Goal: Task Accomplishment & Management: Manage account settings

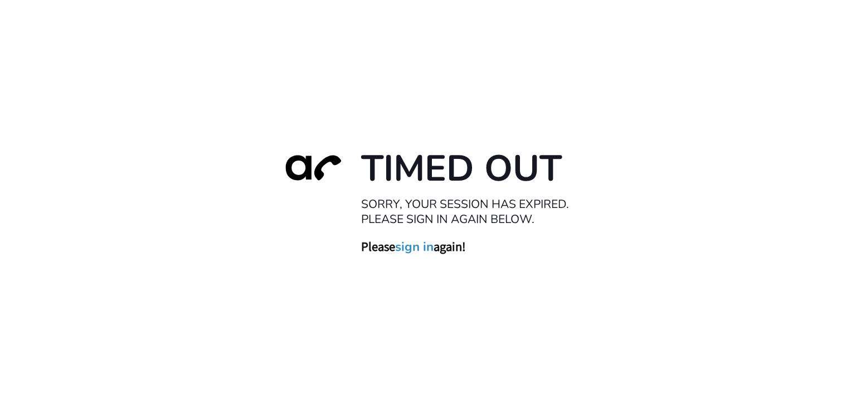
click at [412, 246] on link "sign in" at bounding box center [414, 247] width 38 height 16
click at [423, 247] on link "sign in" at bounding box center [414, 247] width 38 height 16
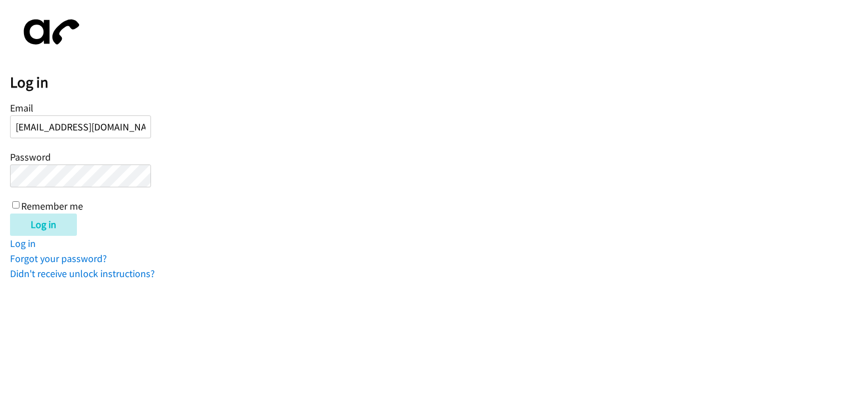
type input "eve.rachoo@directit.com"
click at [47, 221] on input "Log in" at bounding box center [43, 224] width 67 height 22
click at [6, 177] on body "Log in Email eve.rachoo@directit.com Password Remember me Log in Log in Forgot …" at bounding box center [428, 145] width 856 height 271
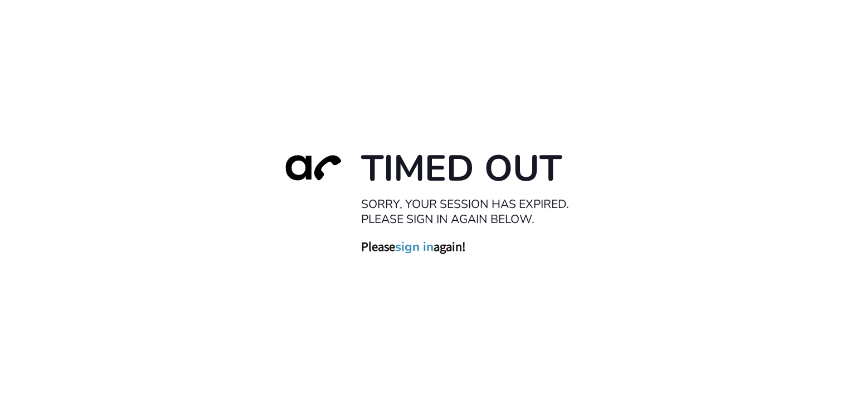
click at [410, 246] on link "sign in" at bounding box center [414, 247] width 38 height 16
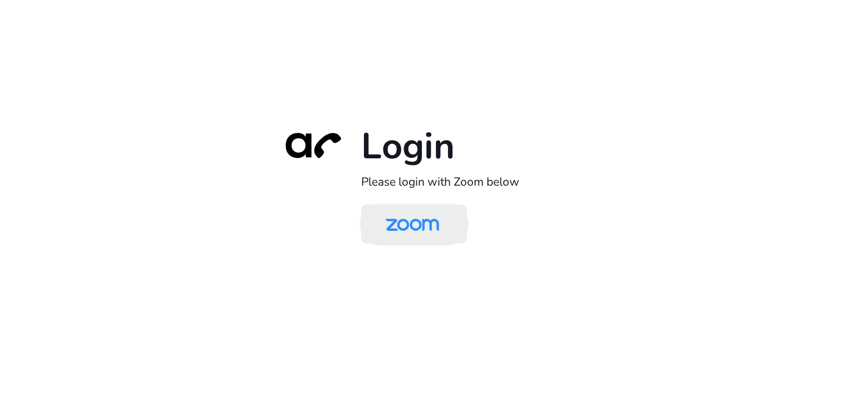
click at [408, 220] on img at bounding box center [412, 225] width 77 height 36
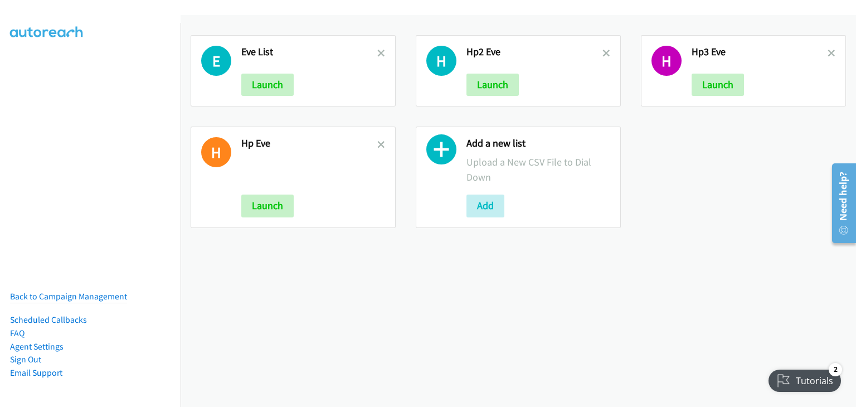
click at [433, 151] on icon at bounding box center [441, 152] width 30 height 30
click at [488, 209] on button "Add" at bounding box center [485, 205] width 38 height 22
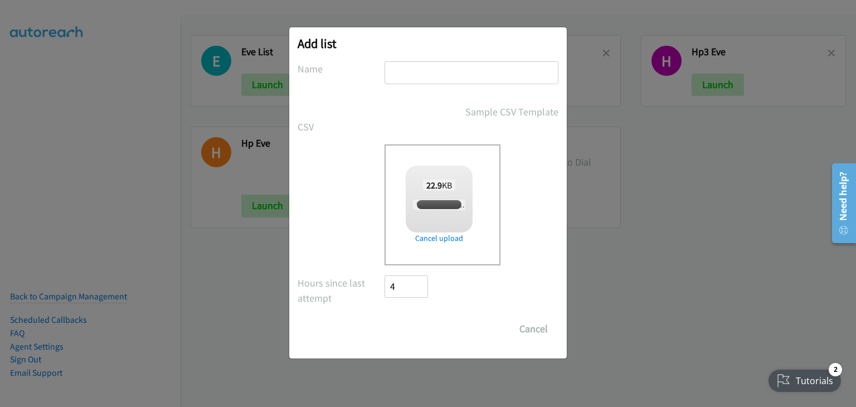
checkbox input "true"
click at [401, 70] on input "text" at bounding box center [471, 72] width 174 height 23
type input "7 OCT HP Eve"
click at [407, 324] on input "Save List" at bounding box center [413, 329] width 59 height 22
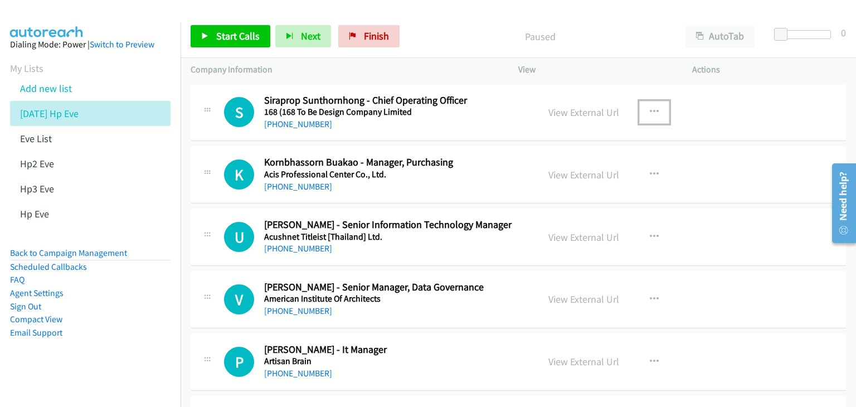
click at [650, 113] on icon "button" at bounding box center [654, 112] width 9 height 9
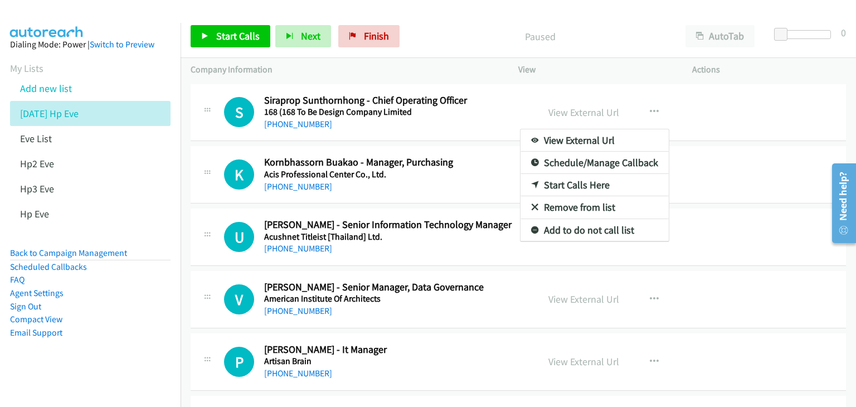
click at [613, 139] on link "View External Url" at bounding box center [594, 140] width 148 height 22
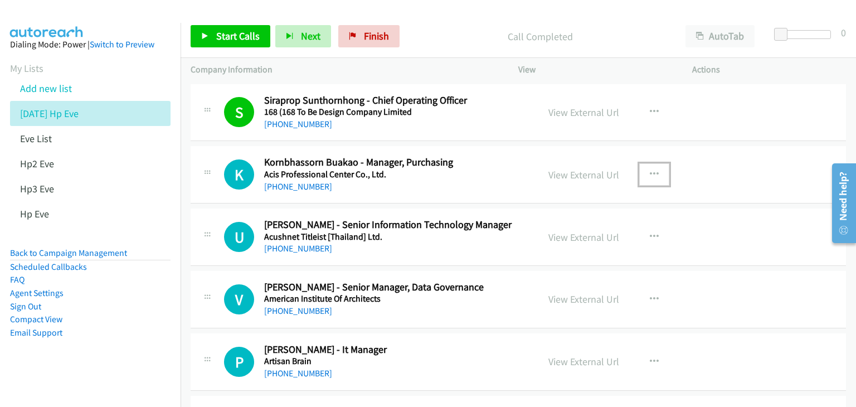
click at [650, 171] on icon "button" at bounding box center [654, 174] width 9 height 9
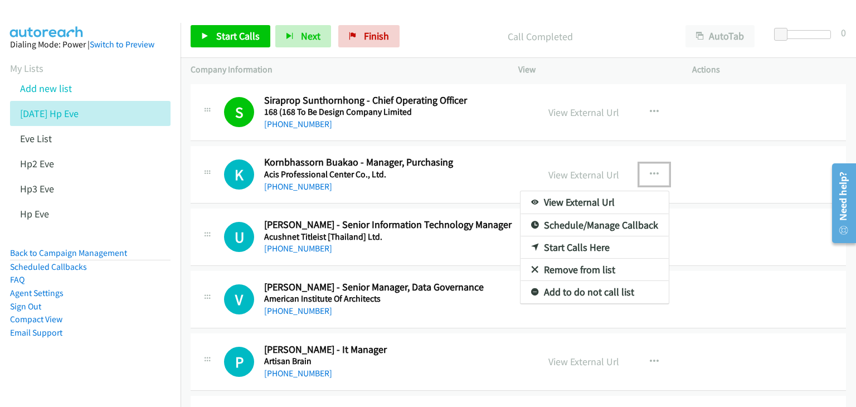
click at [612, 204] on link "View External Url" at bounding box center [594, 202] width 148 height 22
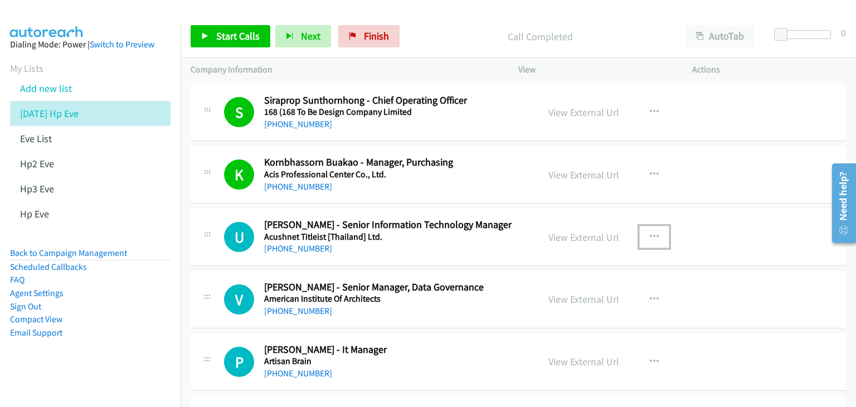
click at [650, 235] on icon "button" at bounding box center [654, 236] width 9 height 9
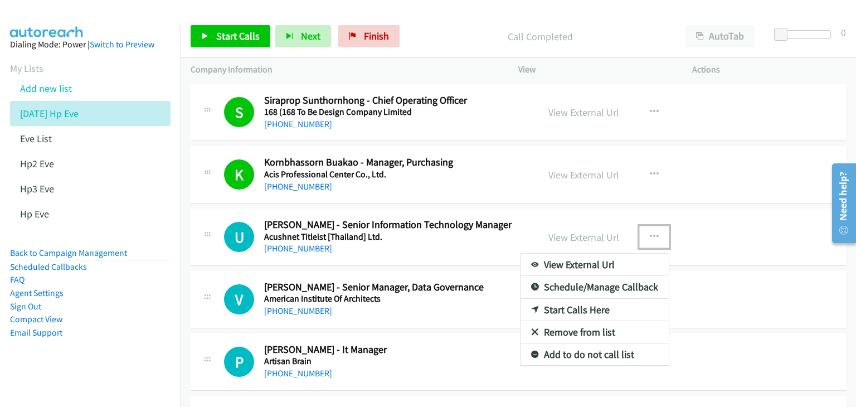
click at [618, 265] on link "View External Url" at bounding box center [594, 265] width 148 height 22
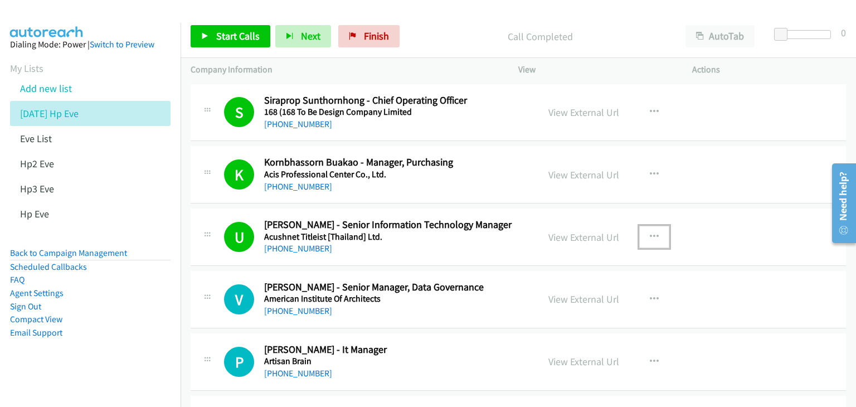
scroll to position [111, 0]
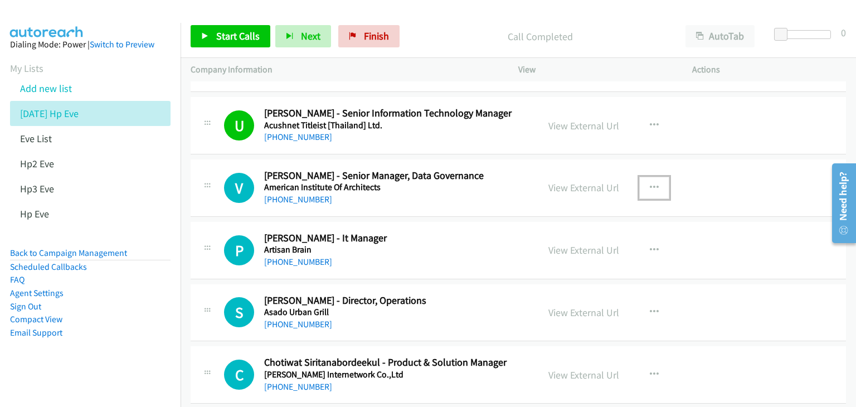
click at [650, 184] on icon "button" at bounding box center [654, 187] width 9 height 9
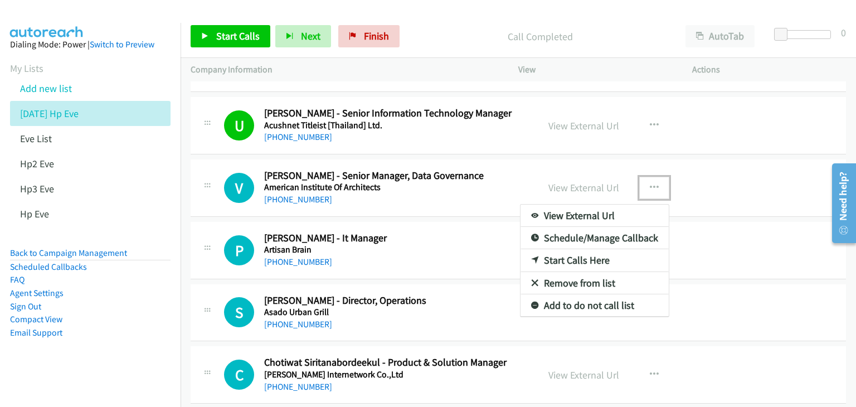
click at [613, 218] on link "View External Url" at bounding box center [594, 215] width 148 height 22
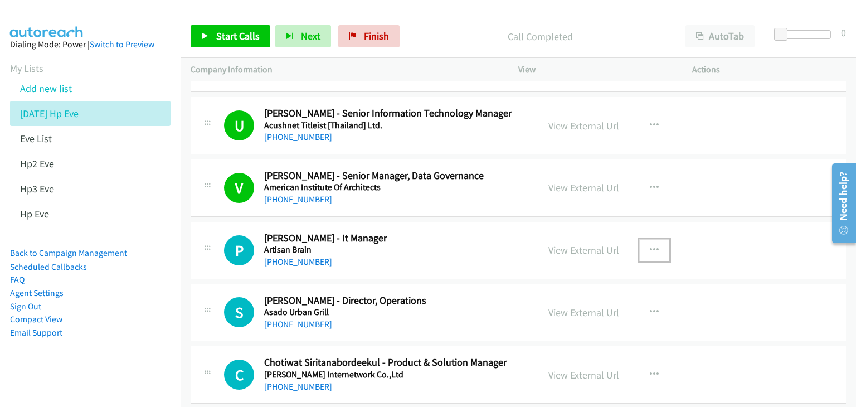
click at [650, 249] on icon "button" at bounding box center [654, 250] width 9 height 9
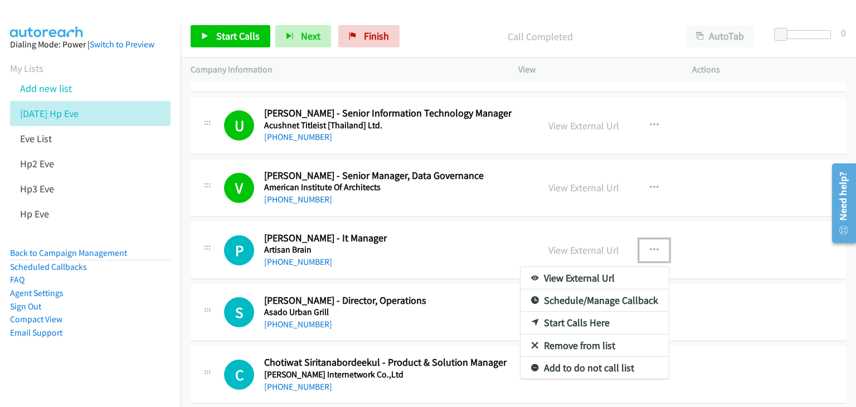
click at [623, 275] on link "View External Url" at bounding box center [594, 278] width 148 height 22
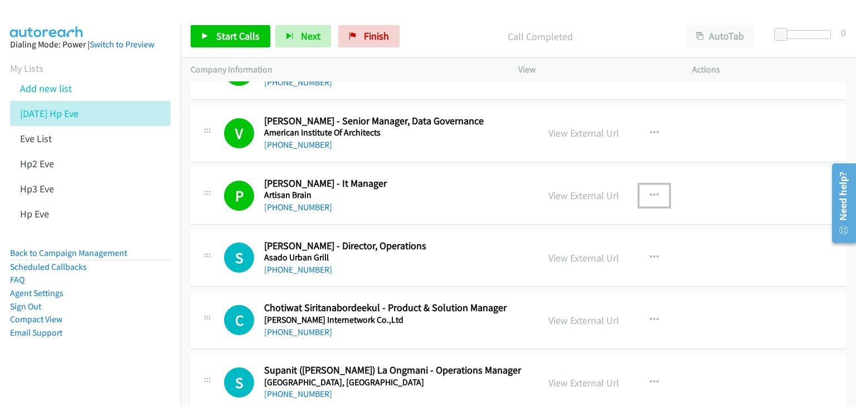
scroll to position [223, 0]
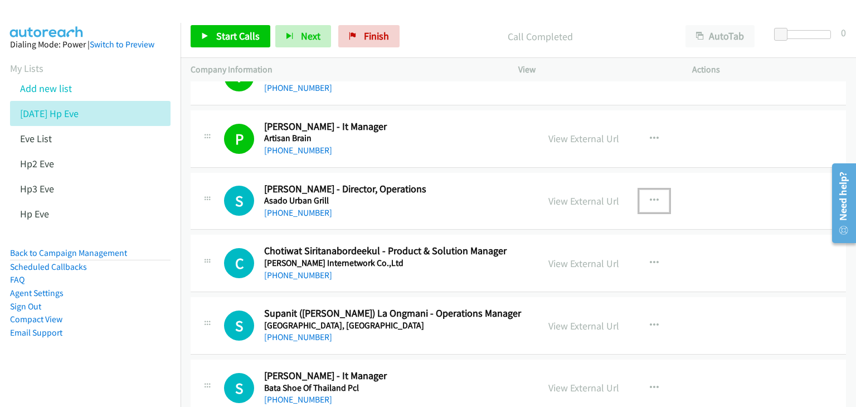
click at [651, 198] on icon "button" at bounding box center [654, 200] width 9 height 9
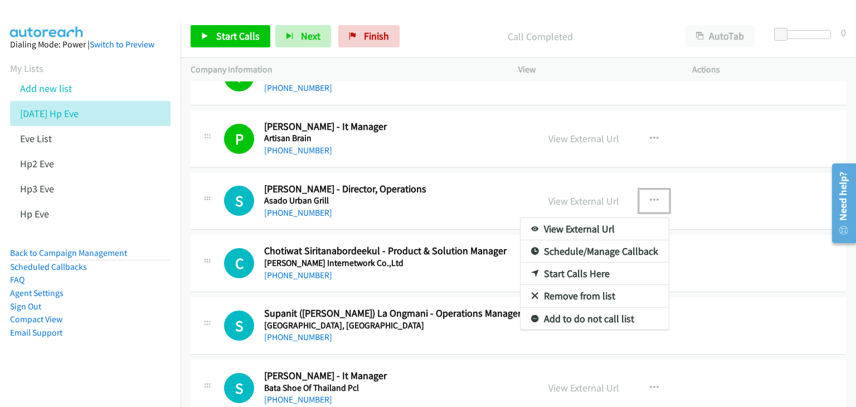
click at [613, 228] on link "View External Url" at bounding box center [594, 229] width 148 height 22
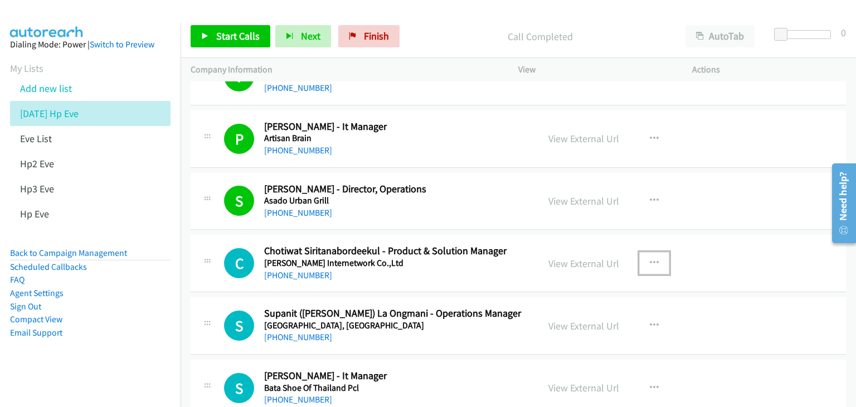
click at [651, 262] on icon "button" at bounding box center [654, 263] width 9 height 9
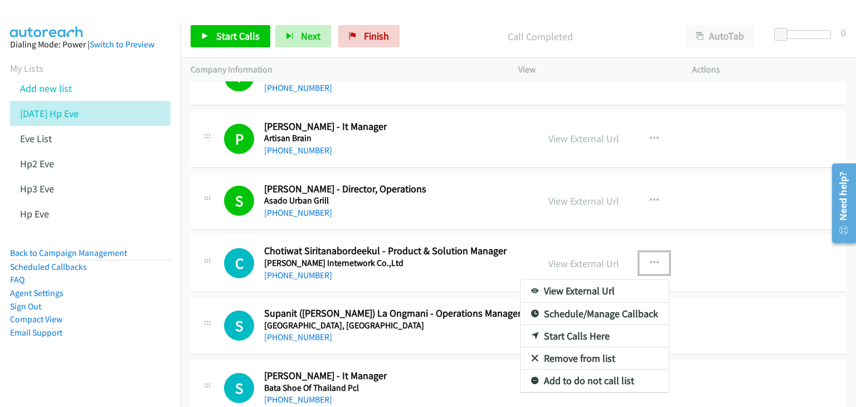
click at [618, 288] on link "View External Url" at bounding box center [594, 291] width 148 height 22
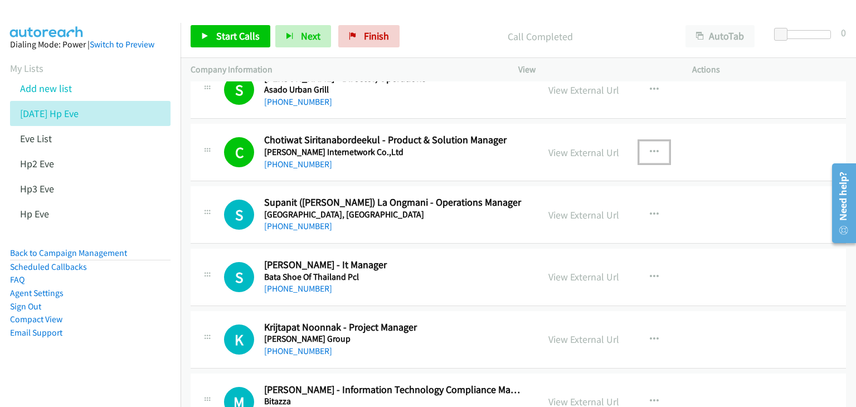
scroll to position [334, 0]
click at [650, 213] on icon "button" at bounding box center [654, 213] width 9 height 9
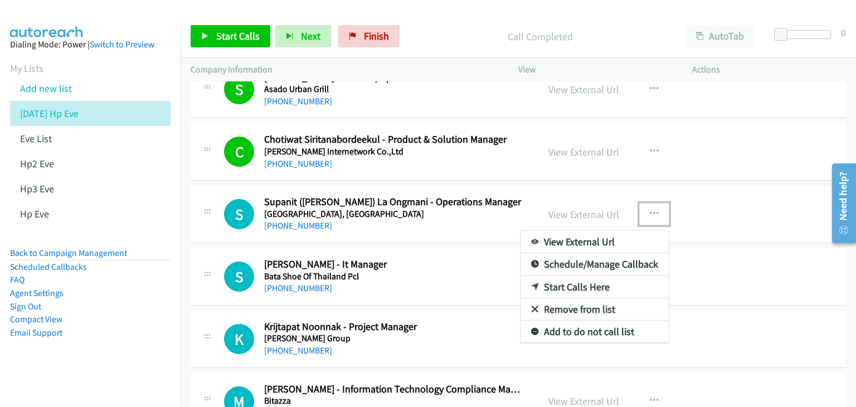
click at [594, 238] on link "View External Url" at bounding box center [594, 242] width 148 height 22
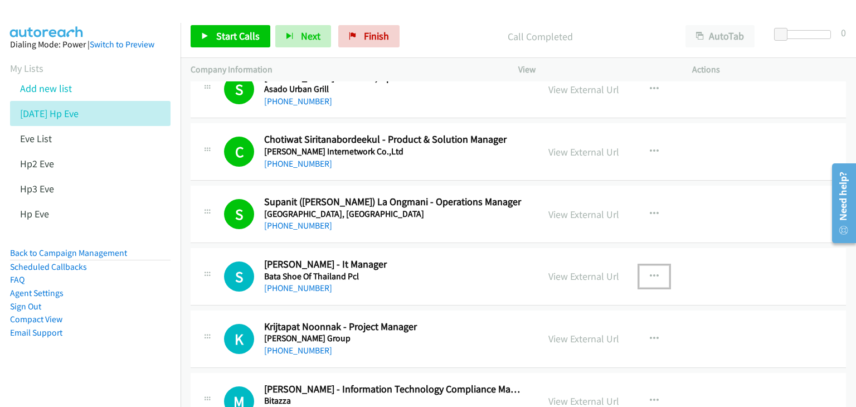
click at [650, 277] on icon "button" at bounding box center [654, 276] width 9 height 9
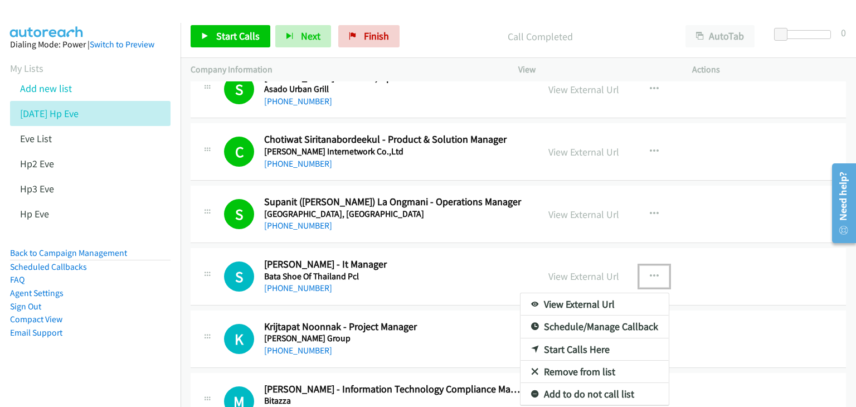
click at [609, 304] on link "View External Url" at bounding box center [594, 304] width 148 height 22
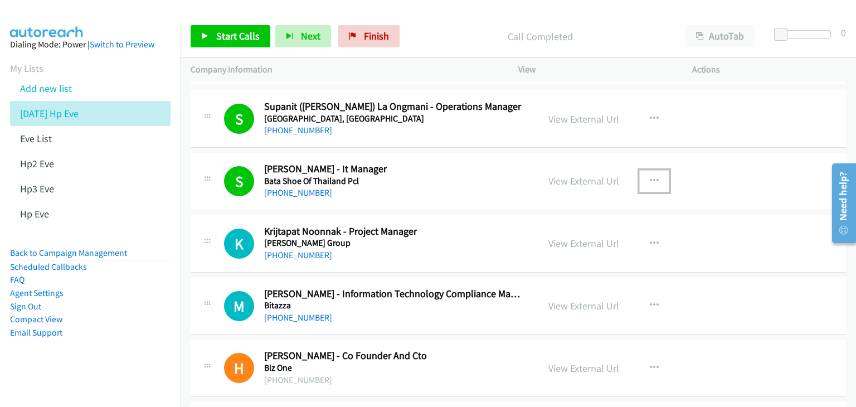
scroll to position [446, 0]
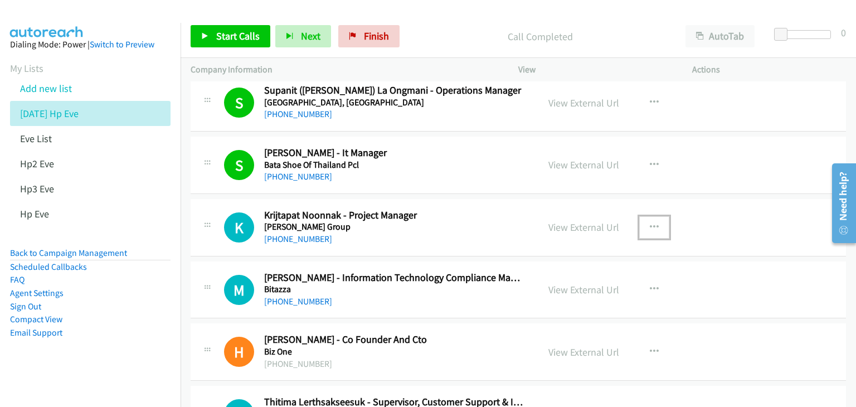
click at [650, 226] on icon "button" at bounding box center [654, 227] width 9 height 9
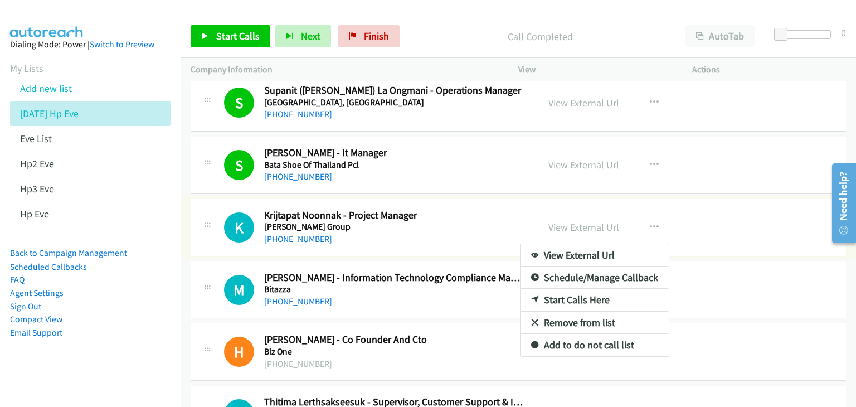
click at [600, 249] on link "View External Url" at bounding box center [594, 255] width 148 height 22
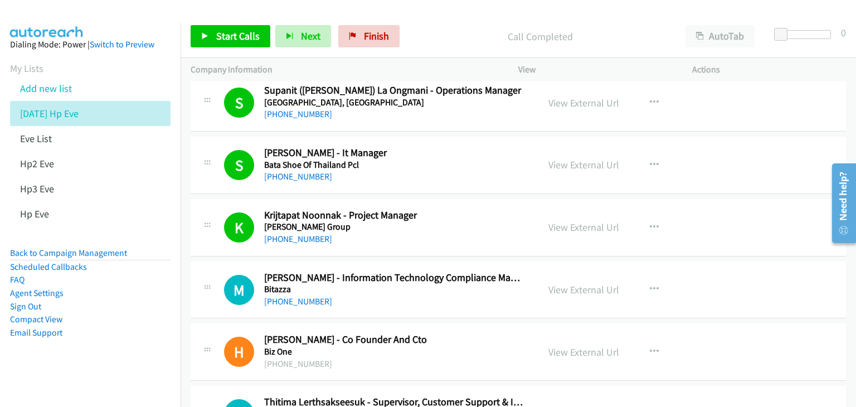
scroll to position [501, 0]
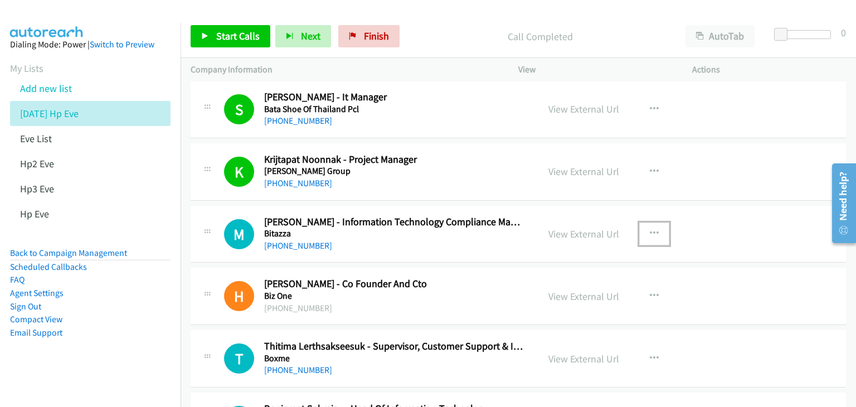
click at [651, 232] on icon "button" at bounding box center [654, 233] width 9 height 9
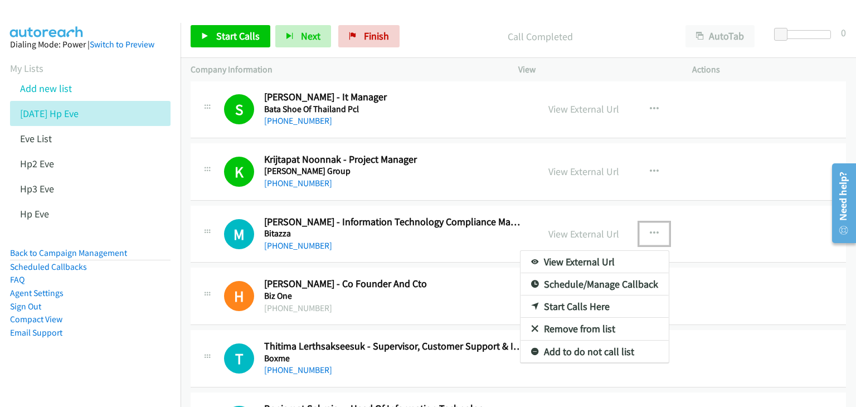
click at [624, 261] on link "View External Url" at bounding box center [594, 262] width 148 height 22
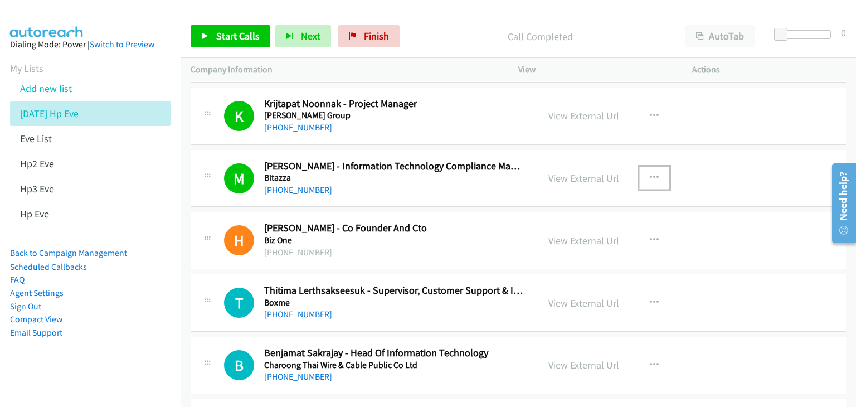
scroll to position [613, 0]
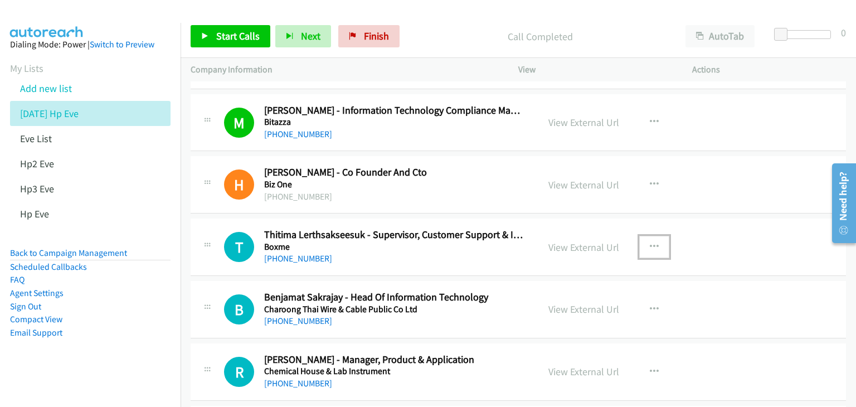
click at [651, 242] on icon "button" at bounding box center [654, 246] width 9 height 9
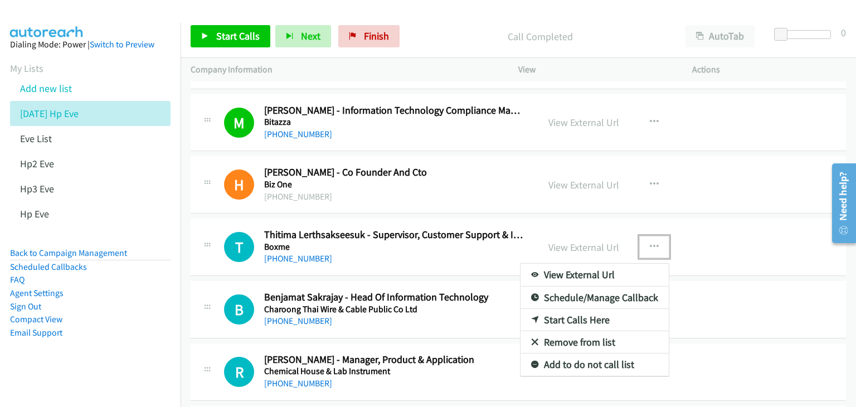
click at [594, 272] on link "View External Url" at bounding box center [594, 275] width 148 height 22
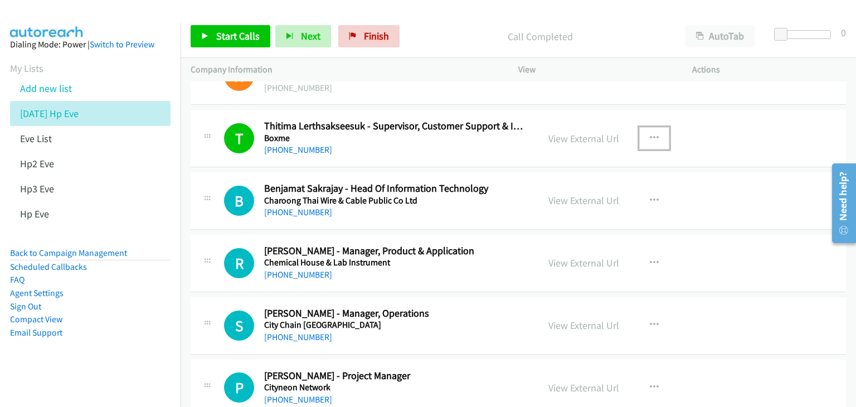
scroll to position [724, 0]
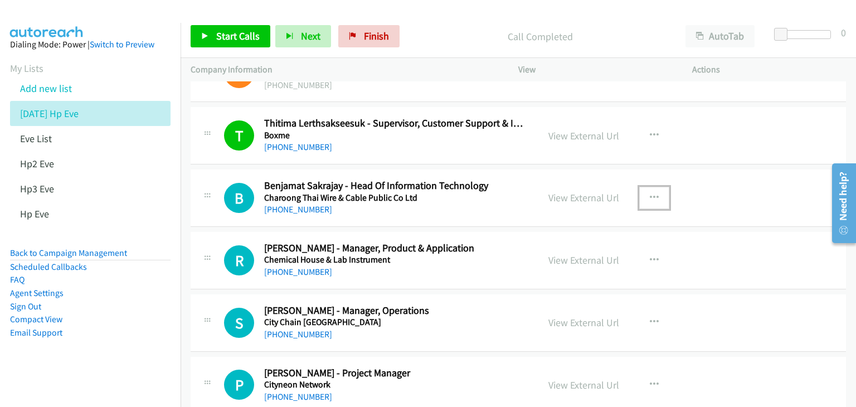
click at [650, 193] on icon "button" at bounding box center [654, 197] width 9 height 9
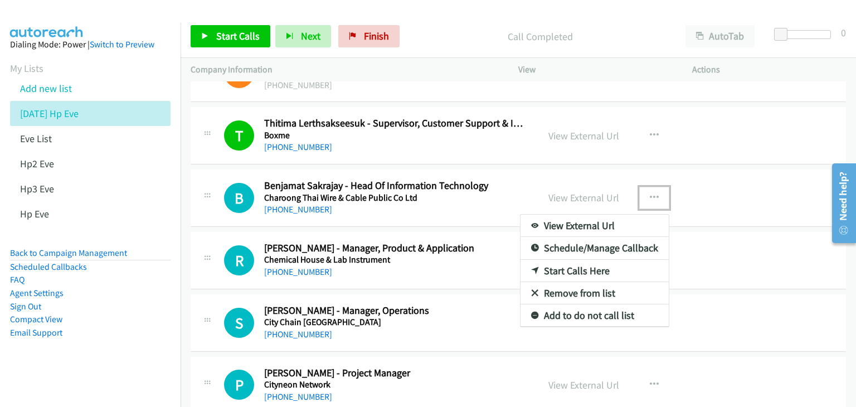
click at [621, 226] on link "View External Url" at bounding box center [594, 226] width 148 height 22
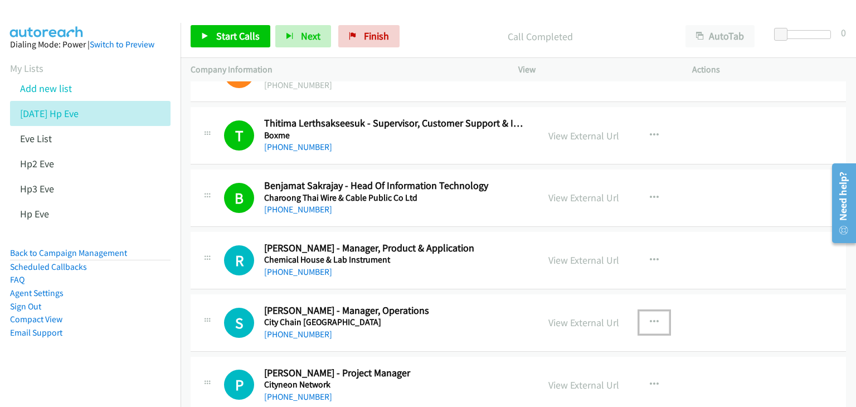
click at [650, 320] on icon "button" at bounding box center [654, 322] width 9 height 9
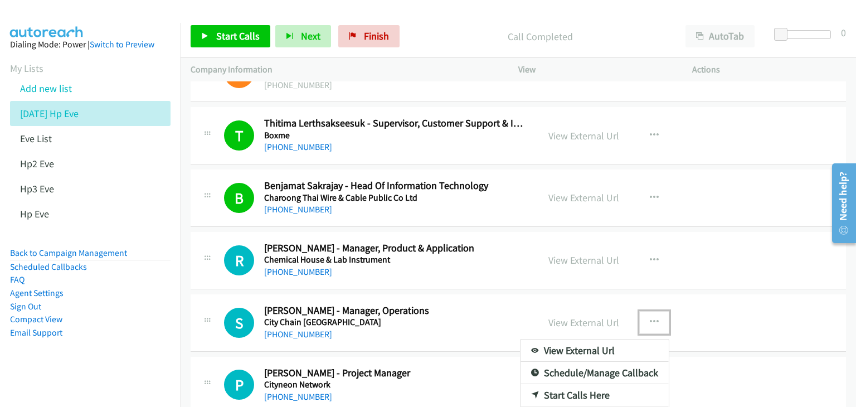
click at [626, 346] on link "View External Url" at bounding box center [594, 350] width 148 height 22
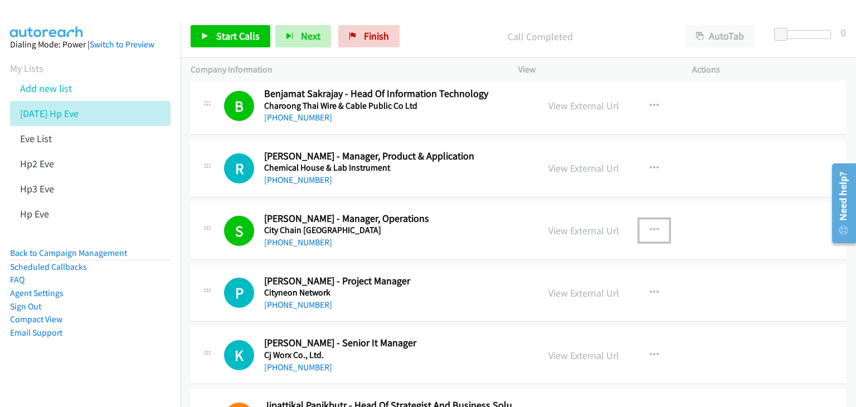
scroll to position [836, 0]
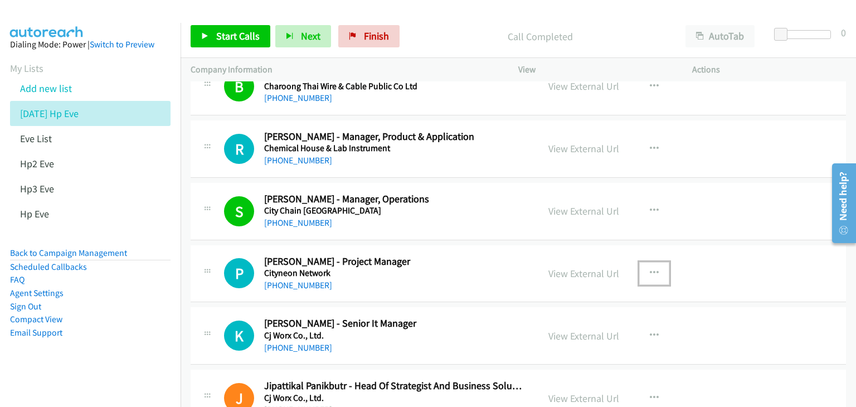
click at [651, 269] on icon "button" at bounding box center [654, 273] width 9 height 9
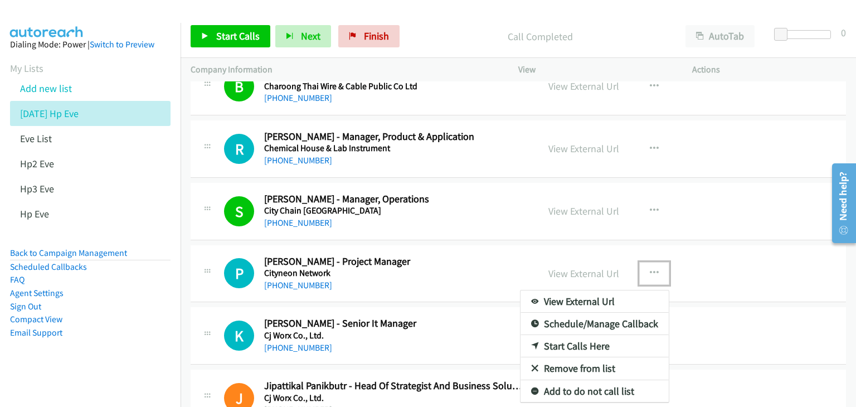
click at [624, 296] on link "View External Url" at bounding box center [594, 301] width 148 height 22
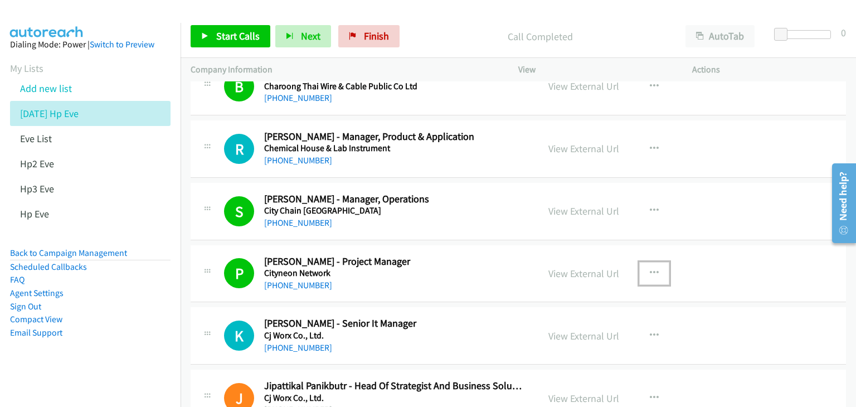
scroll to position [947, 0]
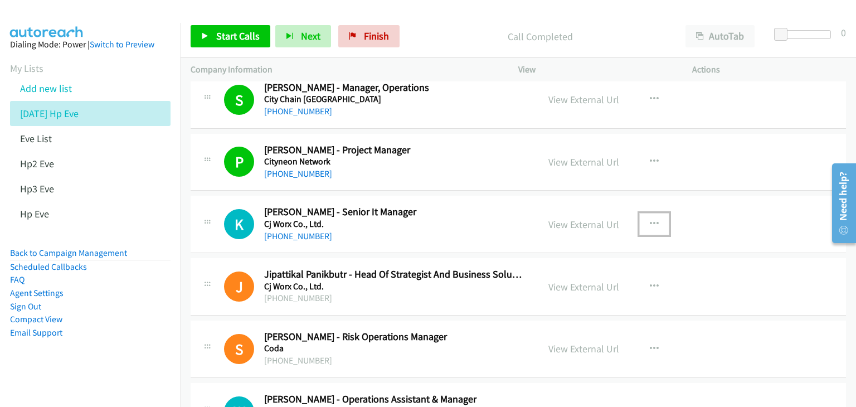
click at [651, 221] on icon "button" at bounding box center [654, 224] width 9 height 9
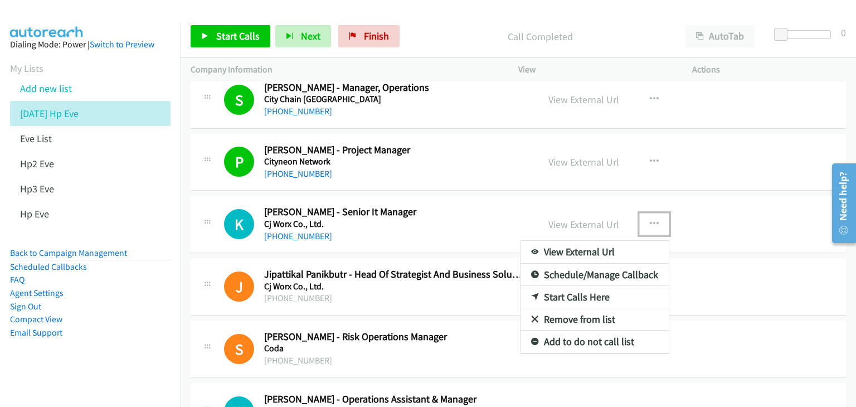
click at [599, 250] on link "View External Url" at bounding box center [594, 252] width 148 height 22
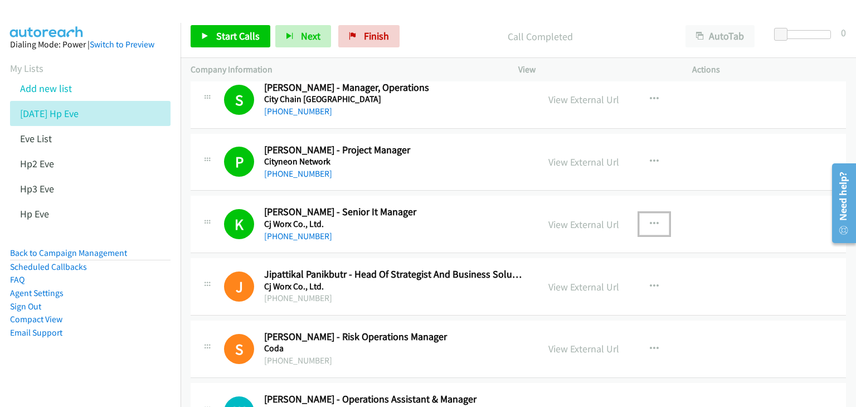
scroll to position [1003, 0]
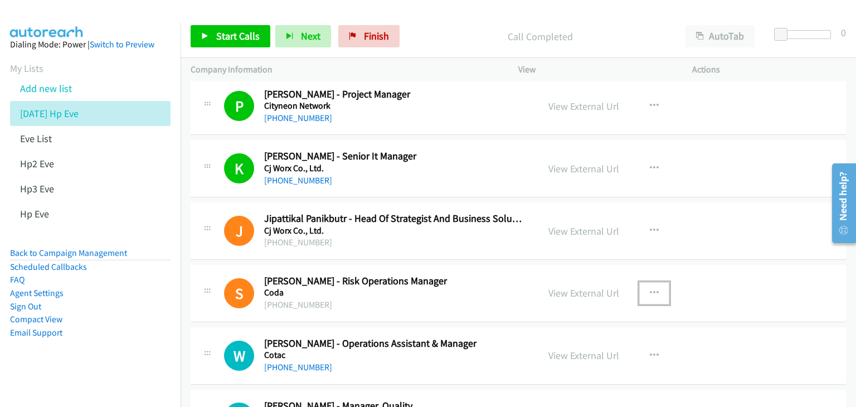
click at [650, 289] on icon "button" at bounding box center [654, 293] width 9 height 9
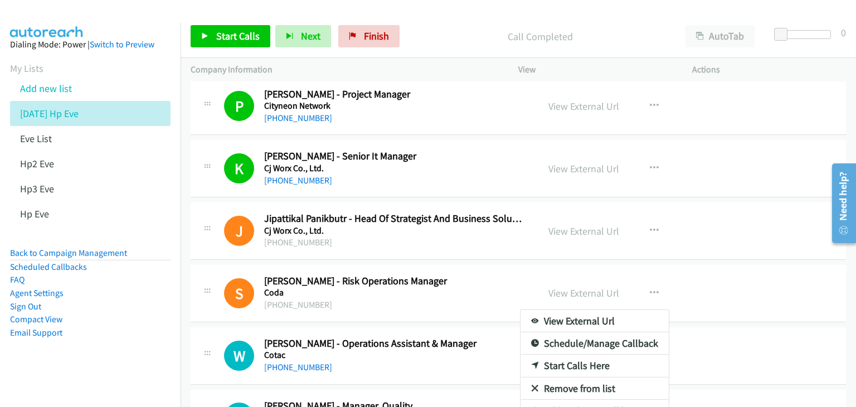
click at [162, 345] on aside "Dialing Mode: Power | Switch to Preview My Lists Add new list 7 Oct Hp Eve Eve …" at bounding box center [90, 206] width 181 height 367
click at [805, 320] on div at bounding box center [428, 203] width 856 height 407
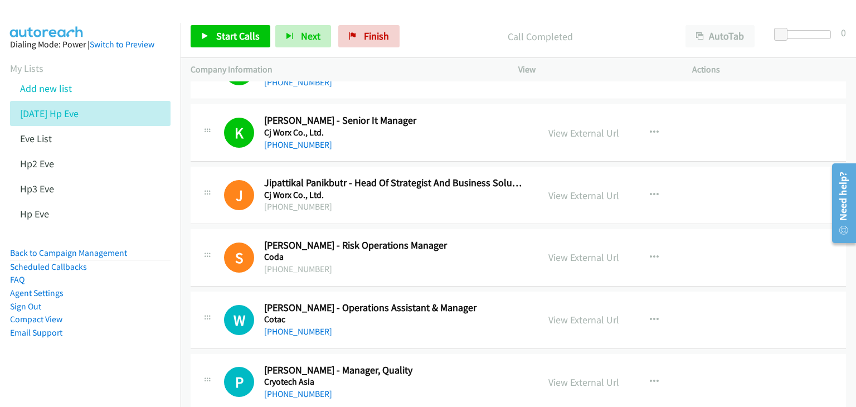
scroll to position [1059, 0]
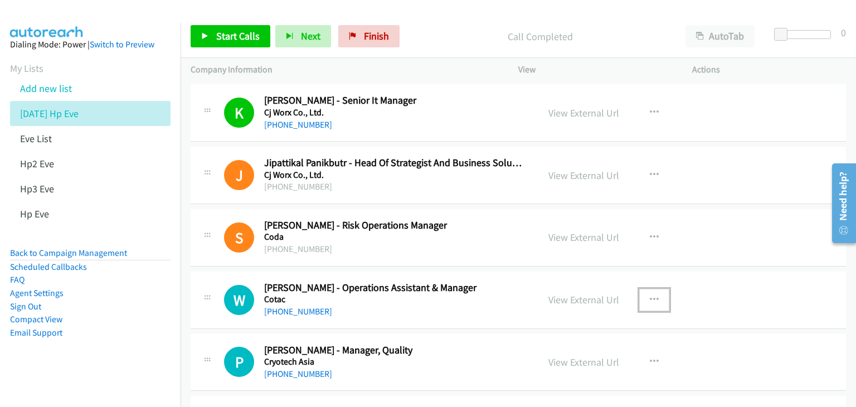
click at [650, 295] on icon "button" at bounding box center [654, 299] width 9 height 9
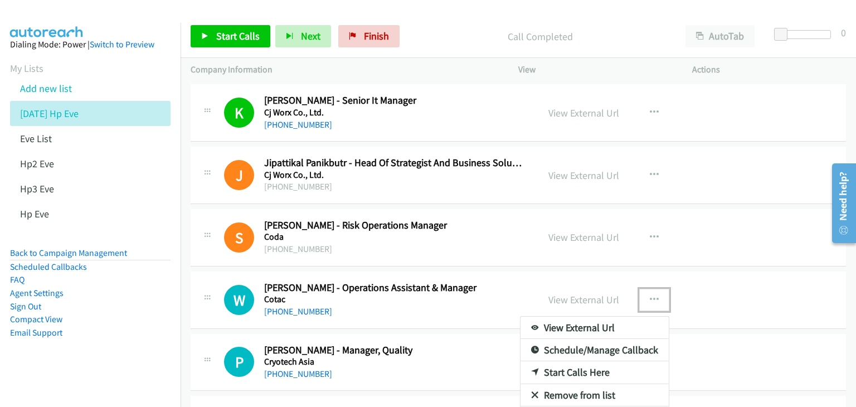
click at [589, 327] on link "View External Url" at bounding box center [594, 327] width 148 height 22
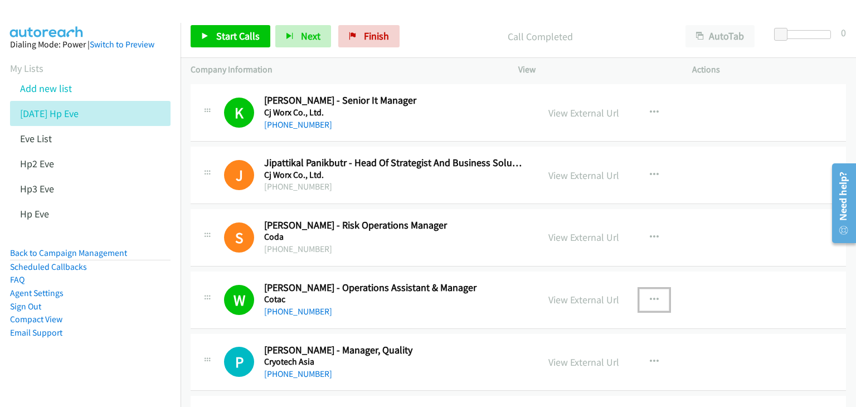
scroll to position [1114, 0]
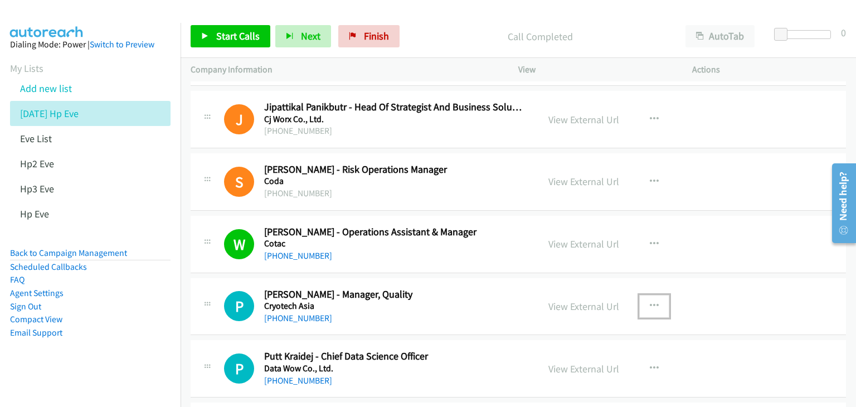
click at [653, 301] on icon "button" at bounding box center [654, 305] width 9 height 9
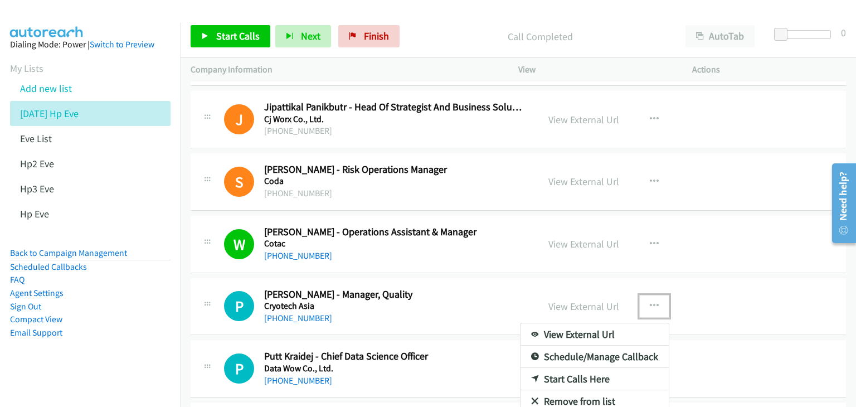
click at [597, 332] on link "View External Url" at bounding box center [594, 334] width 148 height 22
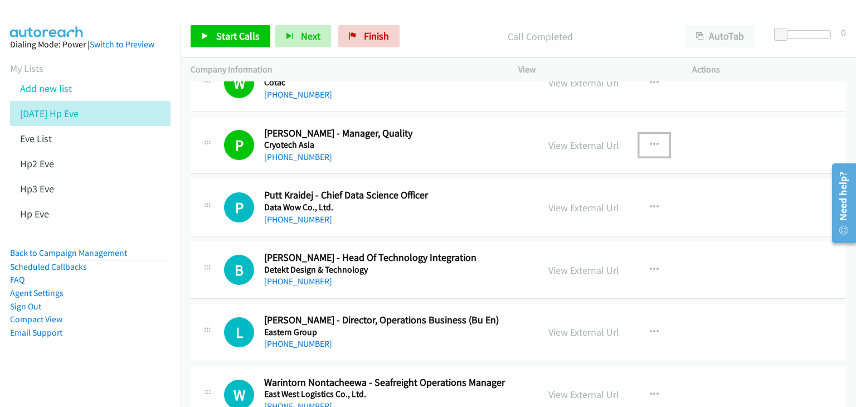
scroll to position [1281, 0]
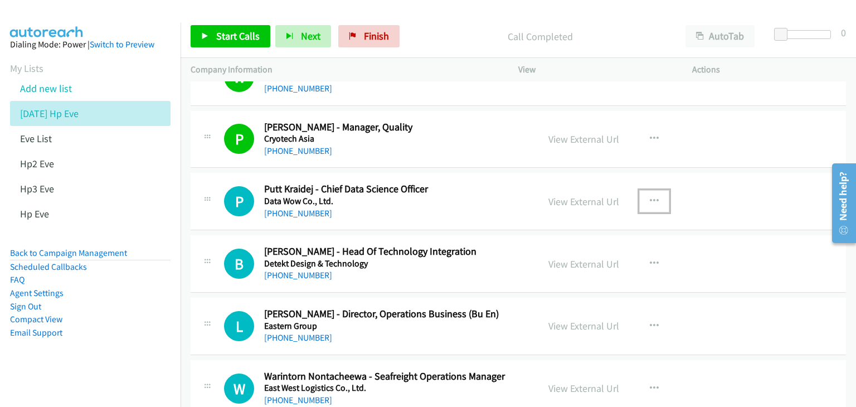
click at [650, 197] on icon "button" at bounding box center [654, 201] width 9 height 9
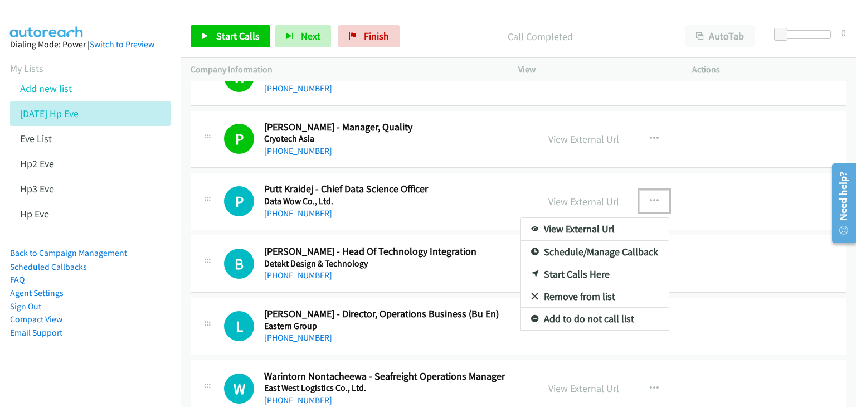
click at [605, 227] on link "View External Url" at bounding box center [594, 229] width 148 height 22
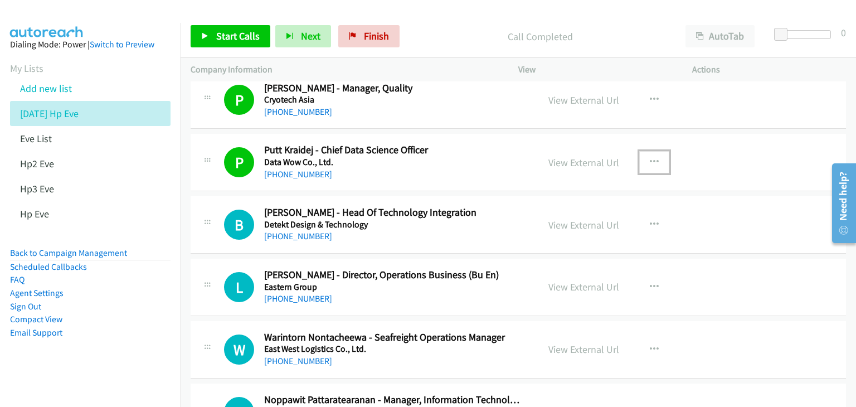
scroll to position [1337, 0]
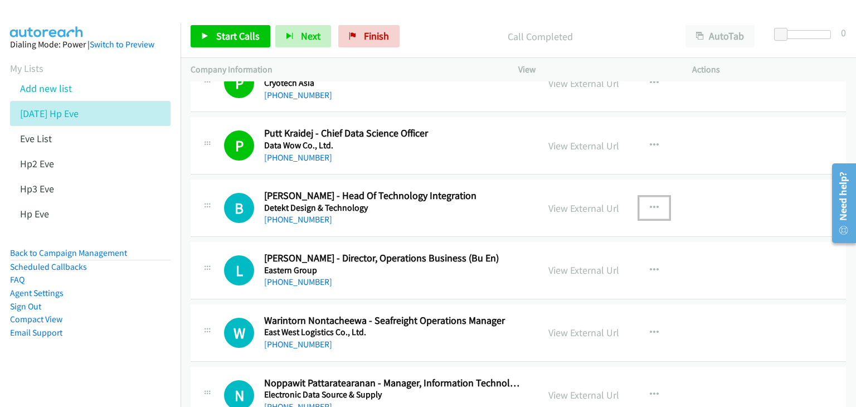
click at [650, 203] on icon "button" at bounding box center [654, 207] width 9 height 9
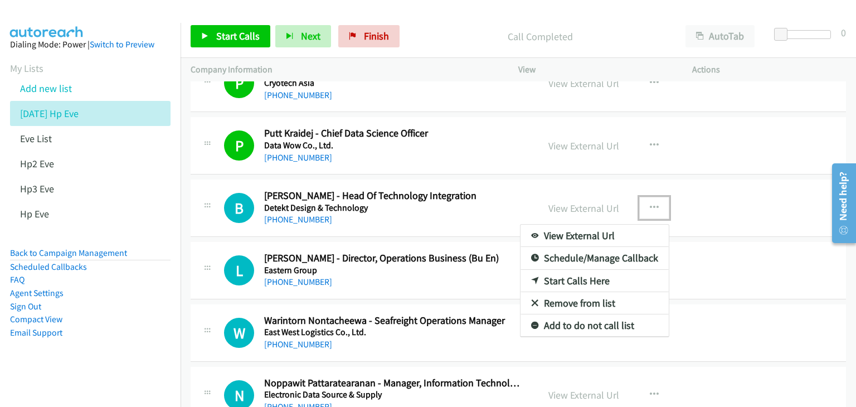
click at [601, 232] on link "View External Url" at bounding box center [594, 236] width 148 height 22
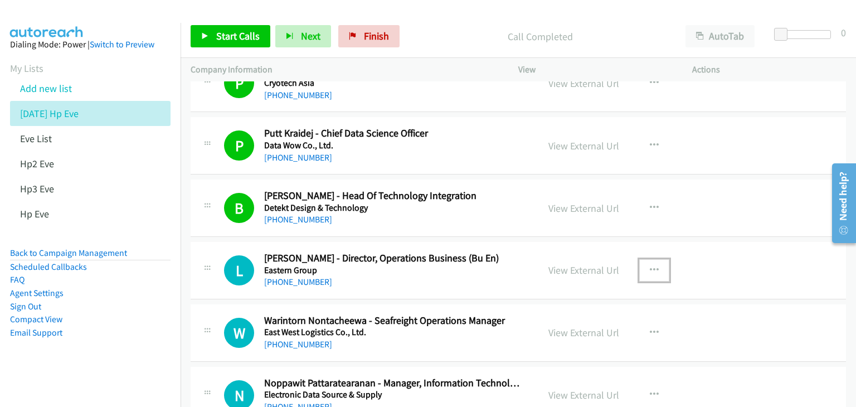
click at [652, 266] on icon "button" at bounding box center [654, 270] width 9 height 9
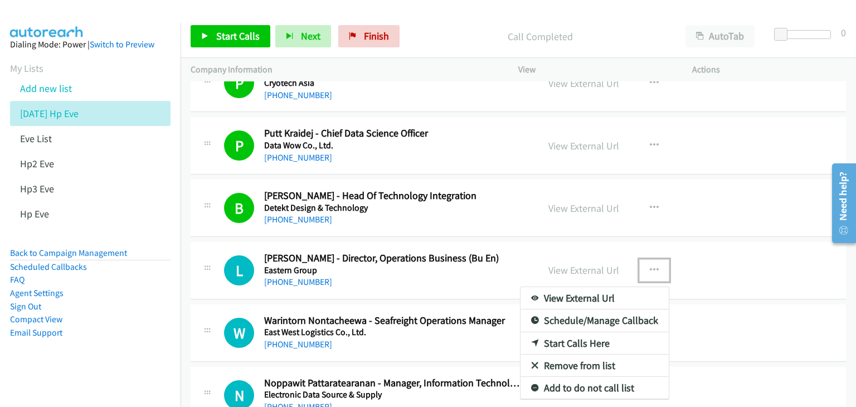
click at [633, 292] on link "View External Url" at bounding box center [594, 298] width 148 height 22
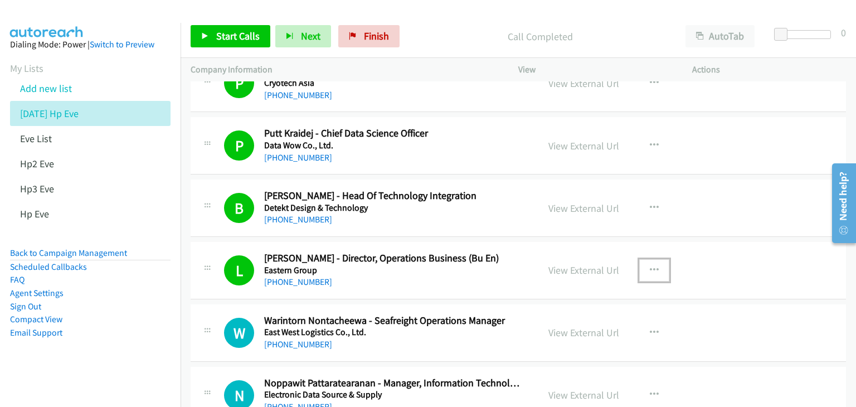
scroll to position [1393, 0]
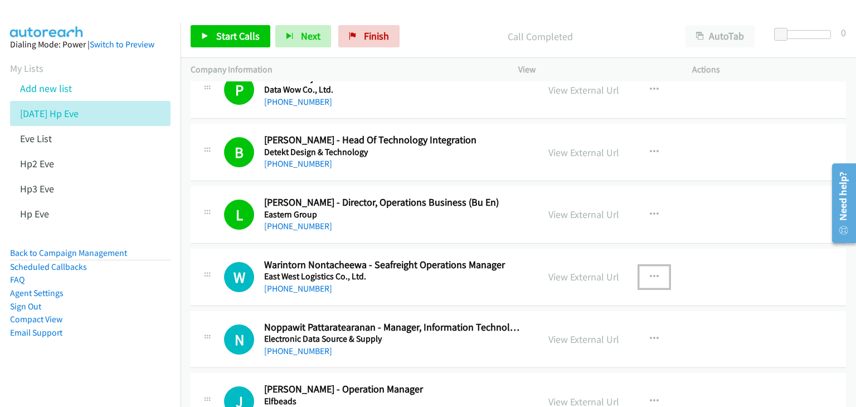
click at [650, 275] on icon "button" at bounding box center [654, 276] width 9 height 9
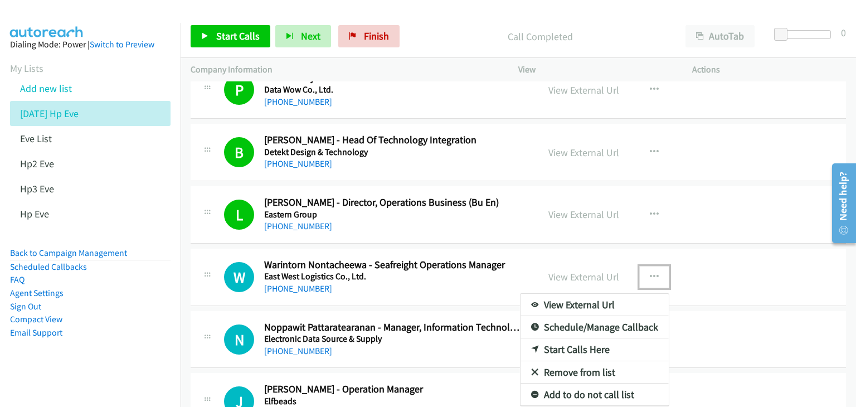
click at [611, 299] on link "View External Url" at bounding box center [594, 305] width 148 height 22
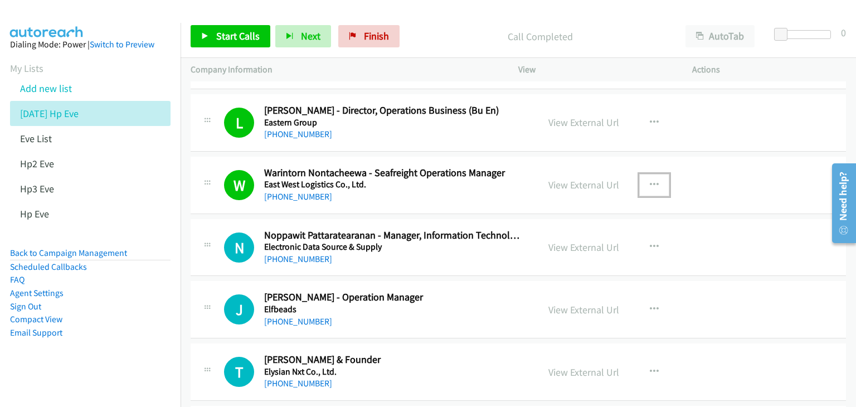
scroll to position [1504, 0]
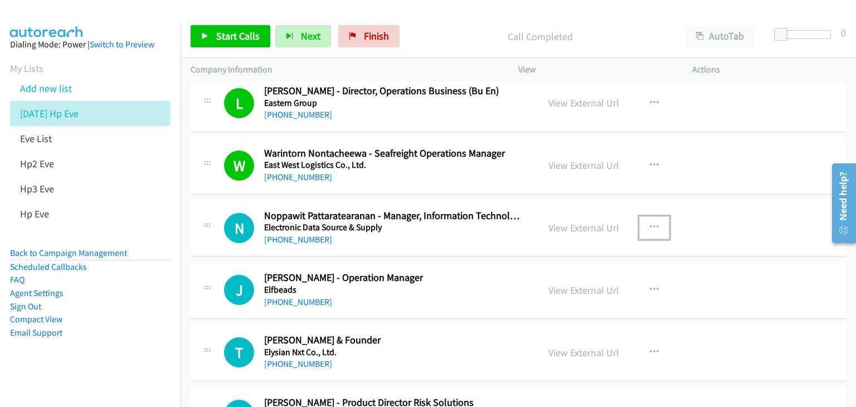
click at [651, 223] on icon "button" at bounding box center [654, 227] width 9 height 9
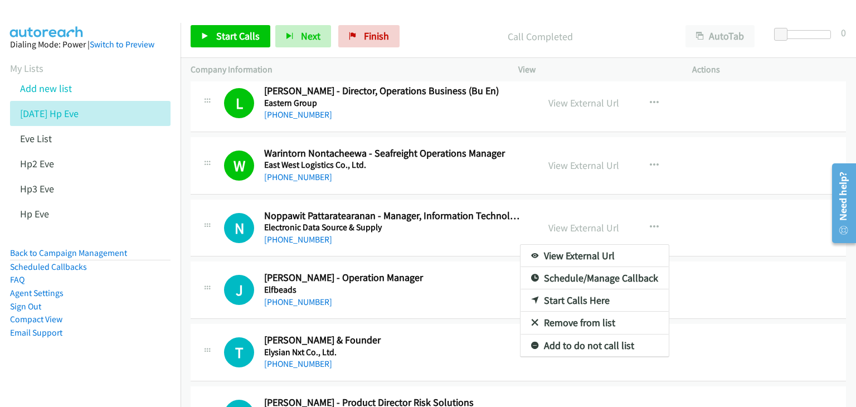
click at [594, 255] on link "View External Url" at bounding box center [594, 256] width 148 height 22
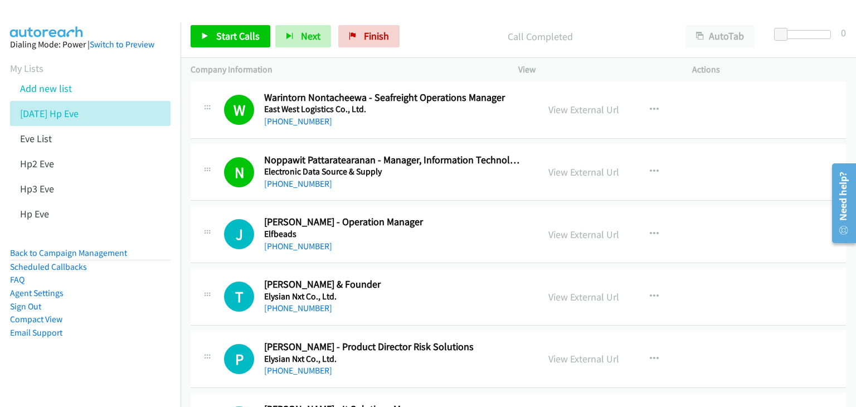
scroll to position [1616, 0]
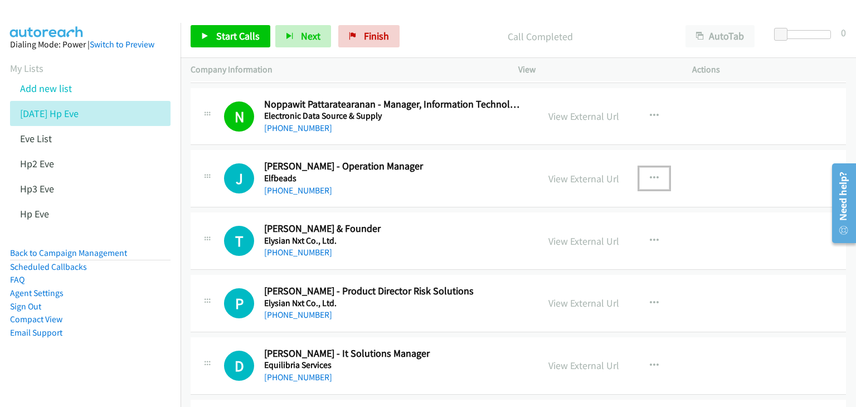
click at [650, 174] on icon "button" at bounding box center [654, 178] width 9 height 9
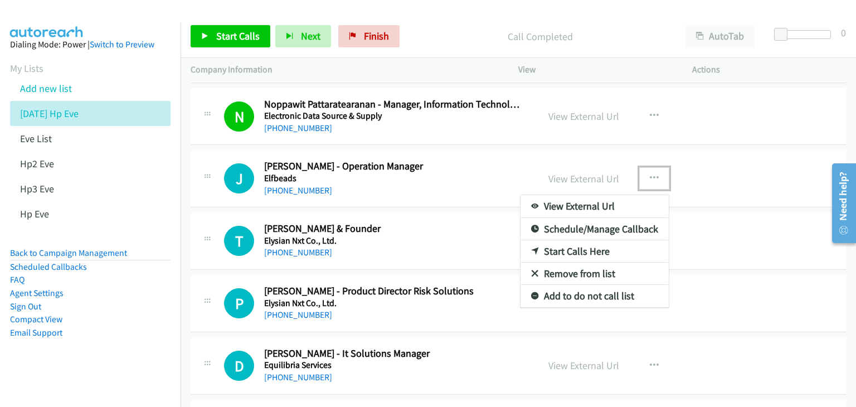
click at [628, 204] on link "View External Url" at bounding box center [594, 206] width 148 height 22
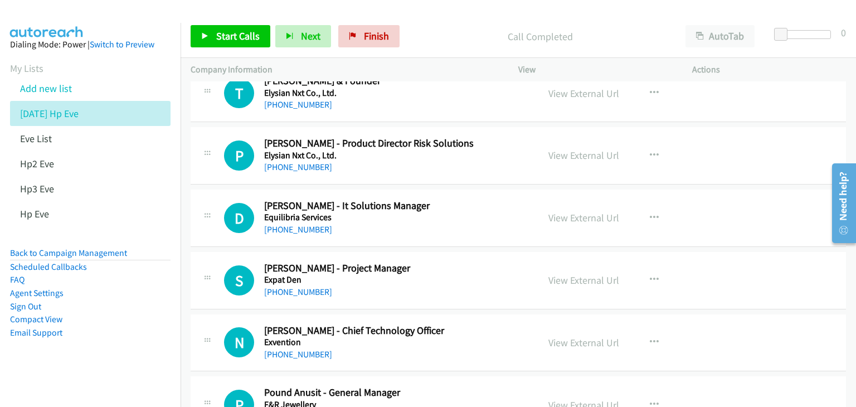
scroll to position [1783, 0]
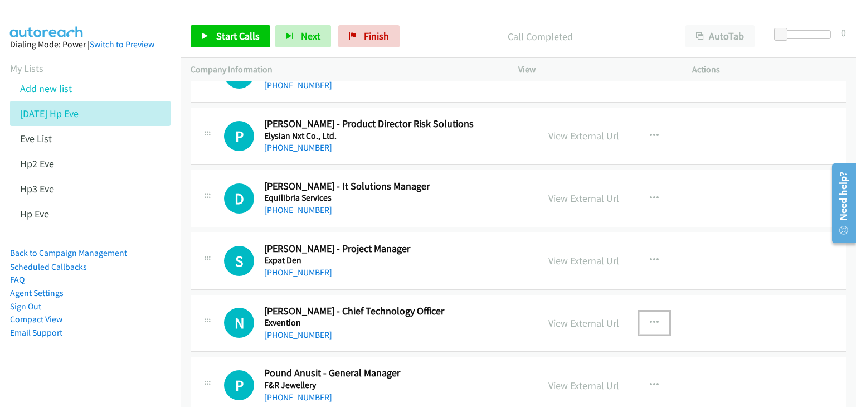
click at [650, 318] on icon "button" at bounding box center [654, 322] width 9 height 9
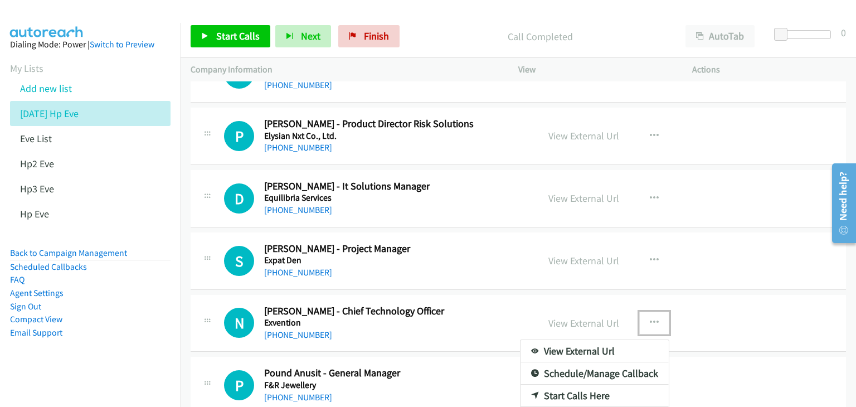
click at [593, 349] on link "View External Url" at bounding box center [594, 351] width 148 height 22
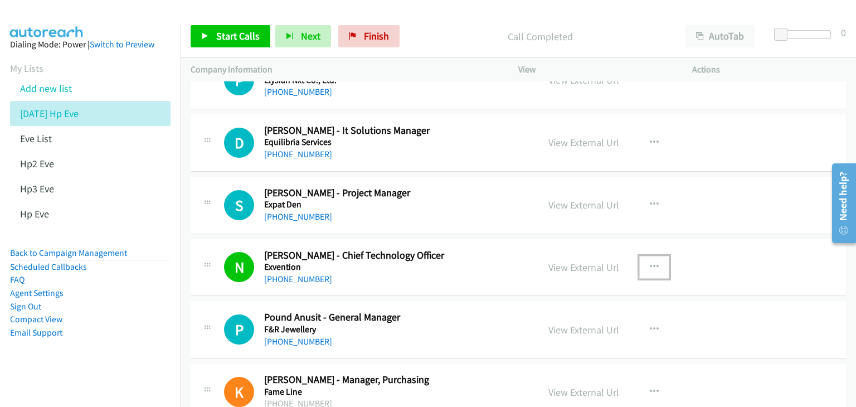
scroll to position [1894, 0]
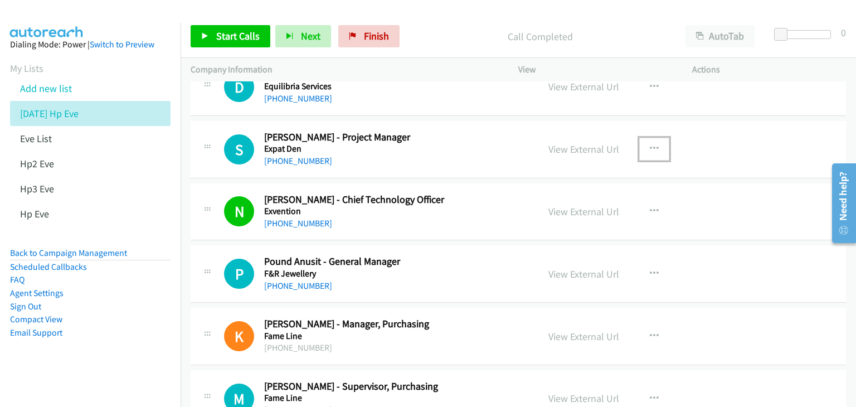
click at [650, 144] on icon "button" at bounding box center [654, 148] width 9 height 9
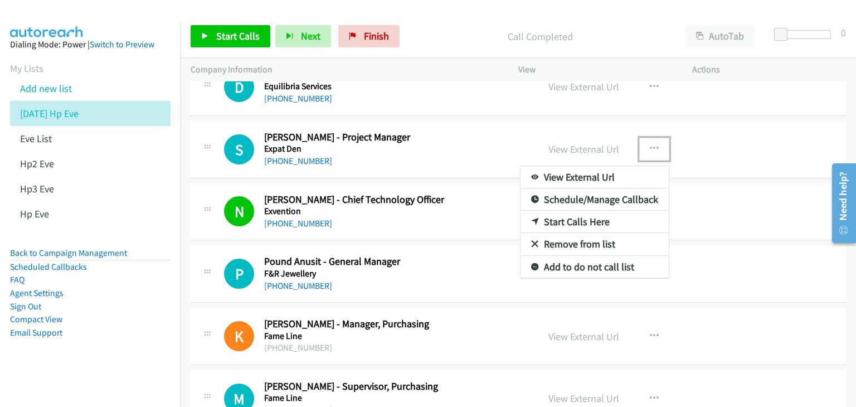
click at [600, 174] on link "View External Url" at bounding box center [594, 177] width 148 height 22
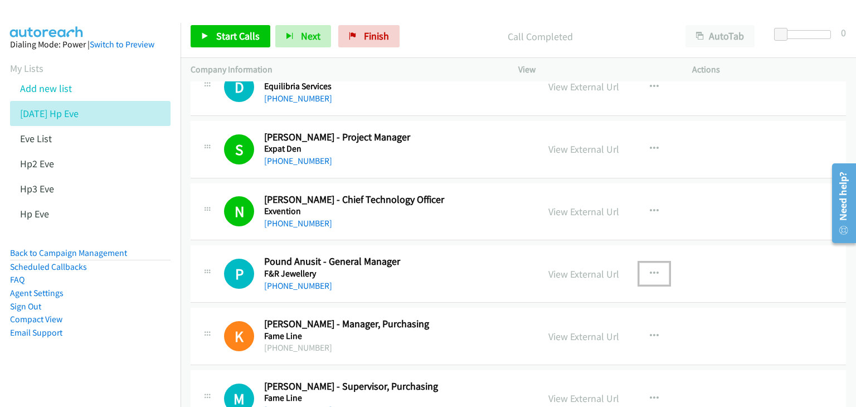
click at [652, 269] on icon "button" at bounding box center [654, 273] width 9 height 9
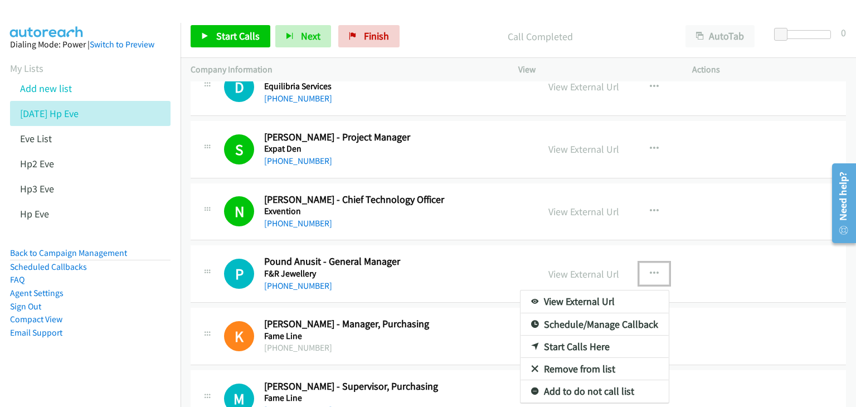
click at [605, 297] on link "View External Url" at bounding box center [594, 301] width 148 height 22
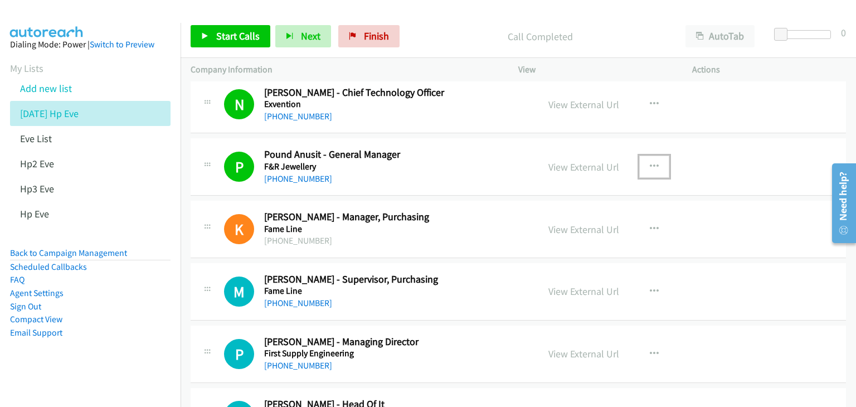
scroll to position [2006, 0]
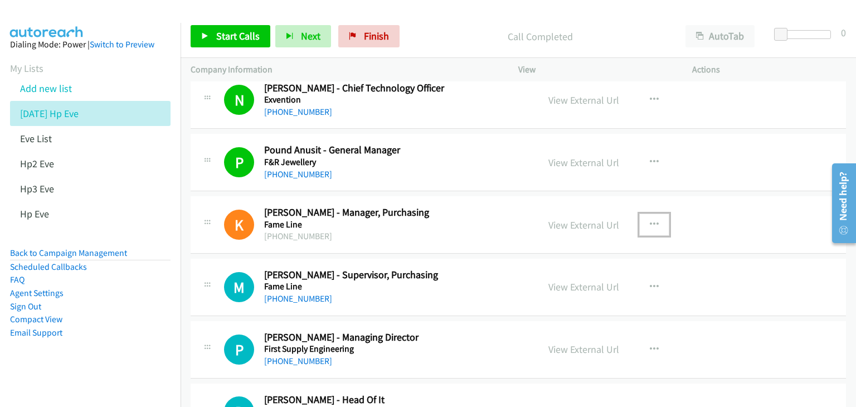
click at [657, 215] on button "button" at bounding box center [654, 224] width 30 height 22
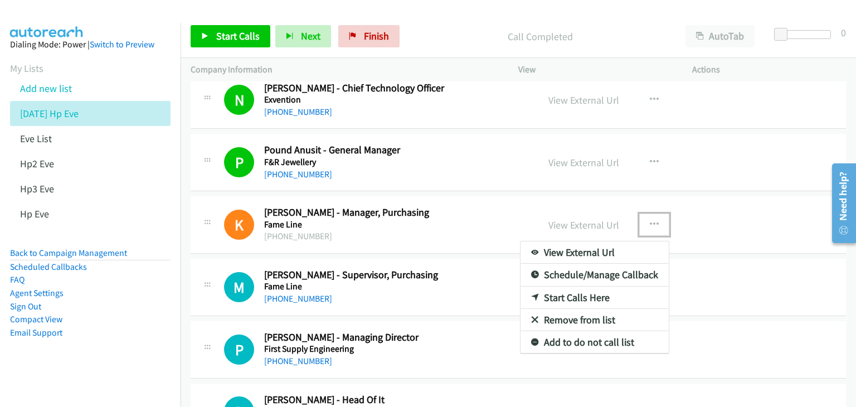
click at [613, 247] on link "View External Url" at bounding box center [594, 252] width 148 height 22
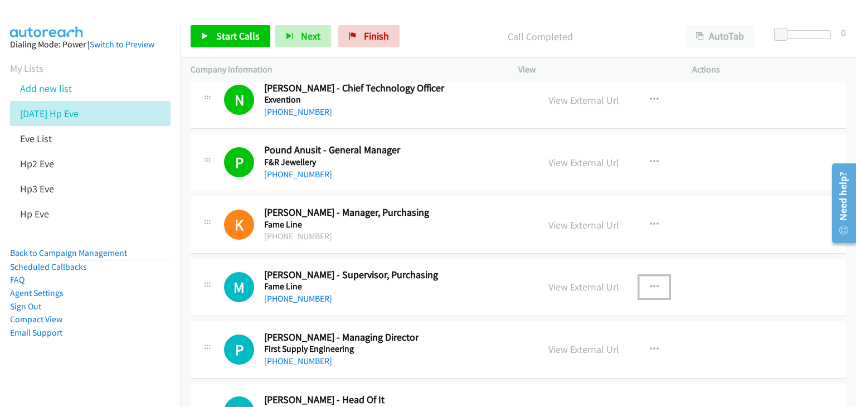
click at [652, 282] on icon "button" at bounding box center [654, 286] width 9 height 9
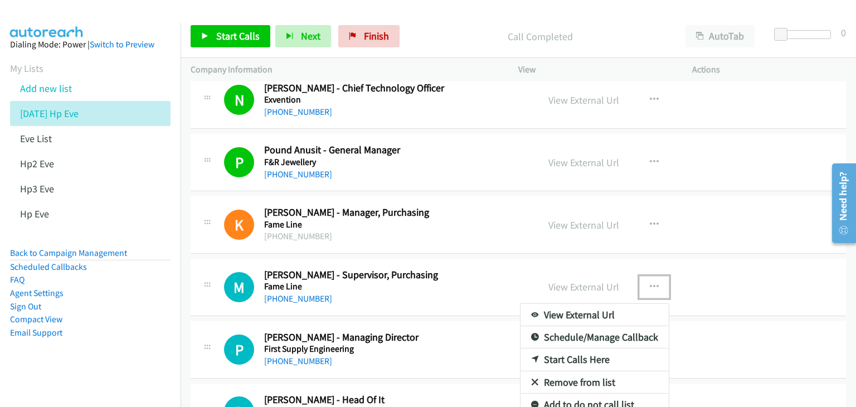
click at [611, 310] on link "View External Url" at bounding box center [594, 315] width 148 height 22
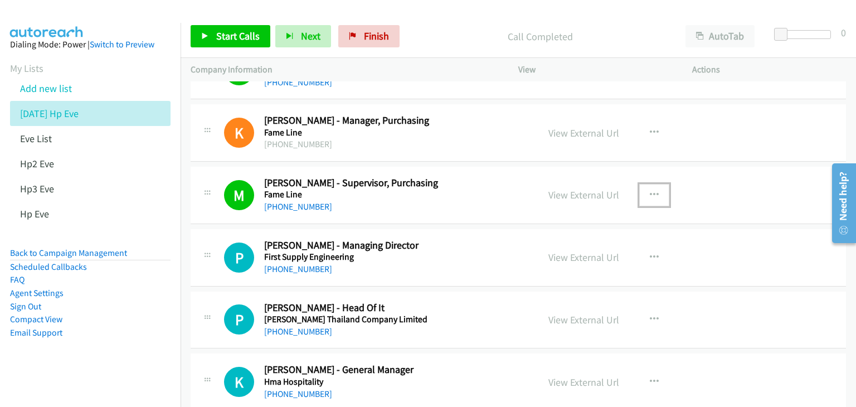
scroll to position [2117, 0]
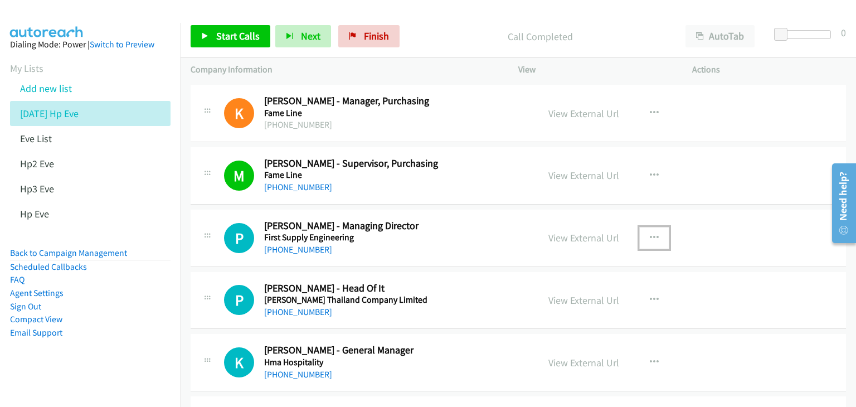
click at [650, 233] on icon "button" at bounding box center [654, 237] width 9 height 9
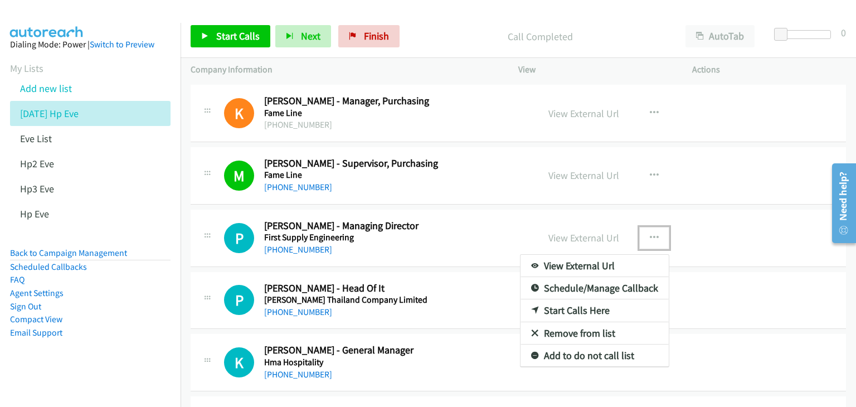
click at [631, 257] on link "View External Url" at bounding box center [594, 266] width 148 height 22
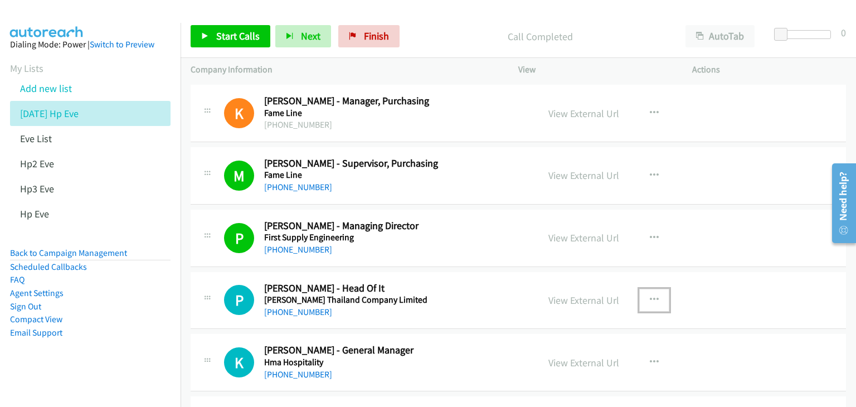
click at [650, 295] on icon "button" at bounding box center [654, 299] width 9 height 9
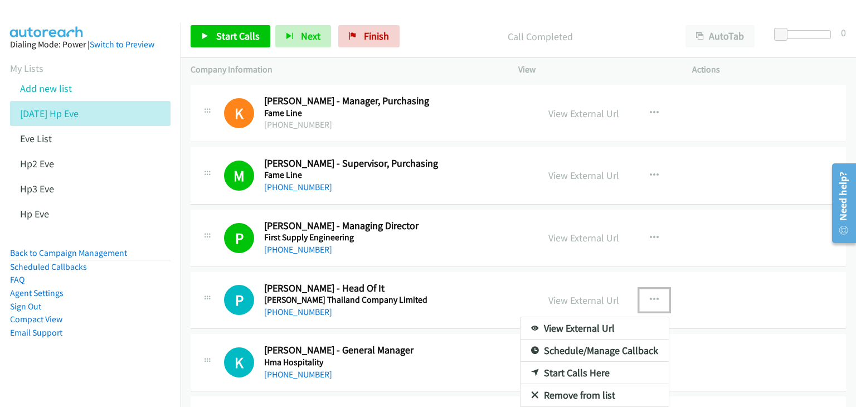
click at [593, 319] on link "View External Url" at bounding box center [594, 328] width 148 height 22
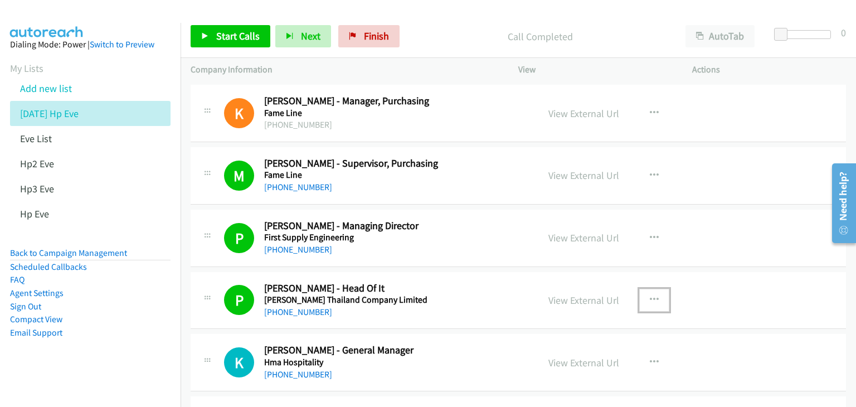
scroll to position [2229, 0]
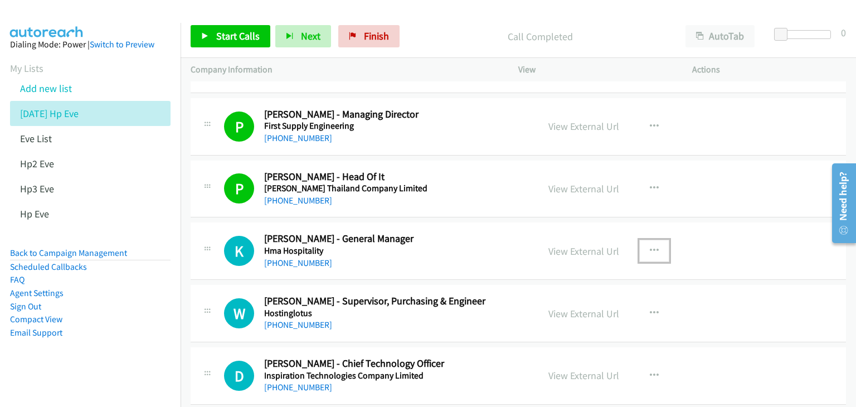
click at [651, 246] on icon "button" at bounding box center [654, 250] width 9 height 9
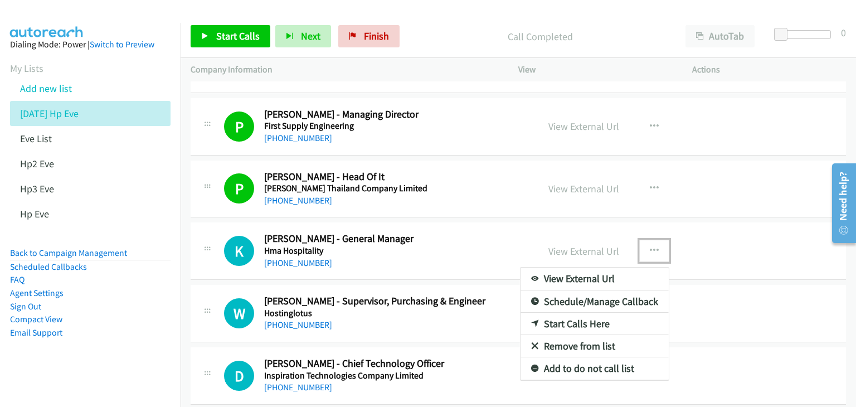
click at [589, 274] on link "View External Url" at bounding box center [594, 278] width 148 height 22
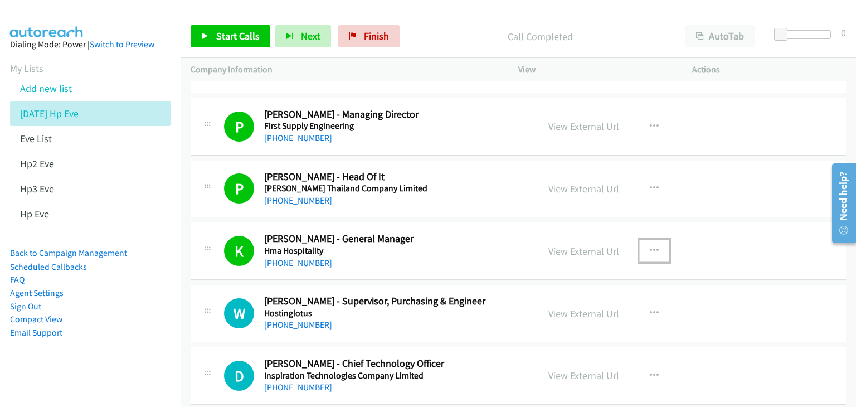
scroll to position [2284, 0]
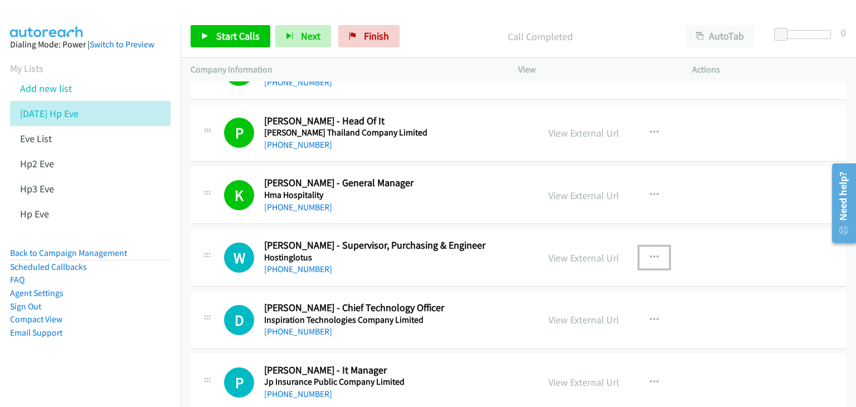
click at [650, 255] on icon "button" at bounding box center [654, 257] width 9 height 9
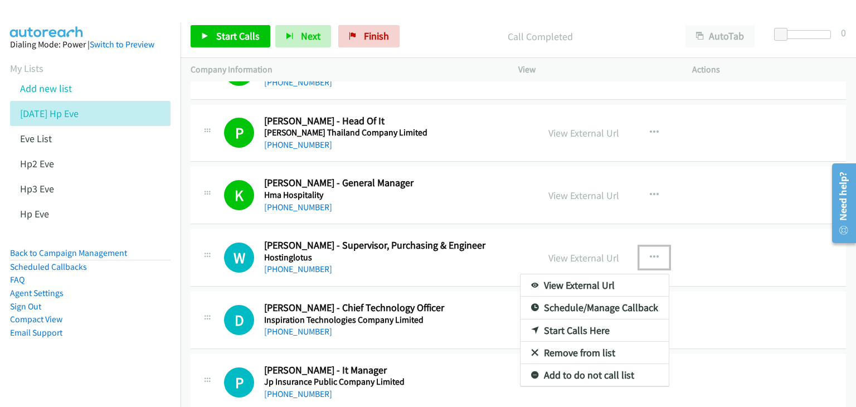
click at [615, 279] on link "View External Url" at bounding box center [594, 285] width 148 height 22
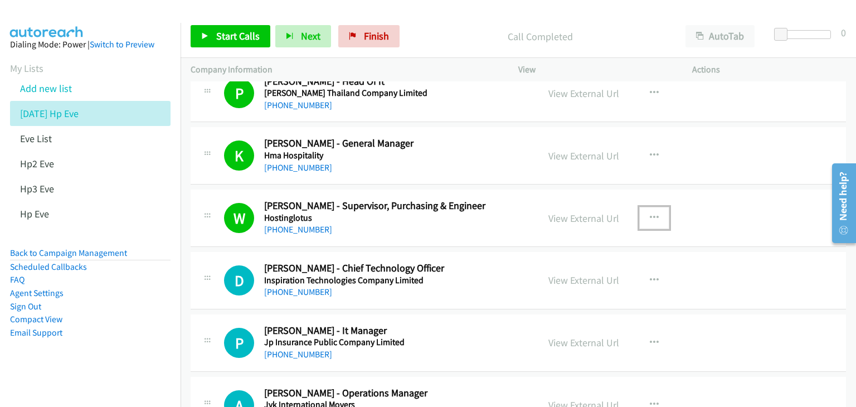
scroll to position [2340, 0]
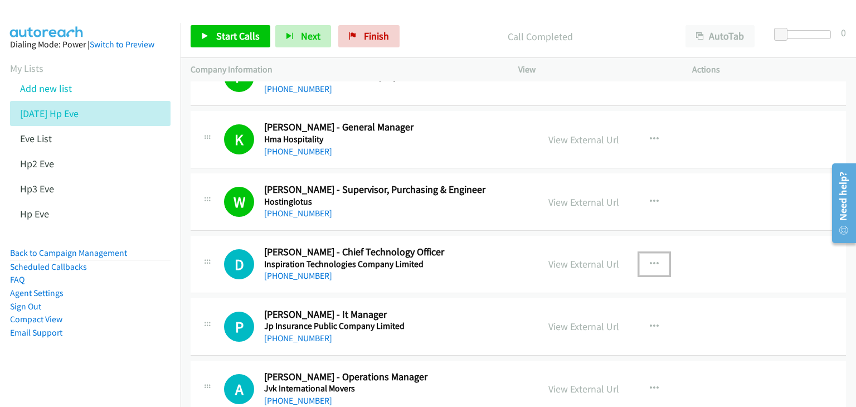
click at [650, 260] on icon "button" at bounding box center [654, 264] width 9 height 9
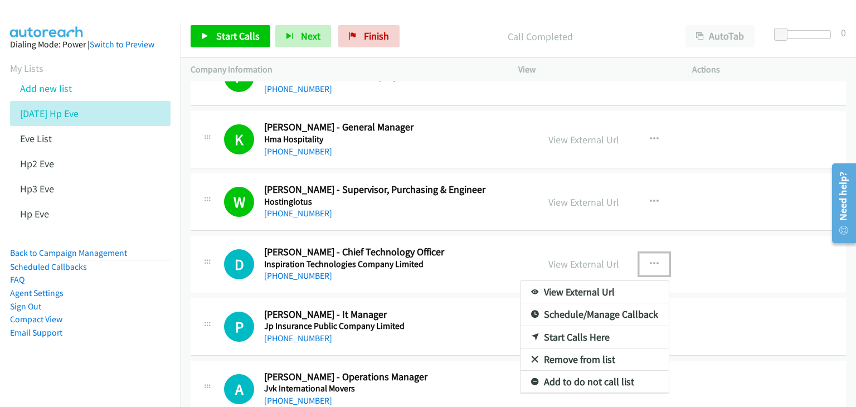
click at [623, 288] on link "View External Url" at bounding box center [594, 292] width 148 height 22
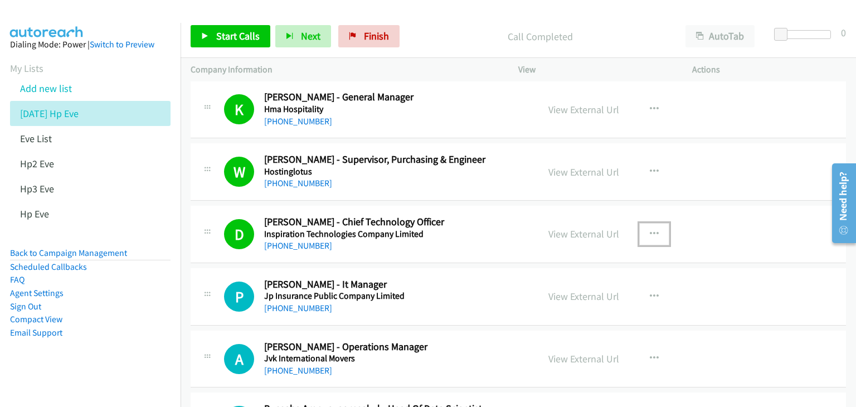
scroll to position [2396, 0]
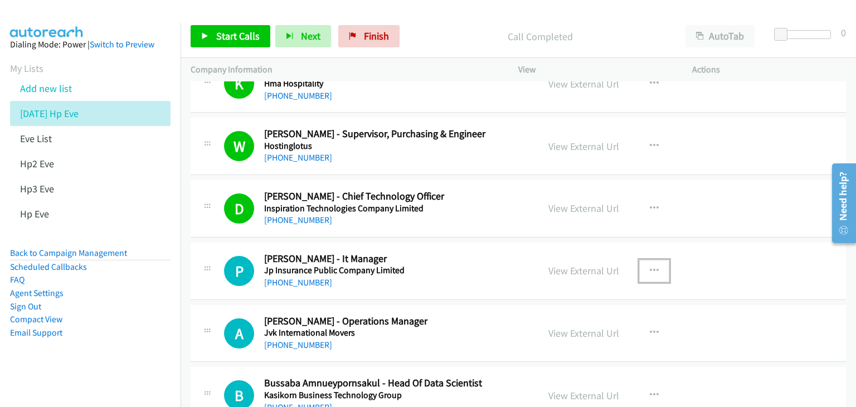
click at [650, 266] on icon "button" at bounding box center [654, 270] width 9 height 9
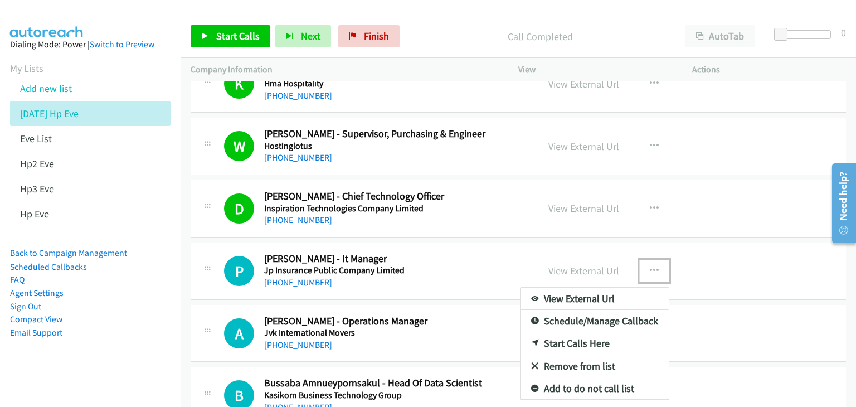
click at [605, 296] on link "View External Url" at bounding box center [594, 298] width 148 height 22
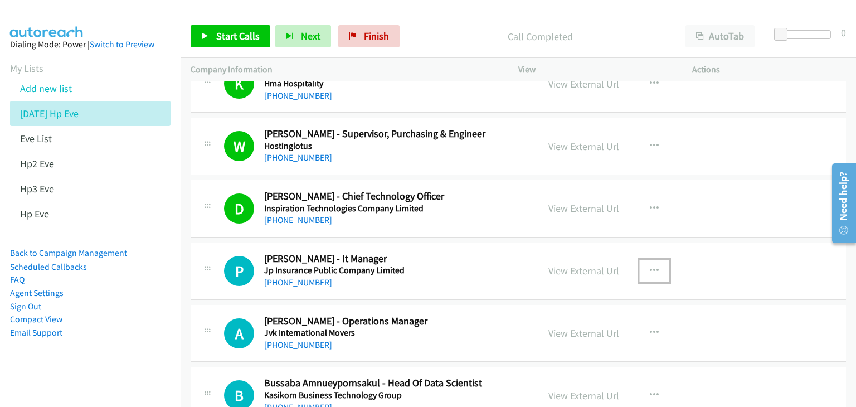
scroll to position [2452, 0]
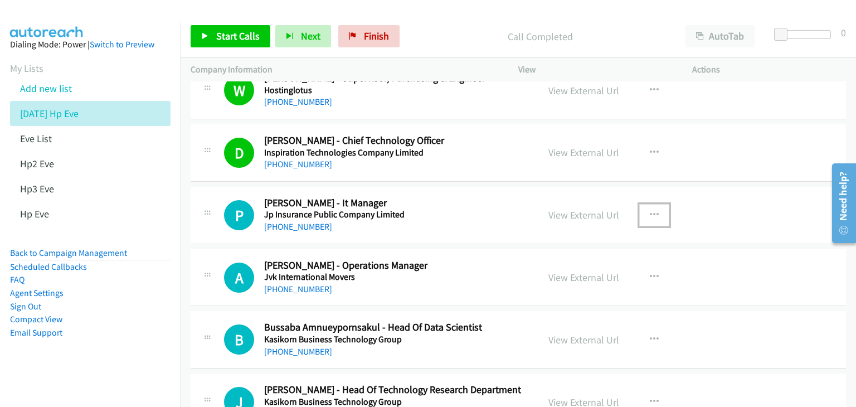
click at [650, 211] on icon "button" at bounding box center [654, 215] width 9 height 9
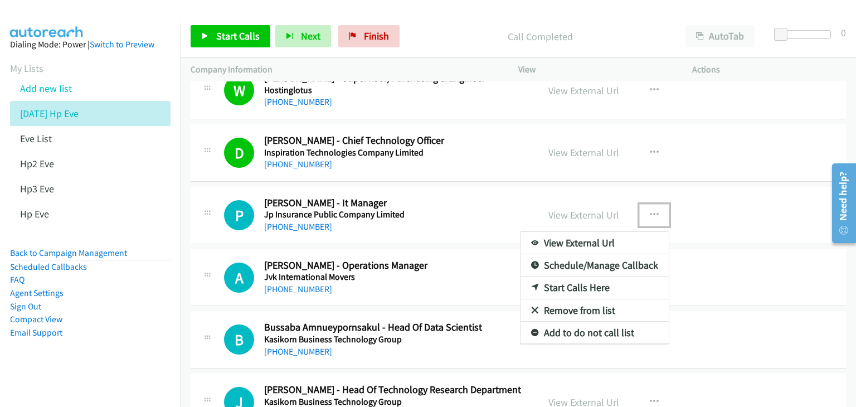
click at [622, 232] on link "View External Url" at bounding box center [594, 243] width 148 height 22
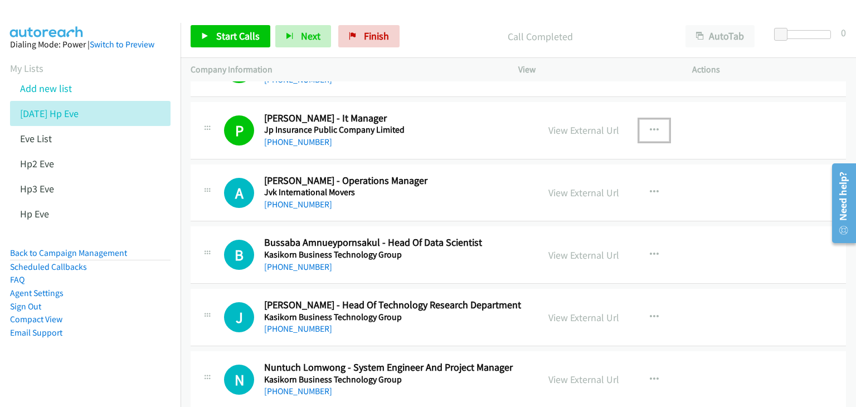
scroll to position [2563, 0]
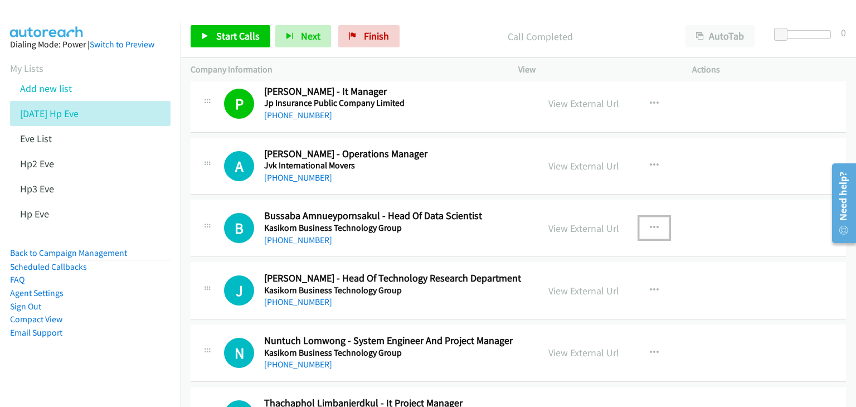
click at [650, 223] on icon "button" at bounding box center [654, 227] width 9 height 9
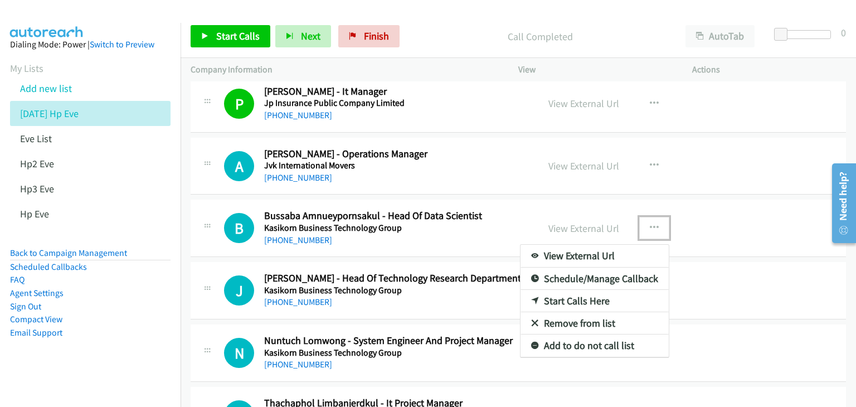
click at [597, 252] on link "View External Url" at bounding box center [594, 256] width 148 height 22
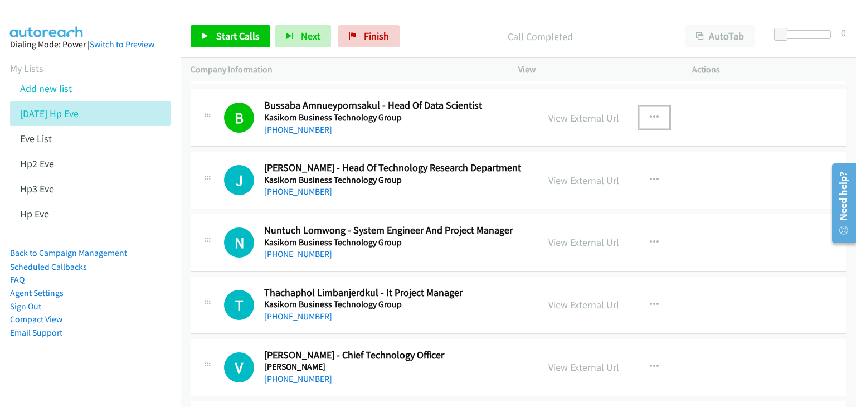
scroll to position [2674, 0]
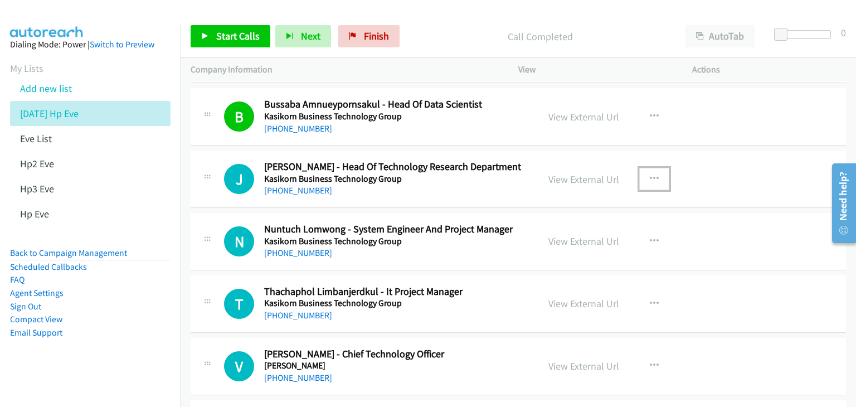
click at [650, 174] on icon "button" at bounding box center [654, 178] width 9 height 9
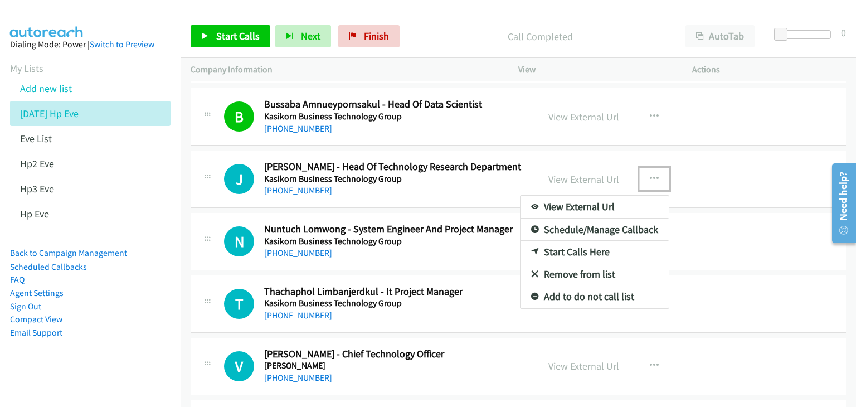
click at [610, 200] on link "View External Url" at bounding box center [594, 207] width 148 height 22
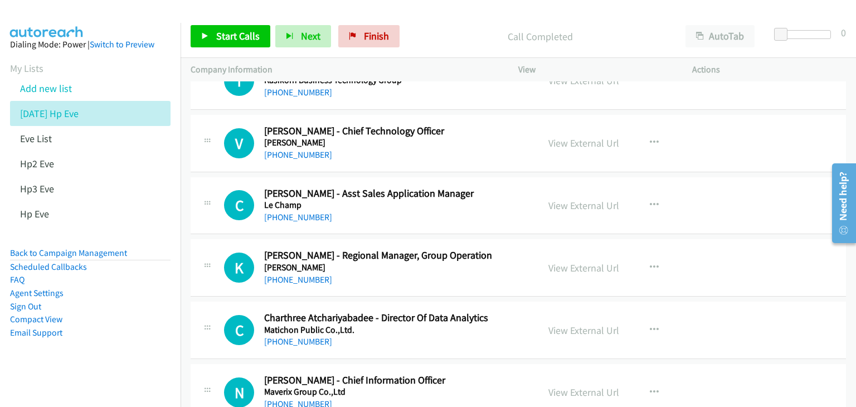
scroll to position [2953, 0]
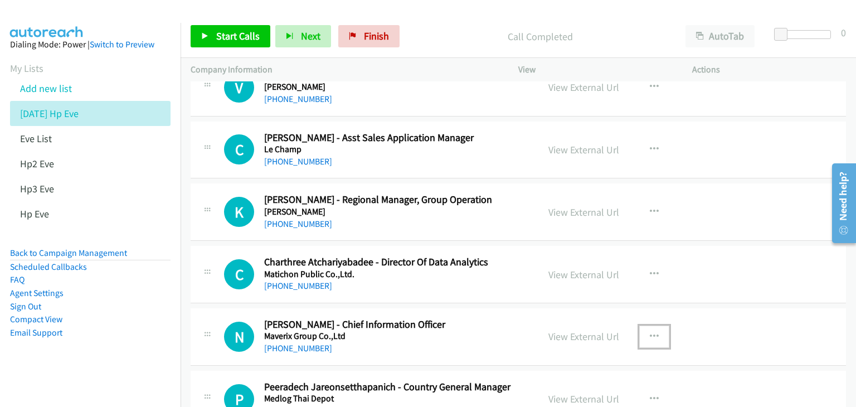
click at [650, 332] on icon "button" at bounding box center [654, 336] width 9 height 9
click at [594, 354] on link "View External Url" at bounding box center [594, 364] width 148 height 22
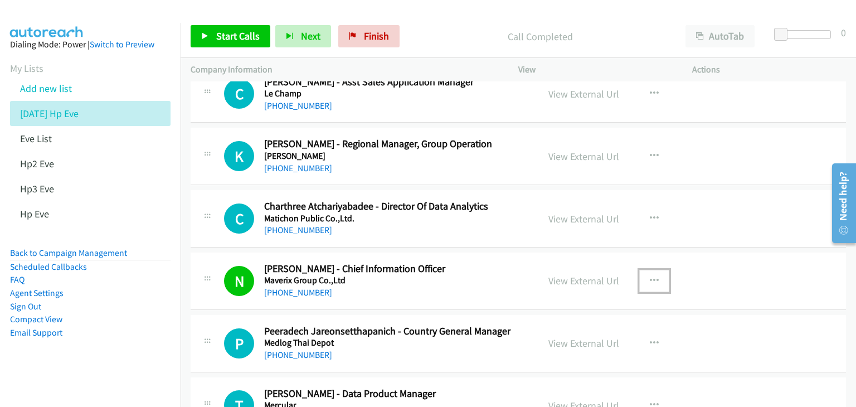
scroll to position [3064, 0]
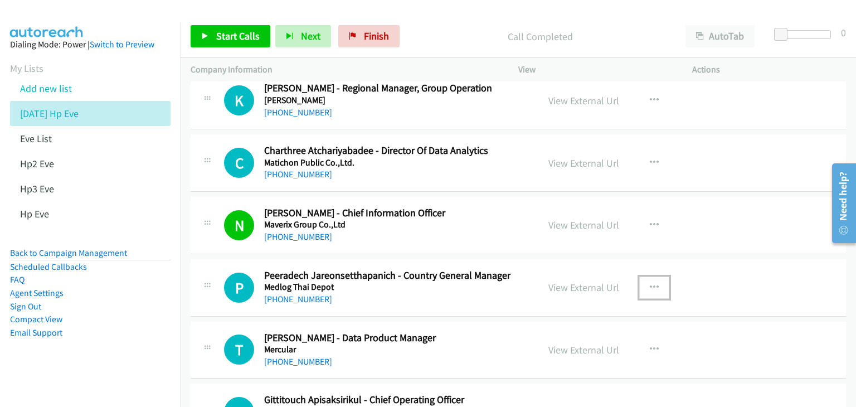
click at [651, 283] on icon "button" at bounding box center [654, 287] width 9 height 9
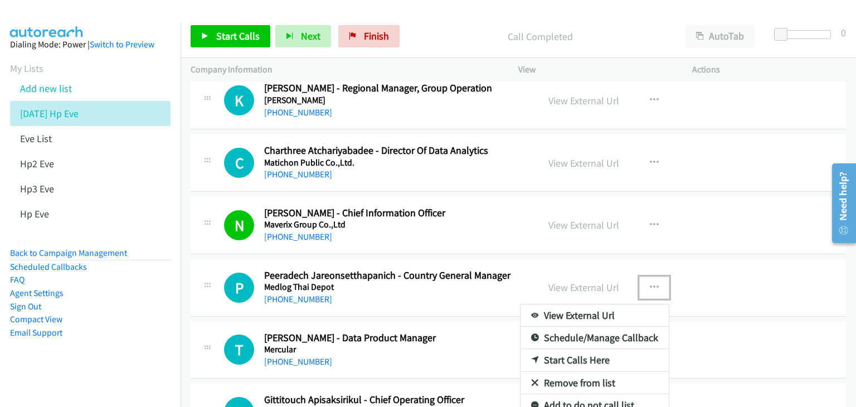
click at [634, 311] on link "View External Url" at bounding box center [594, 315] width 148 height 22
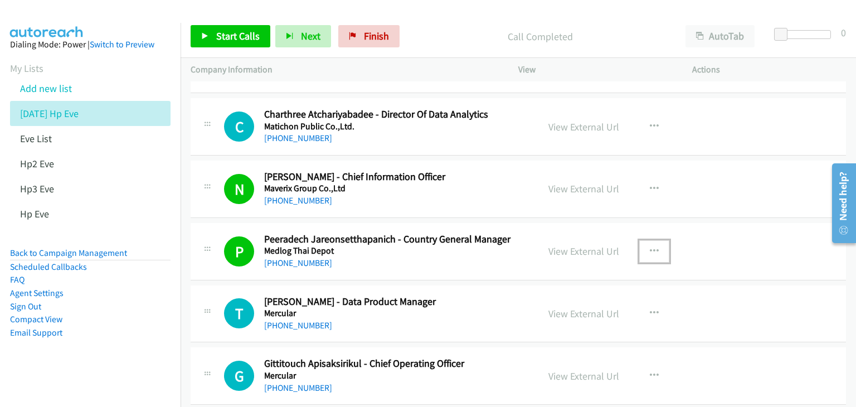
scroll to position [3120, 0]
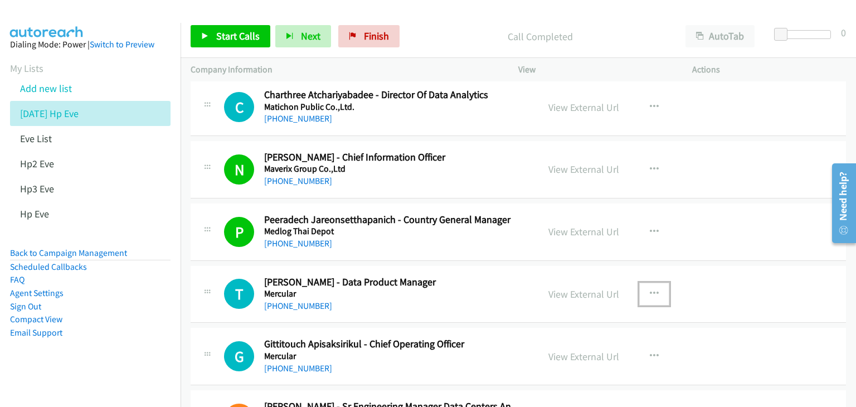
click at [650, 289] on icon "button" at bounding box center [654, 293] width 9 height 9
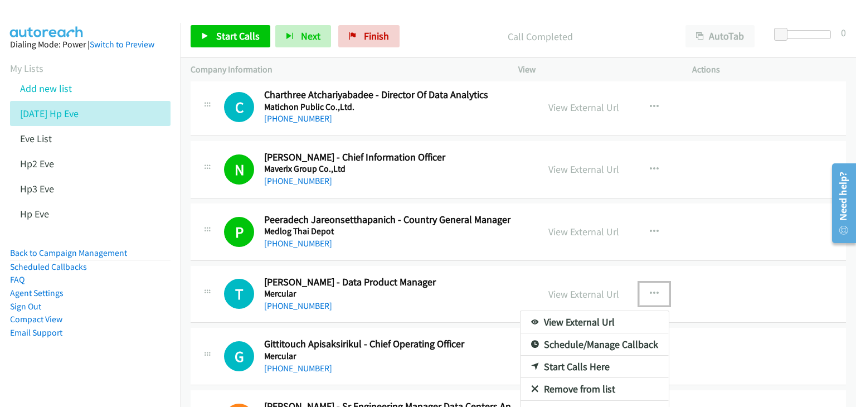
click at [610, 315] on link "View External Url" at bounding box center [594, 322] width 148 height 22
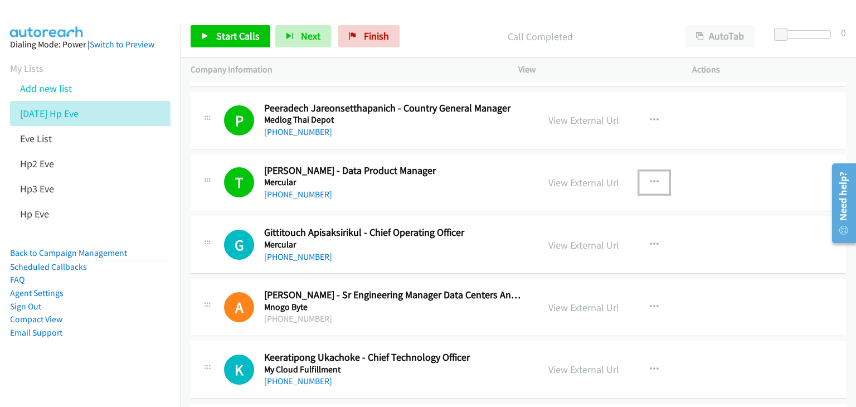
scroll to position [3287, 0]
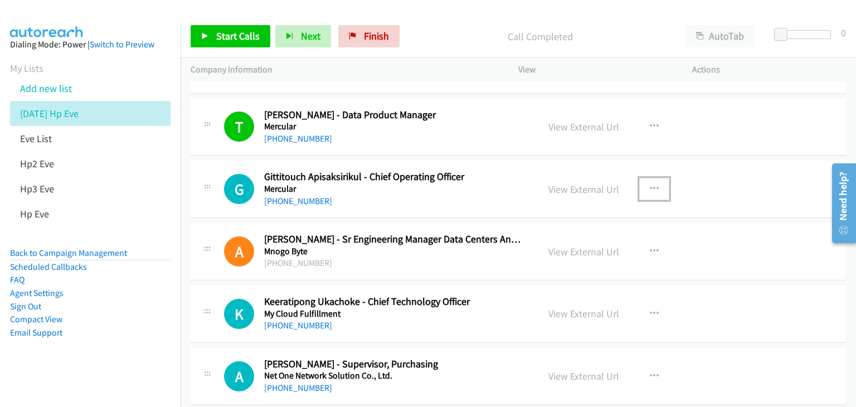
click at [652, 184] on icon "button" at bounding box center [654, 188] width 9 height 9
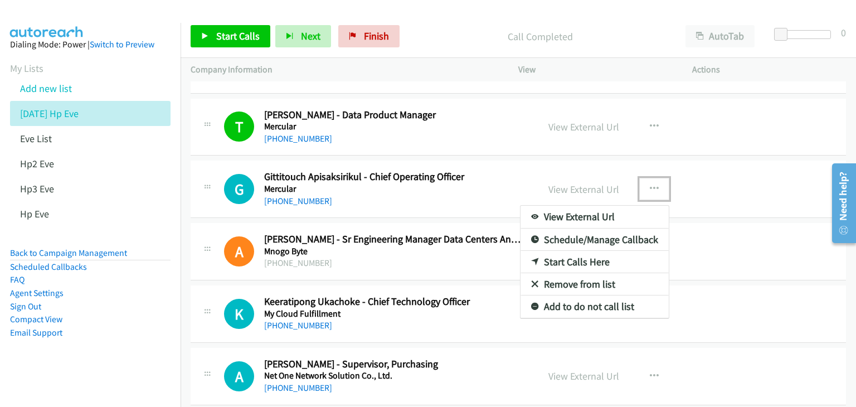
click at [628, 206] on link "View External Url" at bounding box center [594, 217] width 148 height 22
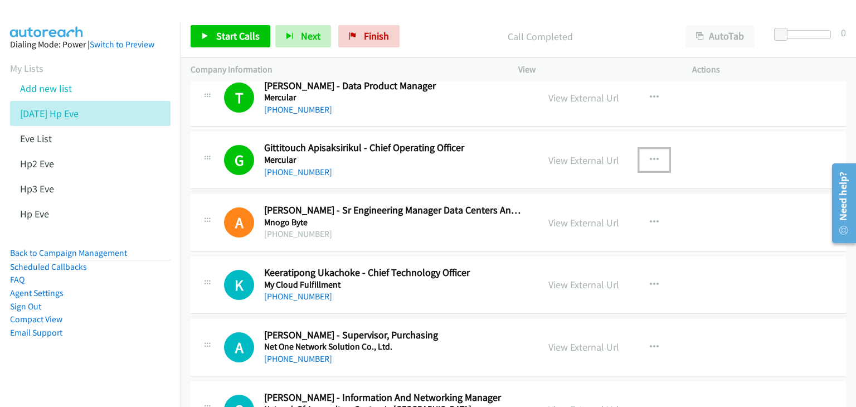
scroll to position [3343, 0]
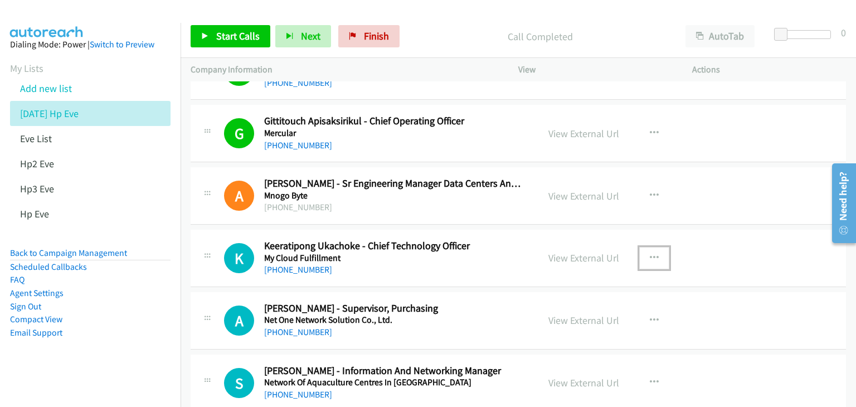
click at [650, 254] on icon "button" at bounding box center [654, 258] width 9 height 9
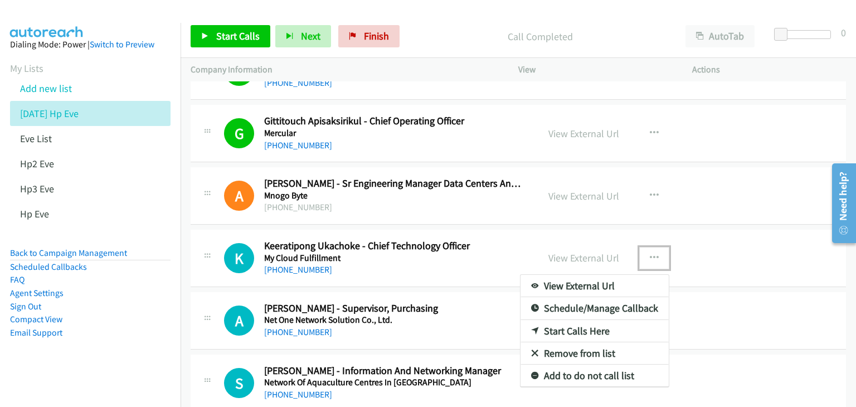
click at [607, 281] on link "View External Url" at bounding box center [594, 286] width 148 height 22
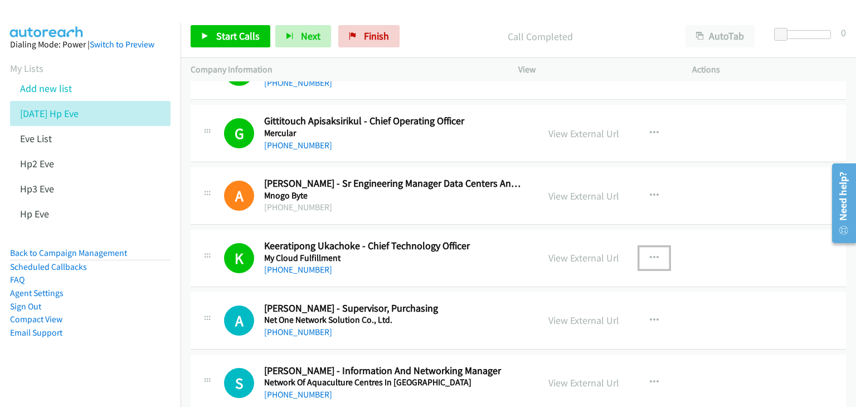
scroll to position [3399, 0]
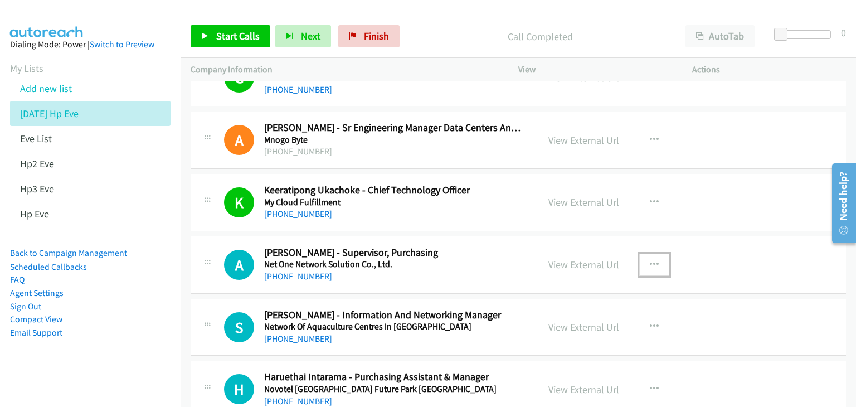
click at [651, 260] on icon "button" at bounding box center [654, 264] width 9 height 9
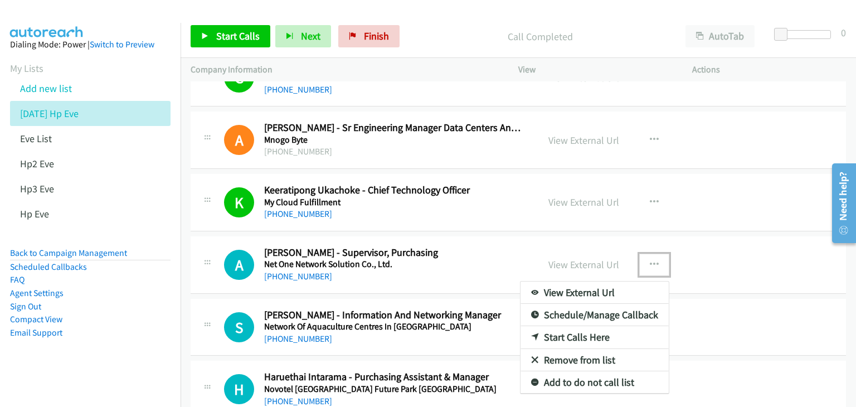
click at [615, 284] on link "View External Url" at bounding box center [594, 292] width 148 height 22
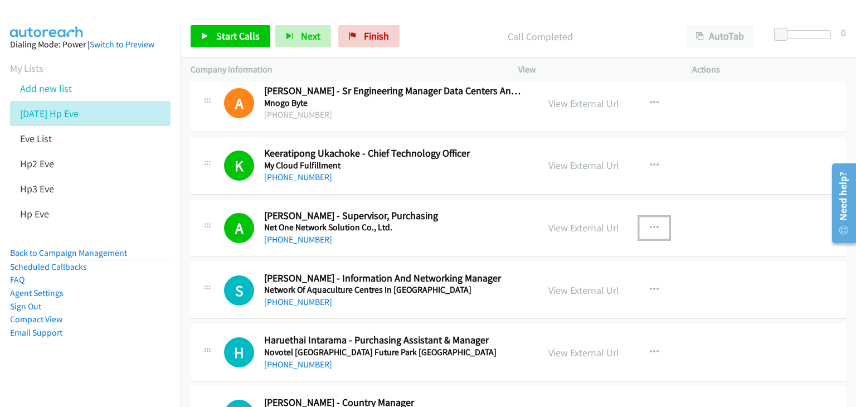
scroll to position [3454, 0]
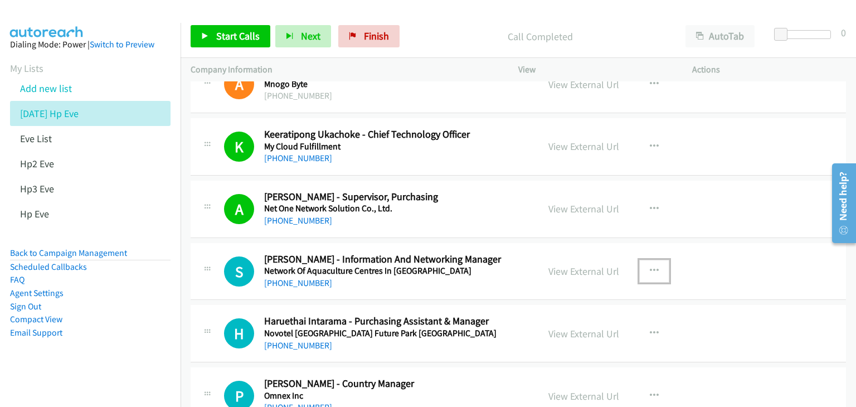
click at [650, 266] on icon "button" at bounding box center [654, 270] width 9 height 9
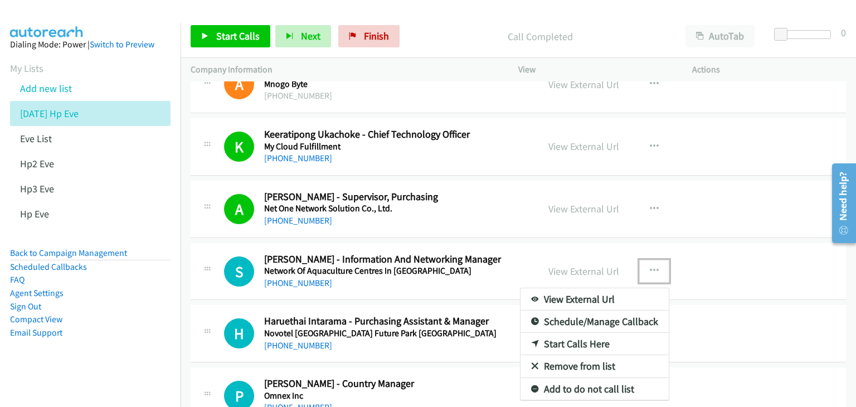
click at [632, 291] on link "View External Url" at bounding box center [594, 299] width 148 height 22
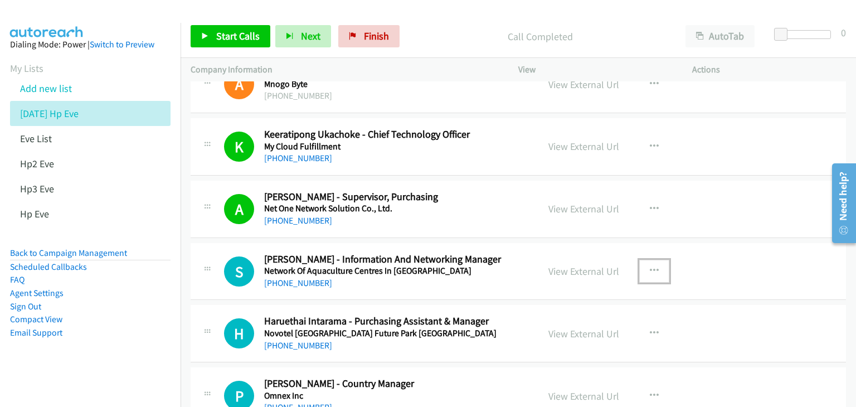
scroll to position [3510, 0]
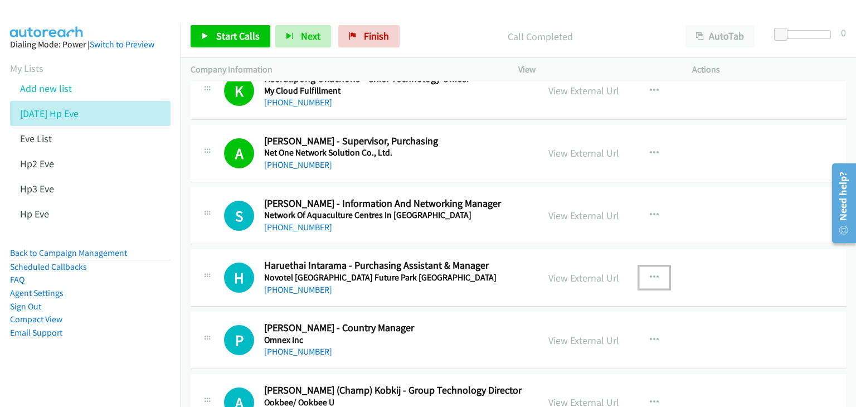
click at [650, 273] on icon "button" at bounding box center [654, 277] width 9 height 9
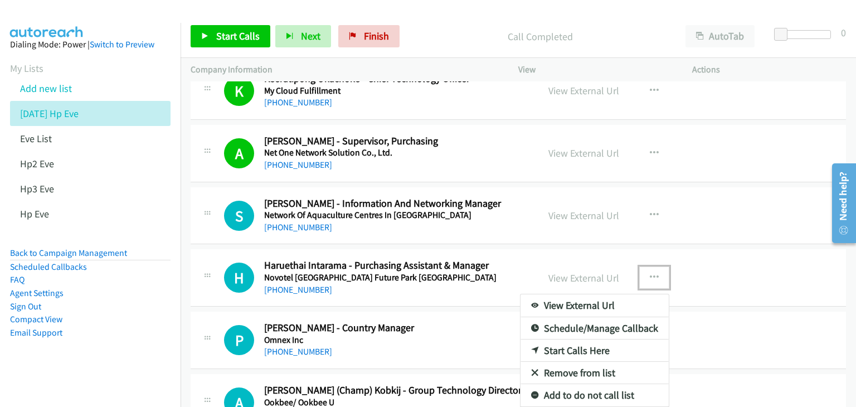
click at [615, 301] on link "View External Url" at bounding box center [594, 305] width 148 height 22
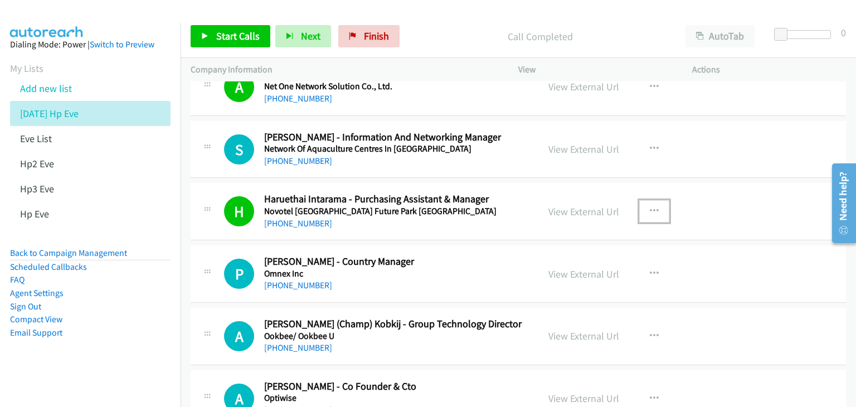
scroll to position [3622, 0]
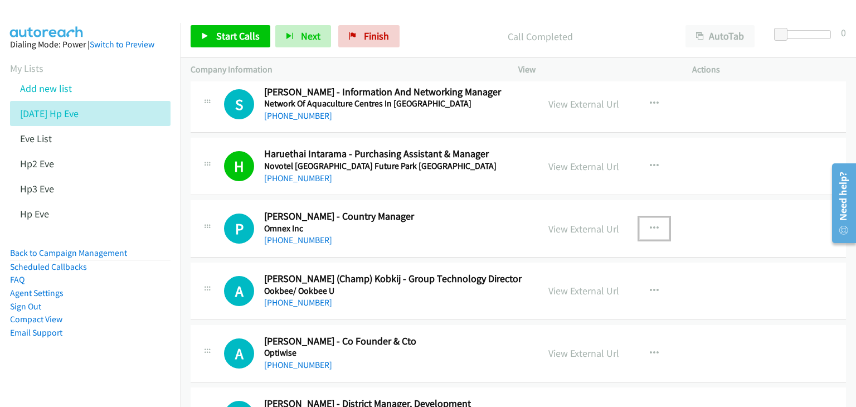
click at [652, 224] on icon "button" at bounding box center [654, 228] width 9 height 9
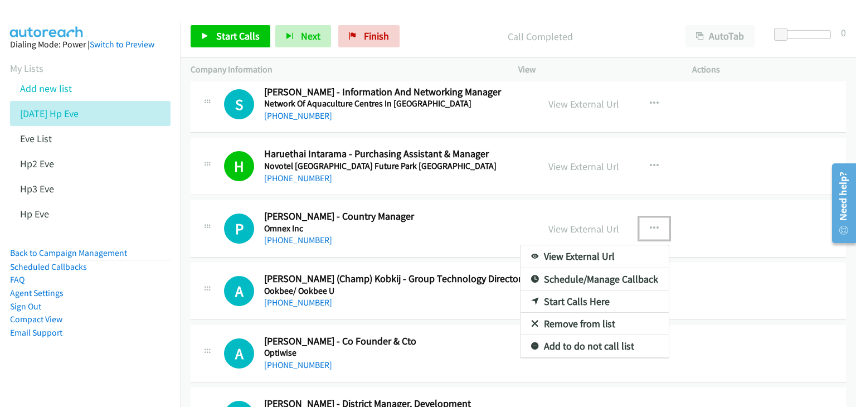
click at [607, 250] on link "View External Url" at bounding box center [594, 256] width 148 height 22
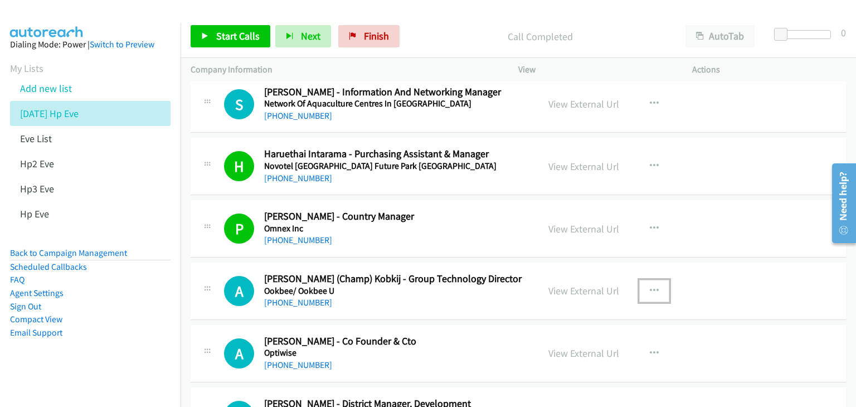
click at [651, 286] on icon "button" at bounding box center [654, 290] width 9 height 9
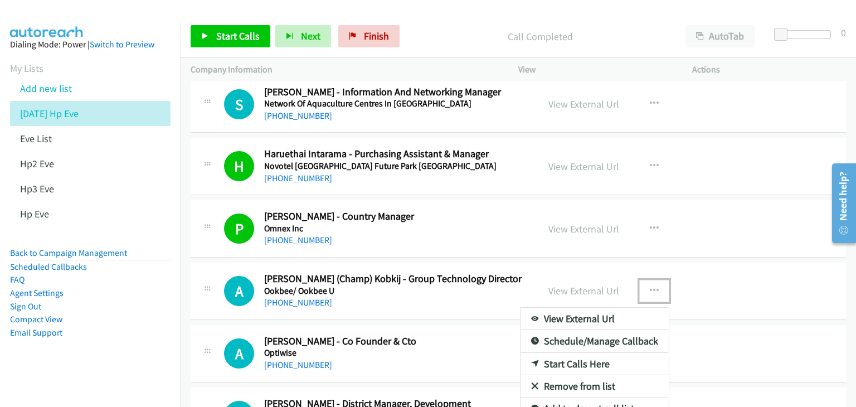
click at [592, 315] on link "View External Url" at bounding box center [594, 319] width 148 height 22
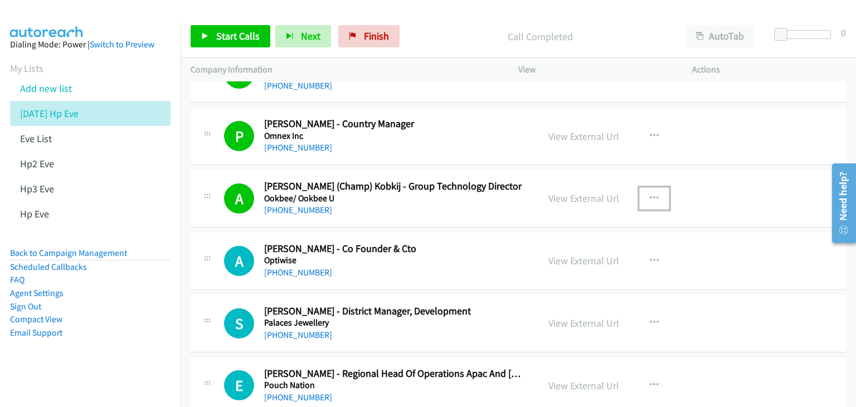
scroll to position [3733, 0]
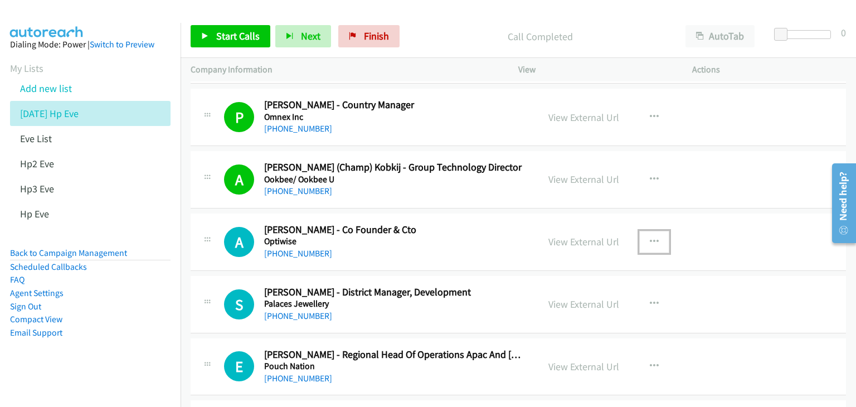
click at [651, 237] on icon "button" at bounding box center [654, 241] width 9 height 9
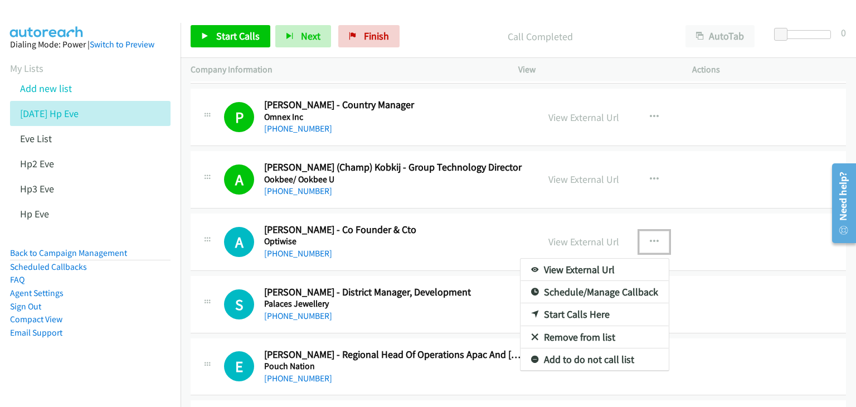
click at [627, 261] on link "View External Url" at bounding box center [594, 270] width 148 height 22
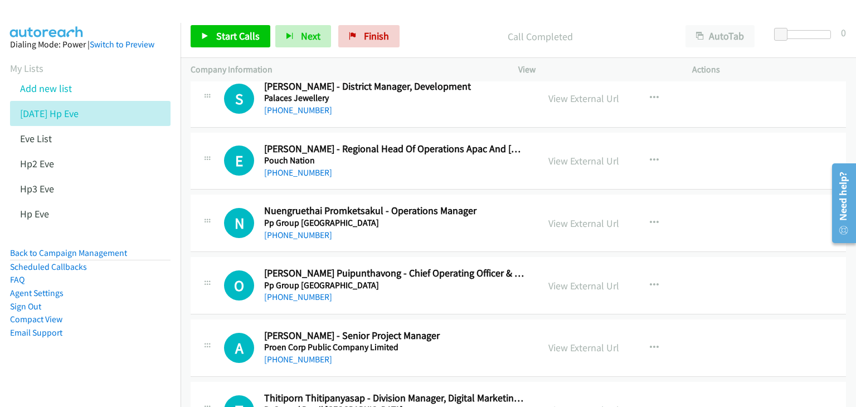
scroll to position [3956, 0]
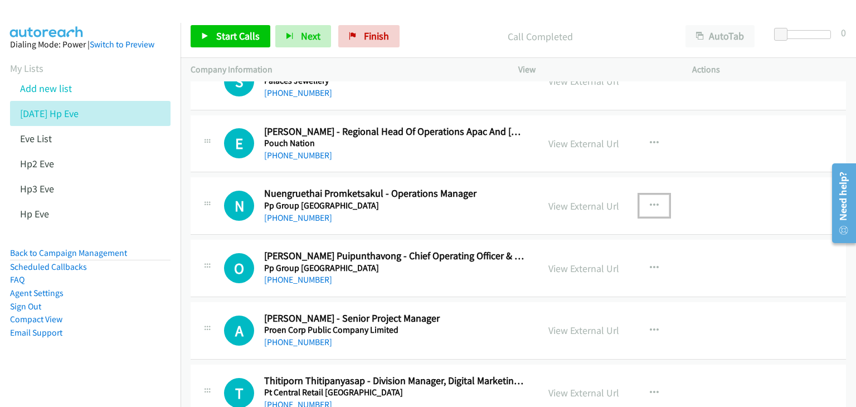
click at [650, 201] on icon "button" at bounding box center [654, 205] width 9 height 9
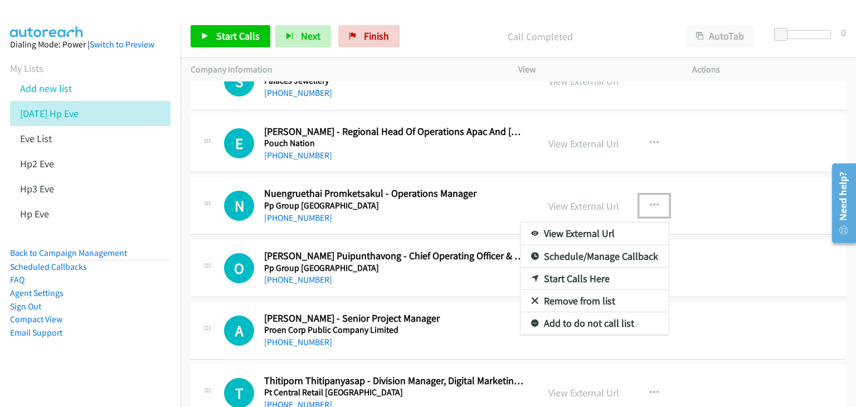
click at [613, 227] on link "View External Url" at bounding box center [594, 233] width 148 height 22
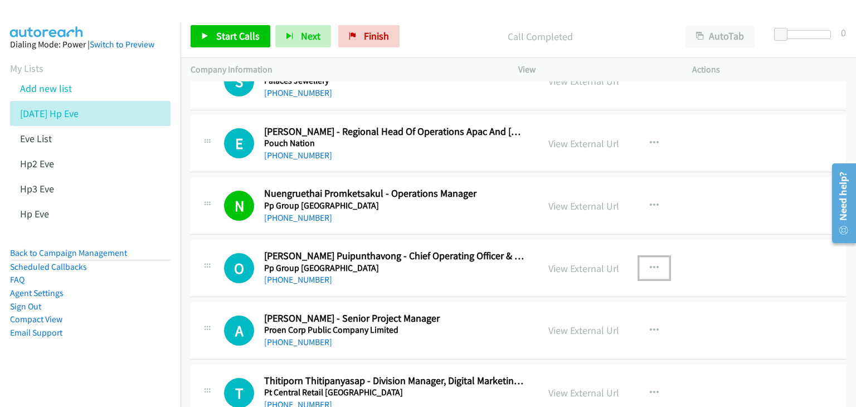
click at [650, 264] on icon "button" at bounding box center [654, 268] width 9 height 9
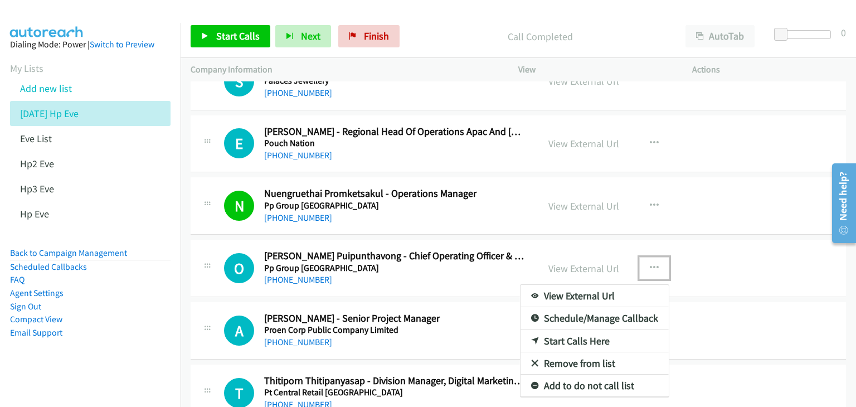
click at [620, 293] on link "View External Url" at bounding box center [594, 296] width 148 height 22
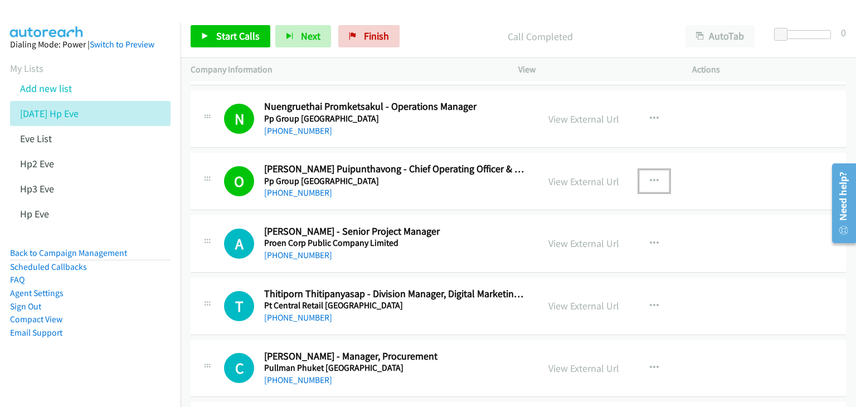
scroll to position [4067, 0]
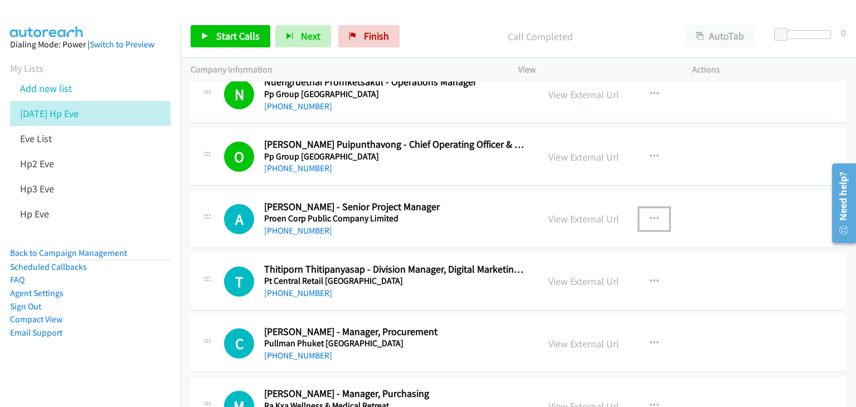
click at [650, 215] on icon "button" at bounding box center [654, 219] width 9 height 9
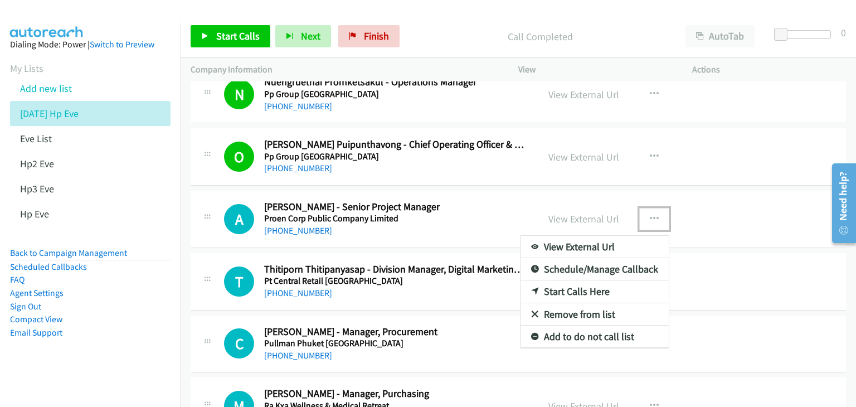
click at [622, 243] on link "View External Url" at bounding box center [594, 247] width 148 height 22
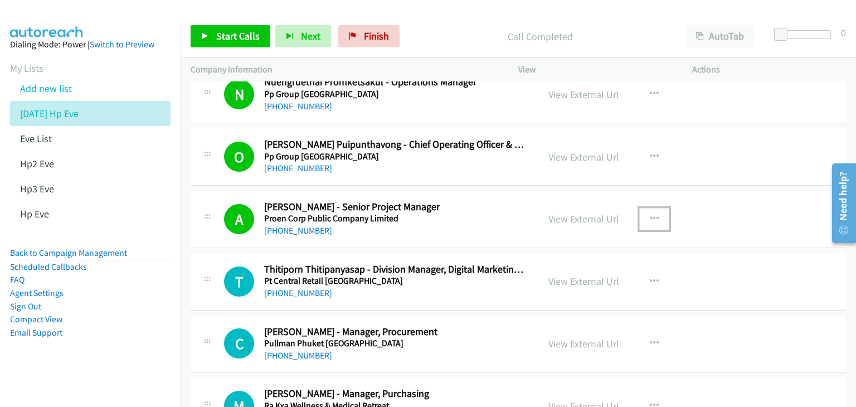
scroll to position [4123, 0]
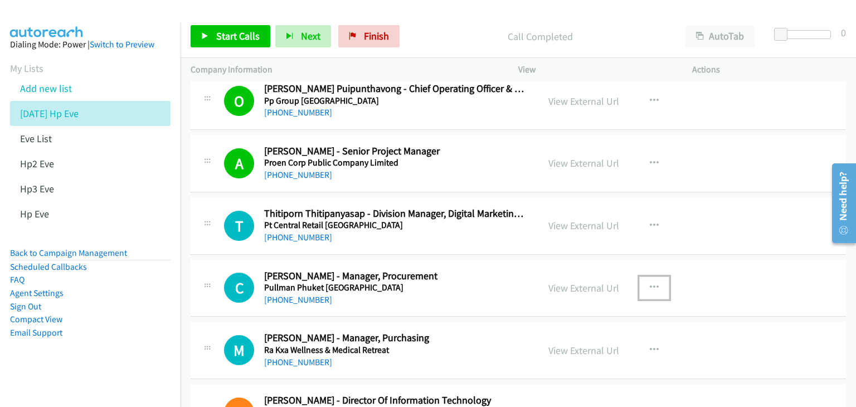
click at [650, 283] on icon "button" at bounding box center [654, 287] width 9 height 9
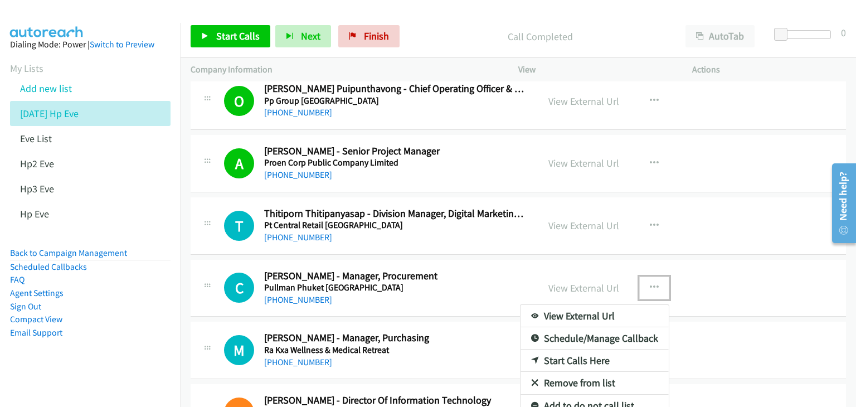
click at [627, 309] on link "View External Url" at bounding box center [594, 316] width 148 height 22
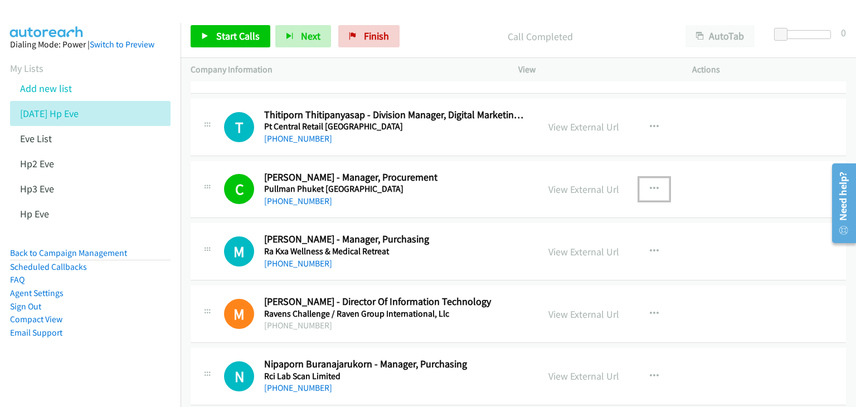
scroll to position [4234, 0]
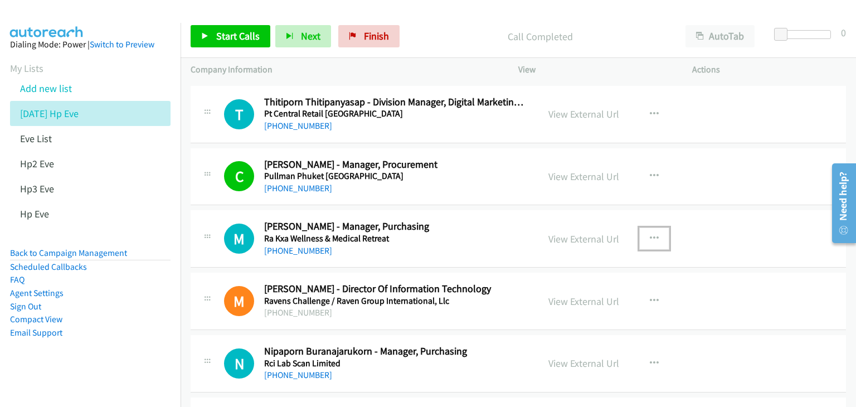
click at [652, 234] on icon "button" at bounding box center [654, 238] width 9 height 9
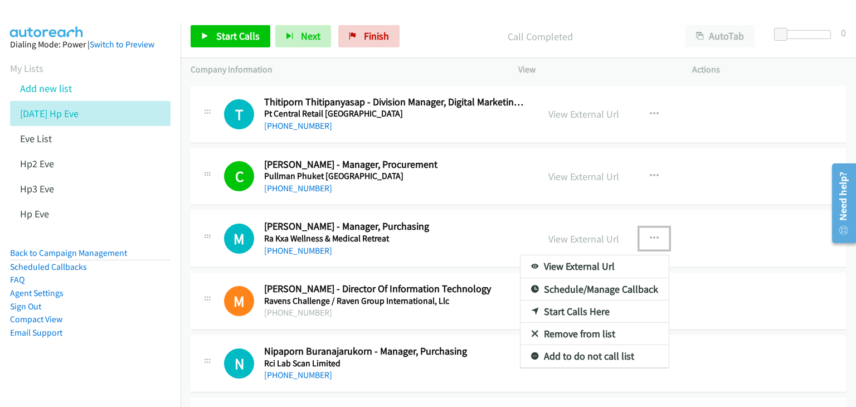
click at [615, 257] on link "View External Url" at bounding box center [594, 266] width 148 height 22
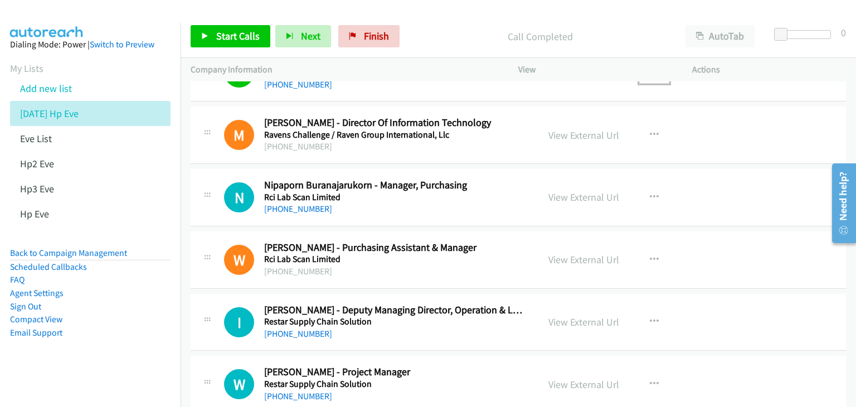
scroll to position [4402, 0]
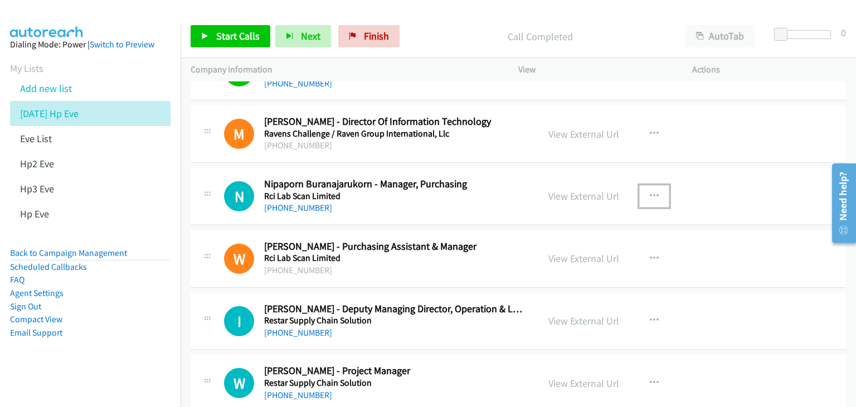
click at [651, 192] on icon "button" at bounding box center [654, 196] width 9 height 9
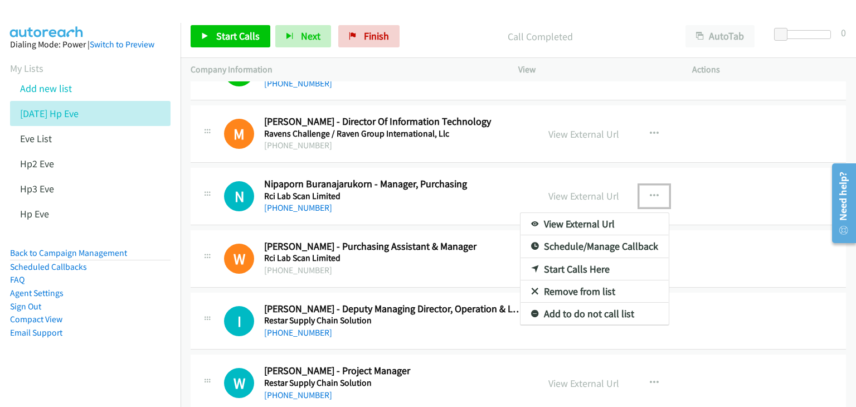
click at [604, 216] on link "View External Url" at bounding box center [594, 224] width 148 height 22
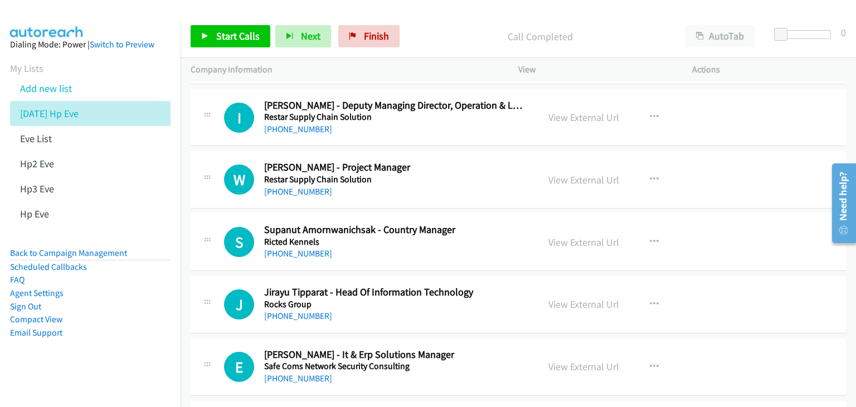
scroll to position [4624, 0]
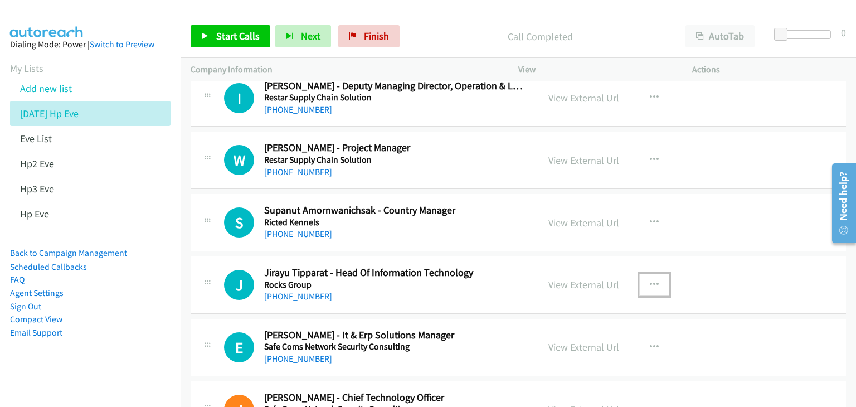
click at [652, 280] on icon "button" at bounding box center [654, 284] width 9 height 9
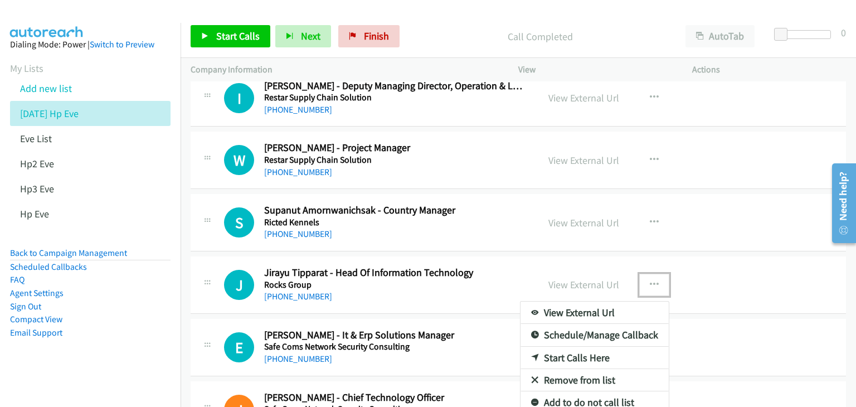
click at [613, 305] on link "View External Url" at bounding box center [594, 312] width 148 height 22
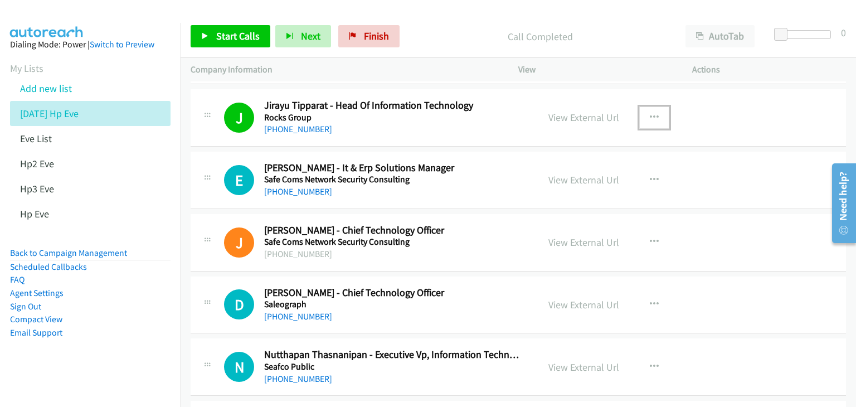
scroll to position [4847, 0]
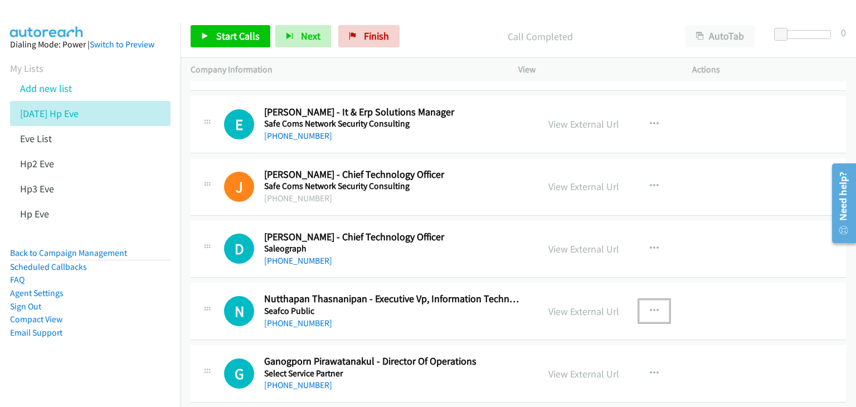
click at [653, 306] on icon "button" at bounding box center [654, 310] width 9 height 9
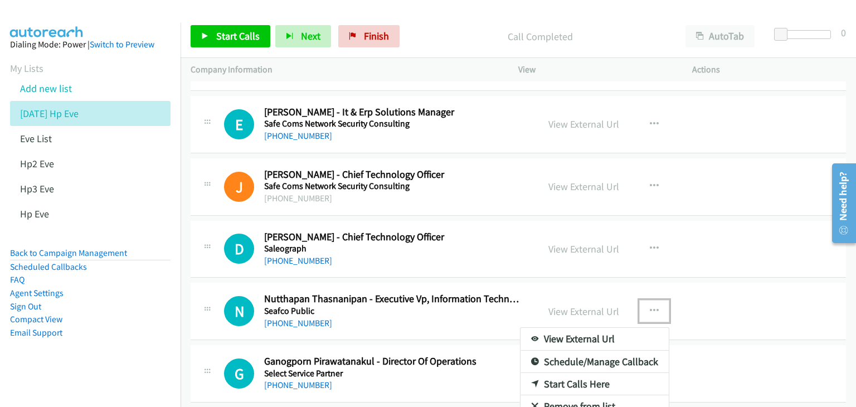
click at [609, 328] on link "View External Url" at bounding box center [594, 339] width 148 height 22
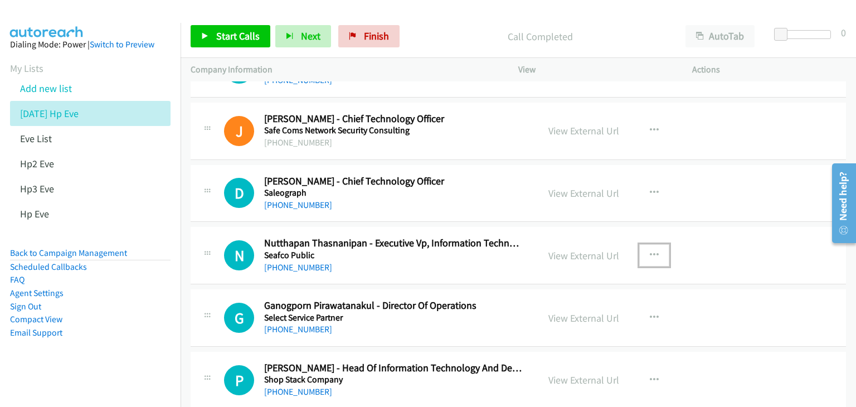
scroll to position [4959, 0]
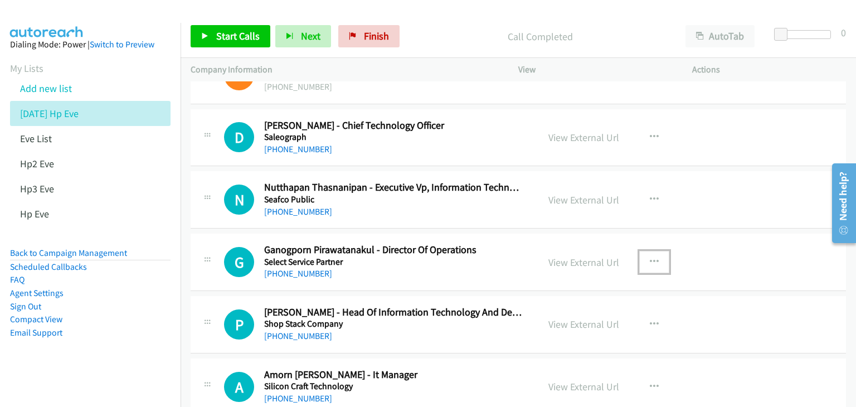
click at [650, 257] on icon "button" at bounding box center [654, 261] width 9 height 9
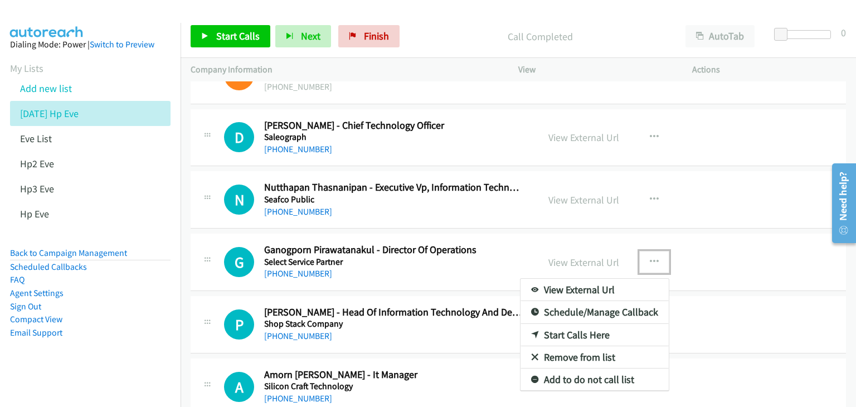
click at [606, 281] on link "View External Url" at bounding box center [594, 290] width 148 height 22
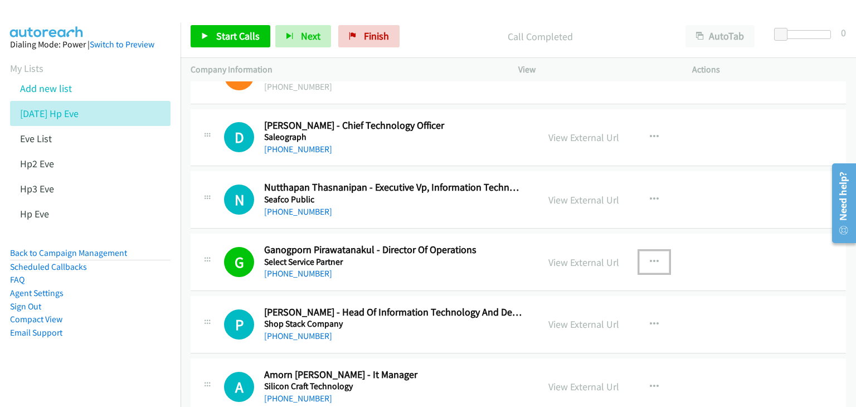
scroll to position [5014, 0]
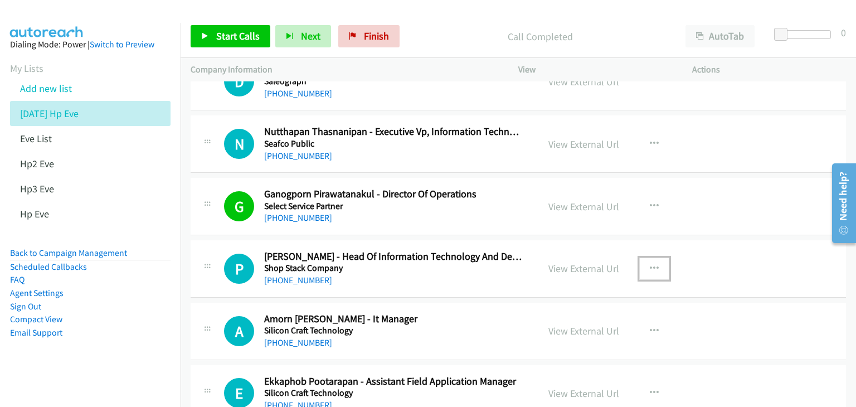
click at [651, 264] on icon "button" at bounding box center [654, 268] width 9 height 9
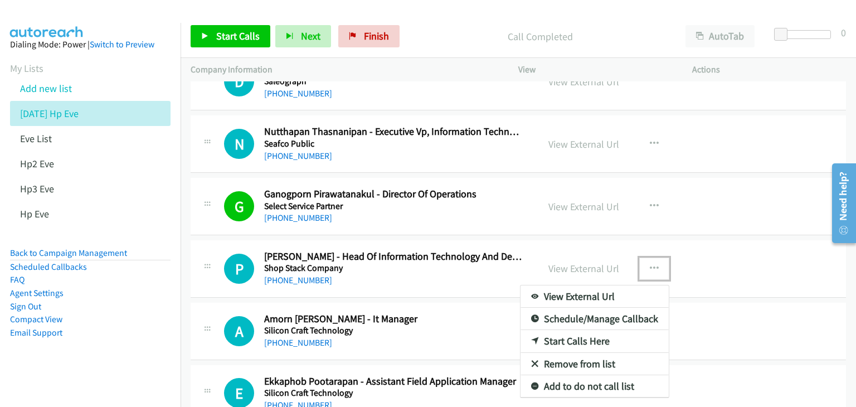
click at [630, 285] on link "View External Url" at bounding box center [594, 296] width 148 height 22
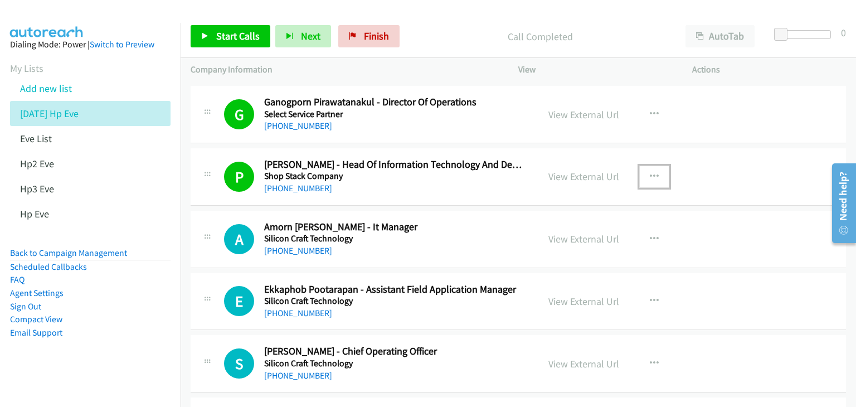
scroll to position [5126, 0]
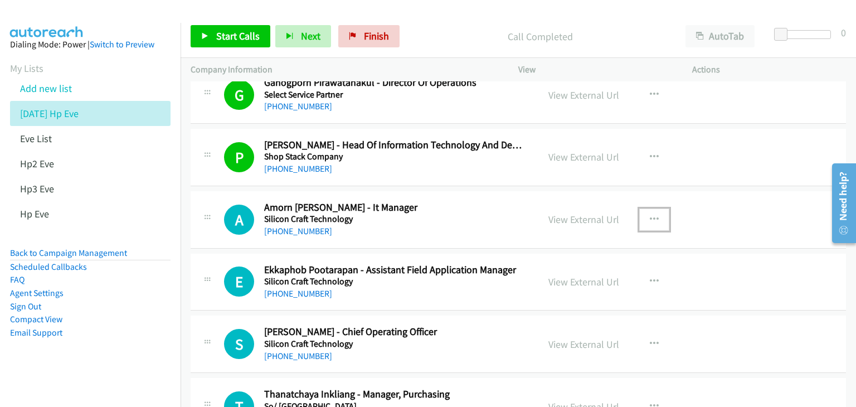
click at [650, 215] on icon "button" at bounding box center [654, 219] width 9 height 9
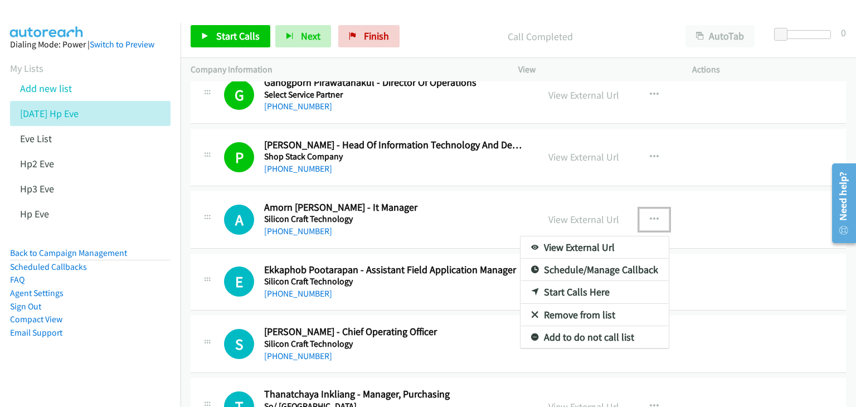
click at [623, 236] on link "View External Url" at bounding box center [594, 247] width 148 height 22
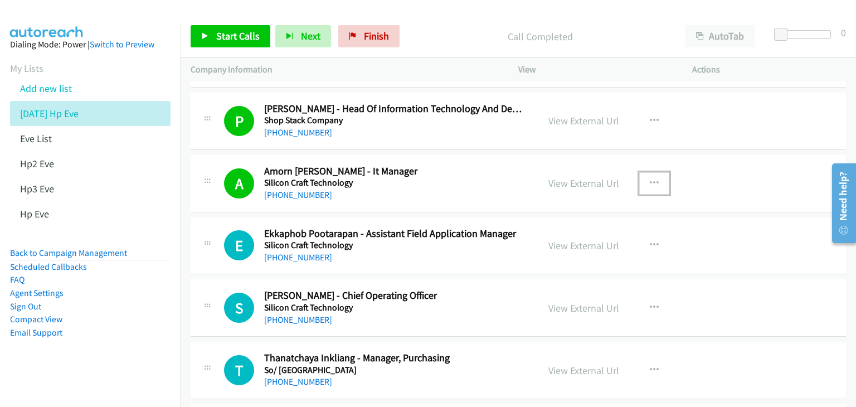
scroll to position [5182, 0]
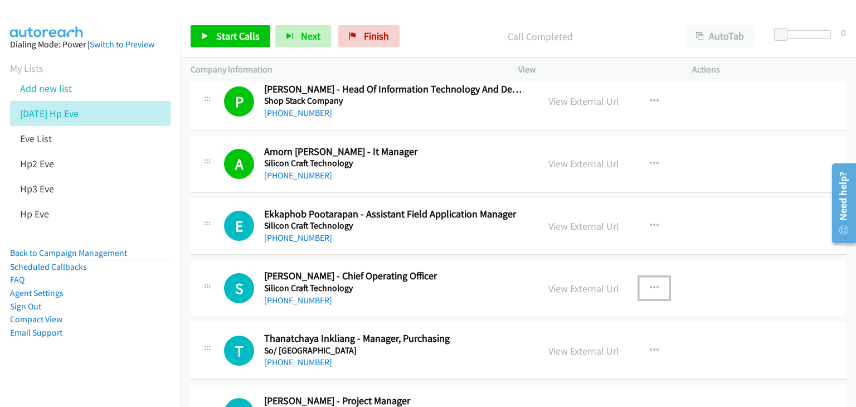
click at [650, 284] on icon "button" at bounding box center [654, 288] width 9 height 9
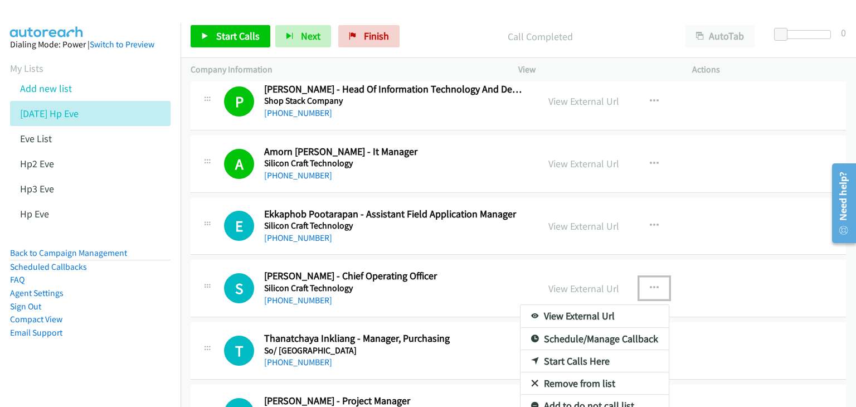
click at [610, 305] on link "View External Url" at bounding box center [594, 316] width 148 height 22
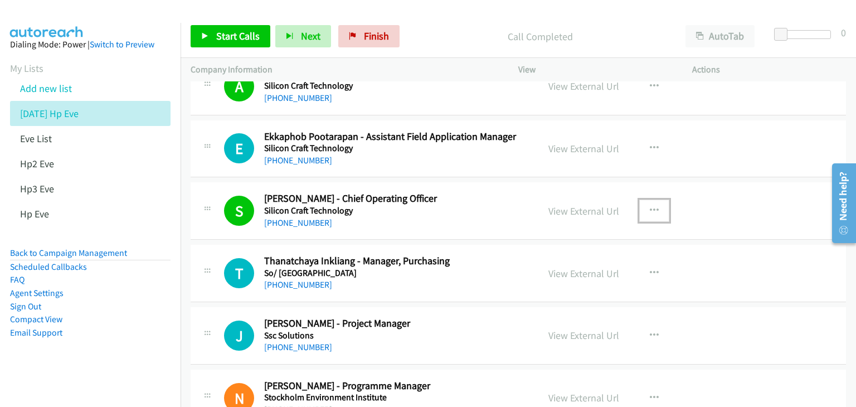
scroll to position [5293, 0]
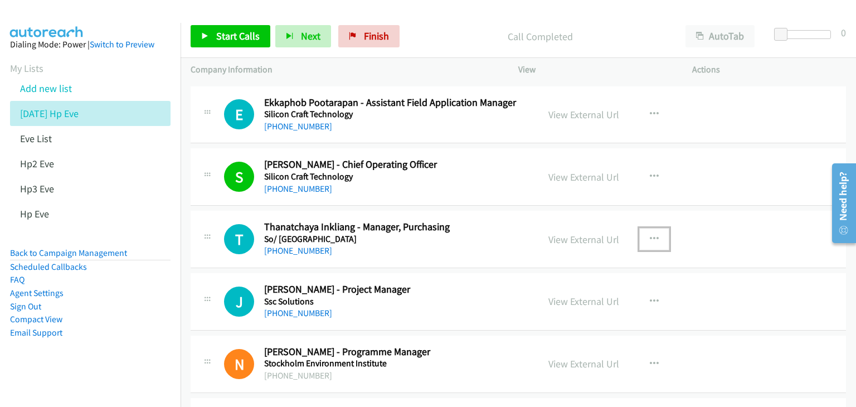
click at [650, 235] on icon "button" at bounding box center [654, 239] width 9 height 9
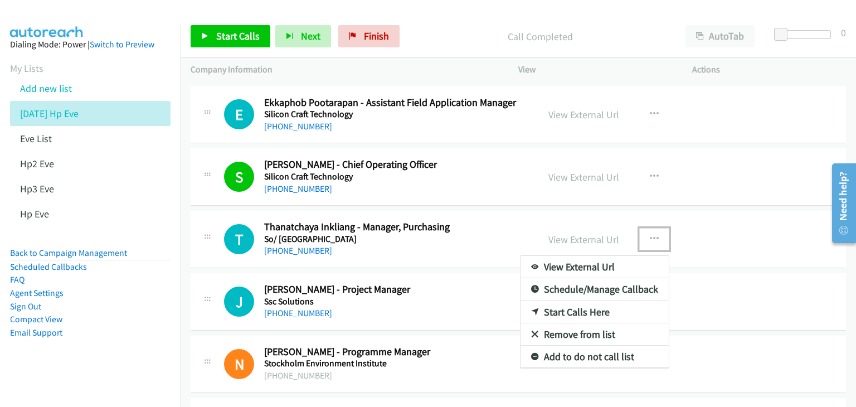
click at [611, 256] on link "View External Url" at bounding box center [594, 267] width 148 height 22
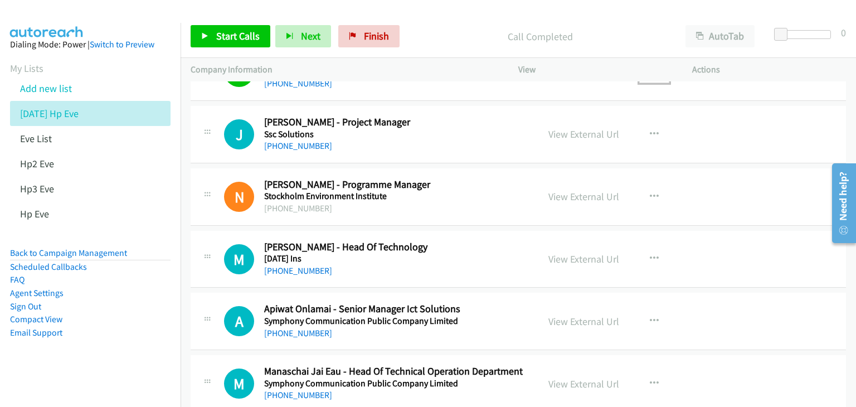
scroll to position [5516, 0]
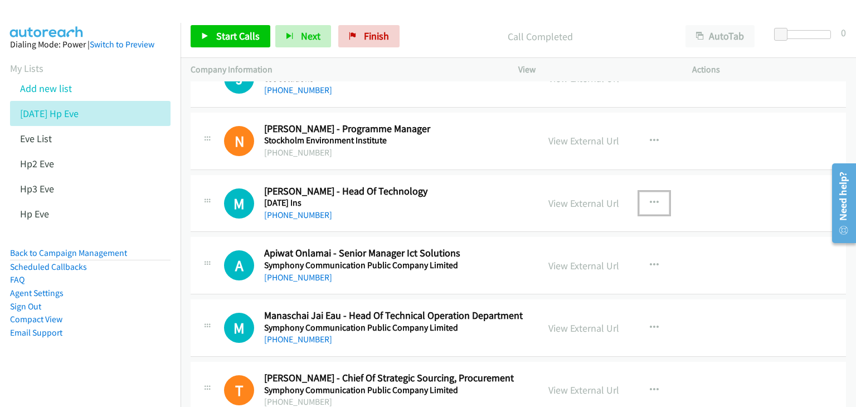
click at [650, 198] on icon "button" at bounding box center [654, 202] width 9 height 9
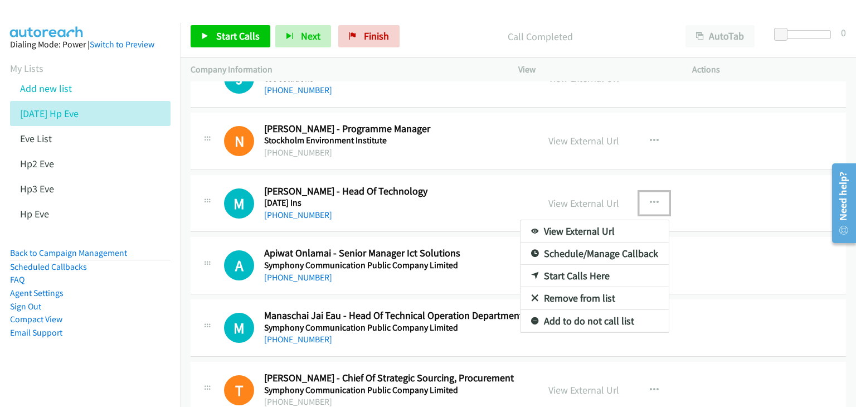
click at [612, 221] on link "View External Url" at bounding box center [594, 231] width 148 height 22
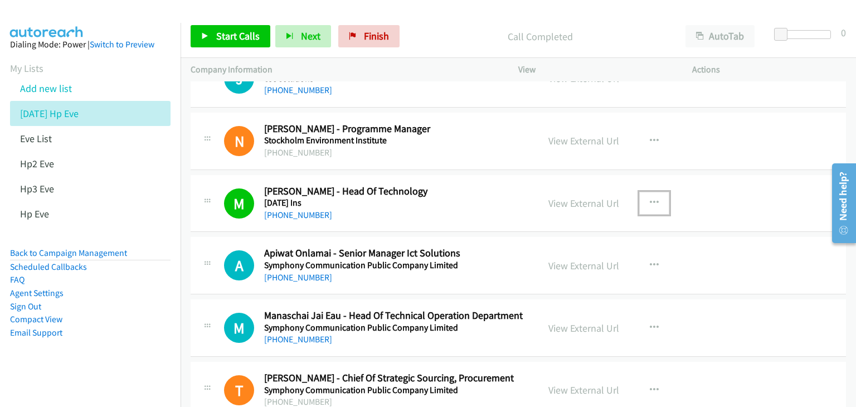
scroll to position [5572, 0]
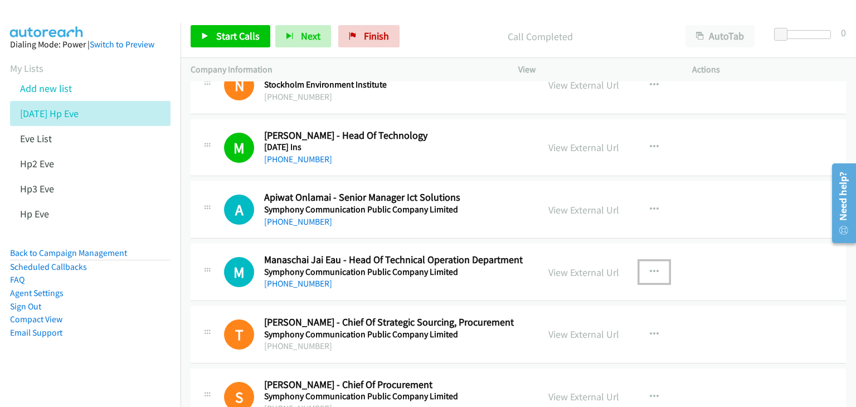
click at [650, 267] on icon "button" at bounding box center [654, 271] width 9 height 9
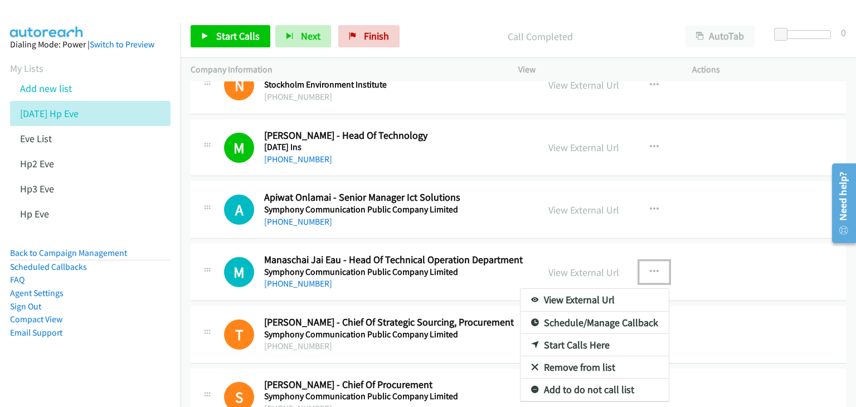
click at [608, 289] on link "View External Url" at bounding box center [594, 300] width 148 height 22
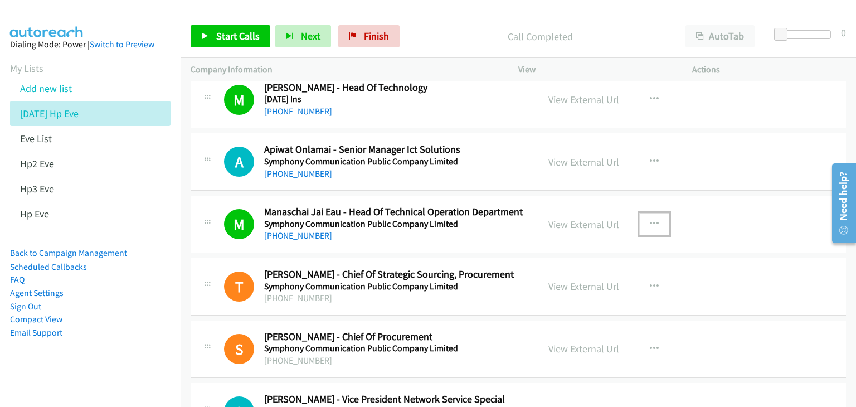
scroll to position [5683, 0]
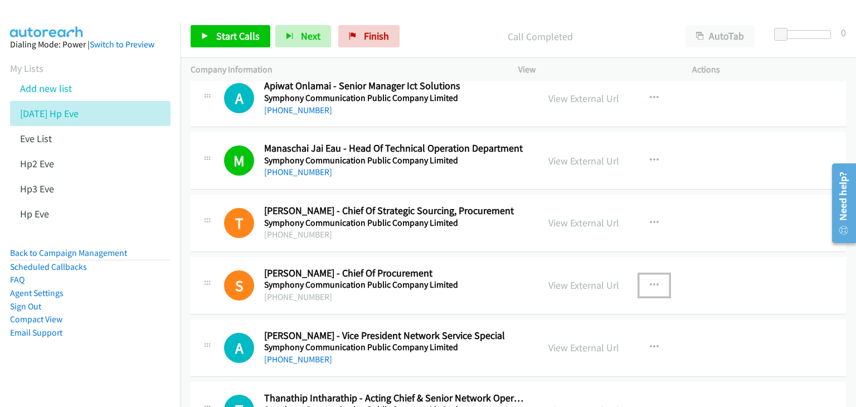
click at [650, 281] on icon "button" at bounding box center [654, 285] width 9 height 9
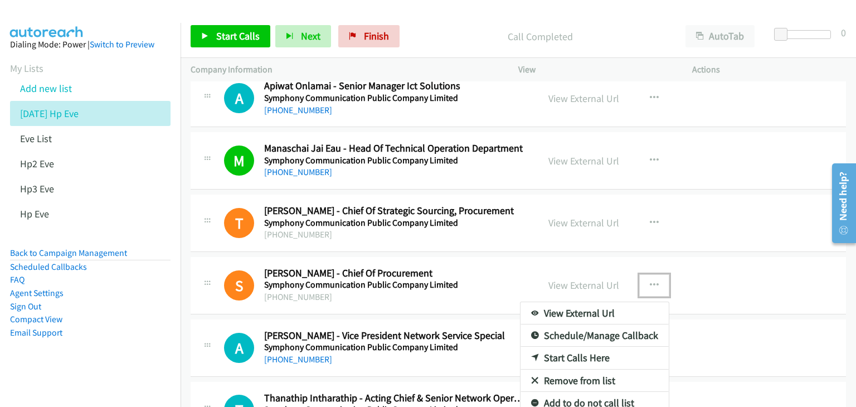
click at [622, 302] on link "View External Url" at bounding box center [594, 313] width 148 height 22
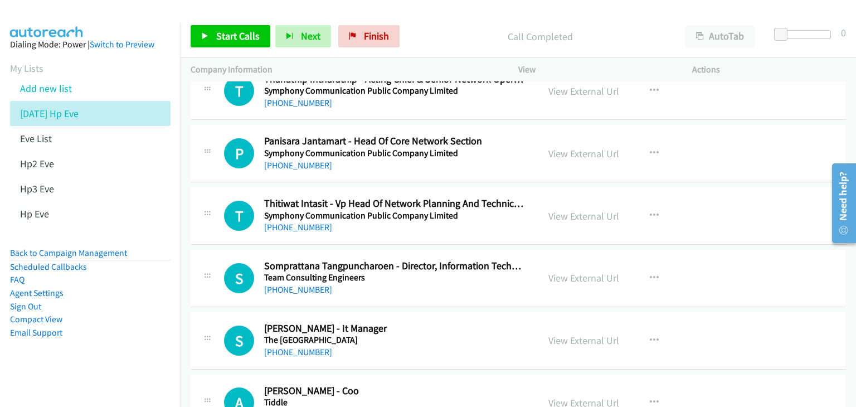
scroll to position [6017, 0]
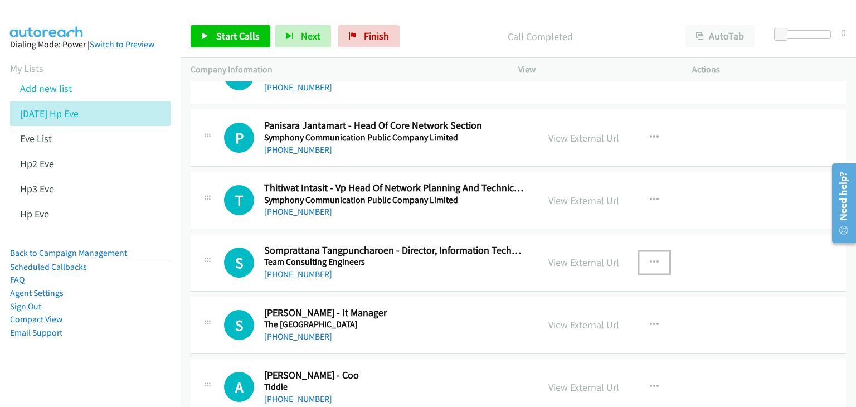
click at [650, 258] on icon "button" at bounding box center [654, 262] width 9 height 9
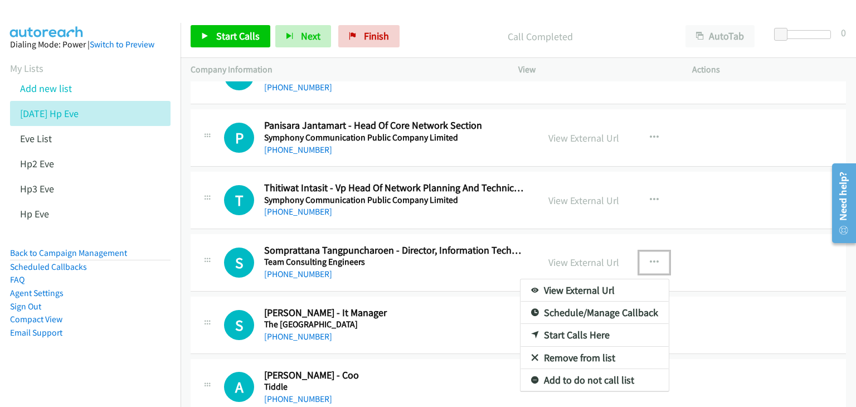
click at [620, 279] on link "View External Url" at bounding box center [594, 290] width 148 height 22
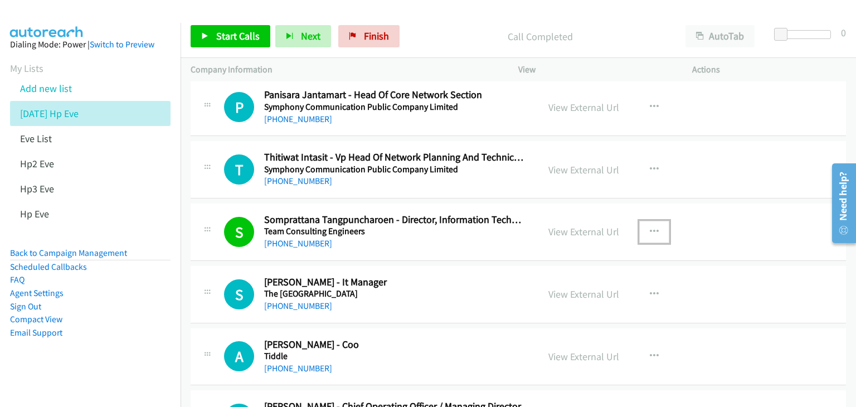
scroll to position [6073, 0]
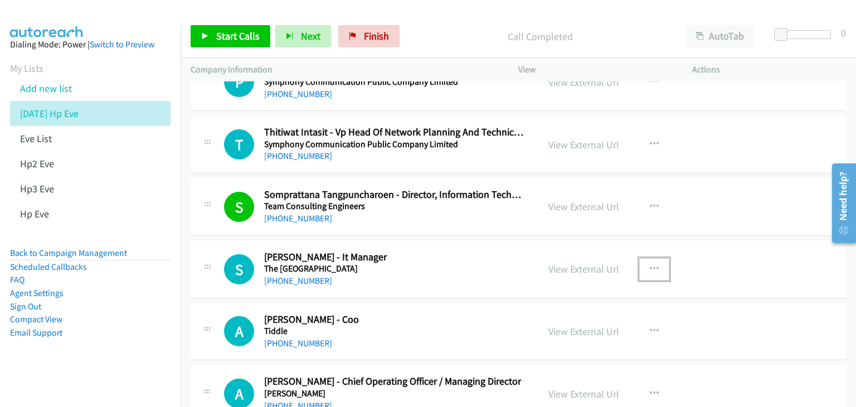
click at [650, 265] on icon "button" at bounding box center [654, 269] width 9 height 9
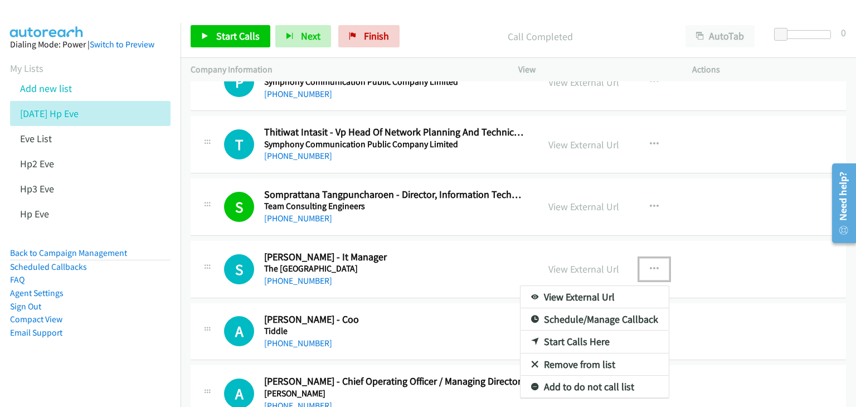
click at [620, 289] on link "View External Url" at bounding box center [594, 297] width 148 height 22
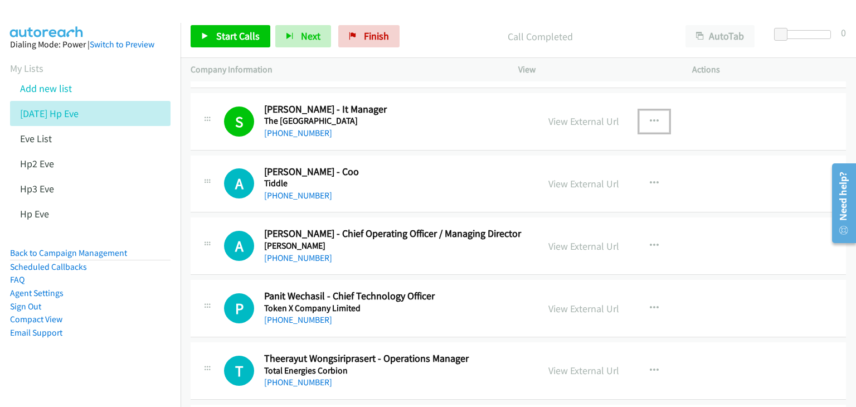
scroll to position [6240, 0]
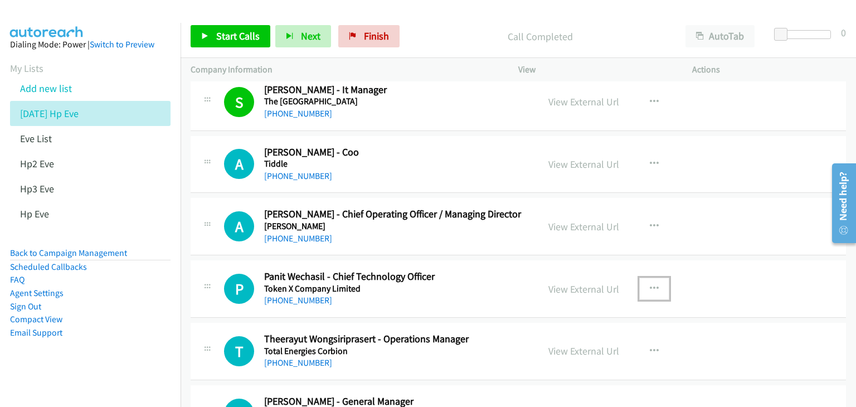
click at [650, 284] on icon "button" at bounding box center [654, 288] width 9 height 9
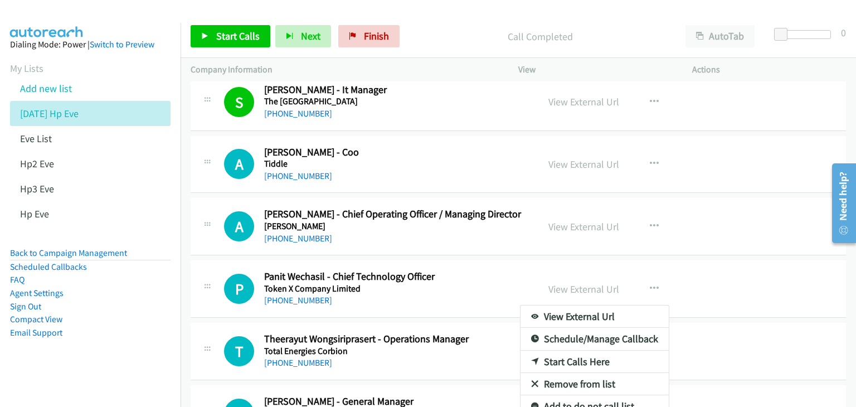
click at [145, 390] on nav "Dialing Mode: Power | Switch to Preview My Lists Add new list 7 Oct Hp Eve Eve …" at bounding box center [90, 226] width 181 height 407
click at [650, 272] on div at bounding box center [428, 203] width 856 height 407
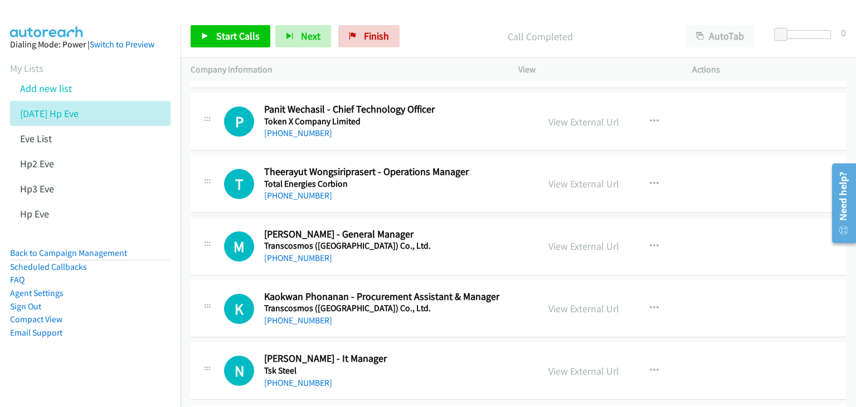
scroll to position [6463, 0]
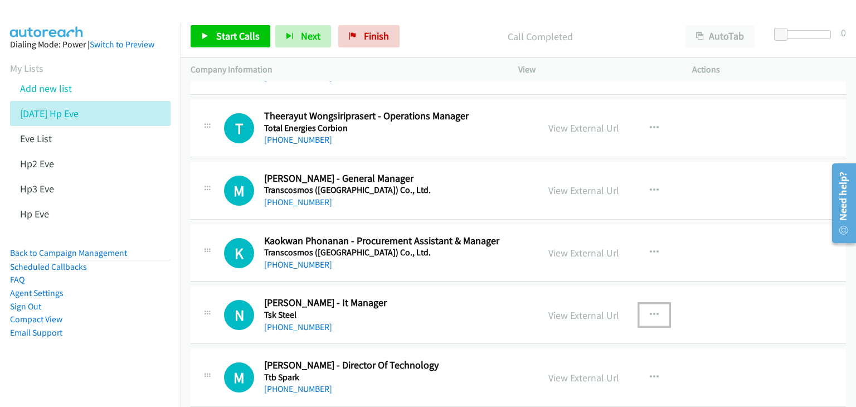
click at [650, 310] on icon "button" at bounding box center [654, 314] width 9 height 9
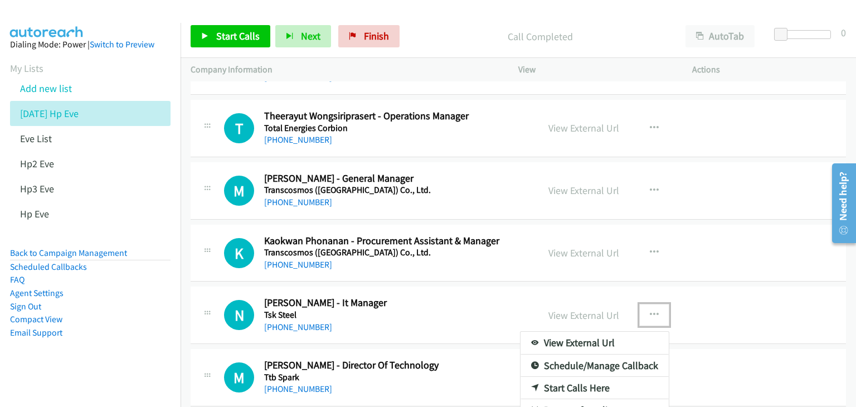
click at [602, 332] on link "View External Url" at bounding box center [594, 343] width 148 height 22
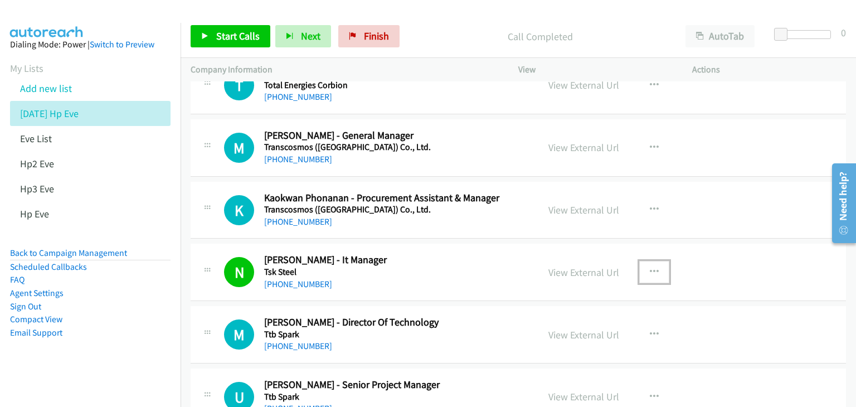
scroll to position [6575, 0]
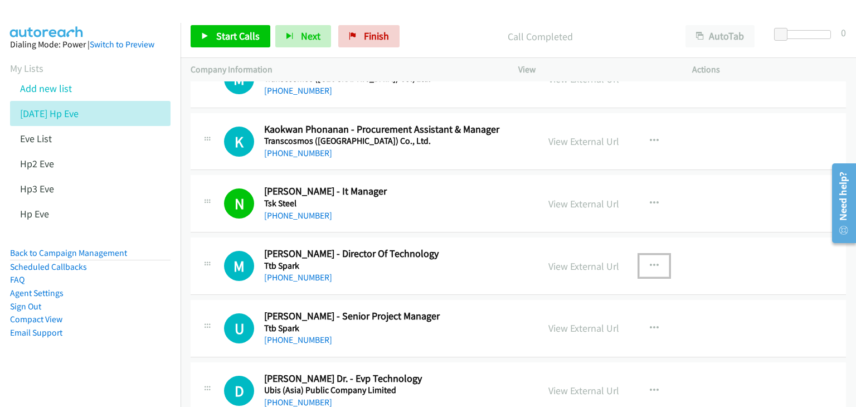
click at [651, 261] on icon "button" at bounding box center [654, 265] width 9 height 9
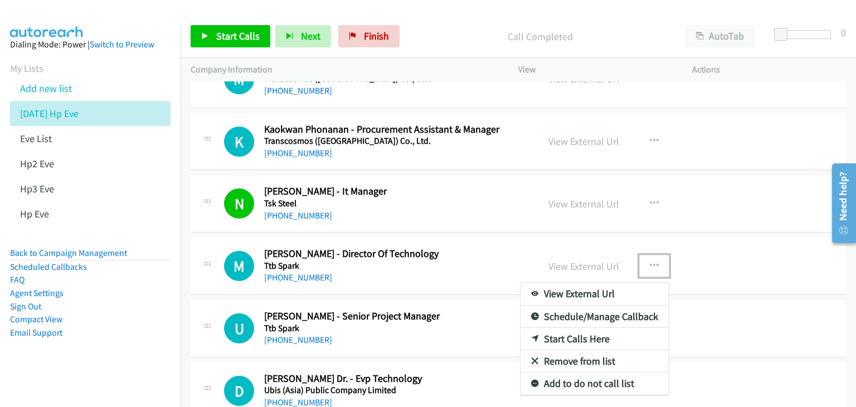
click at [592, 284] on link "View External Url" at bounding box center [594, 293] width 148 height 22
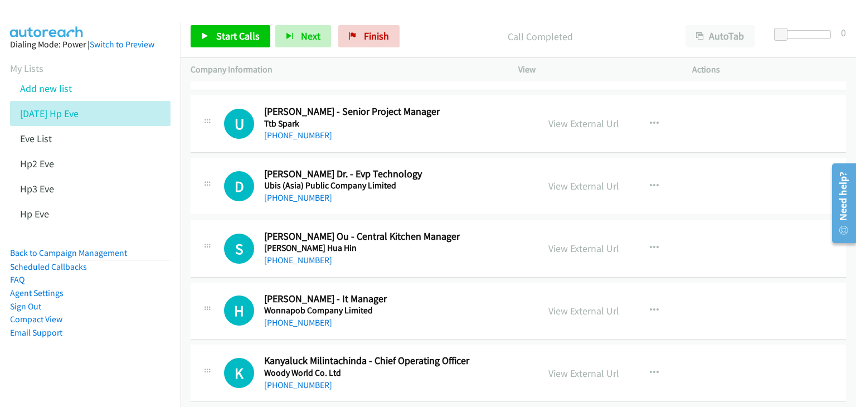
scroll to position [6797, 0]
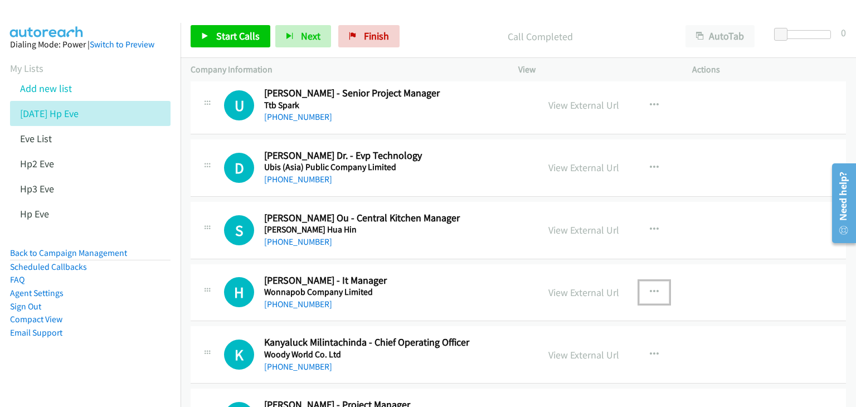
click at [650, 287] on icon "button" at bounding box center [654, 291] width 9 height 9
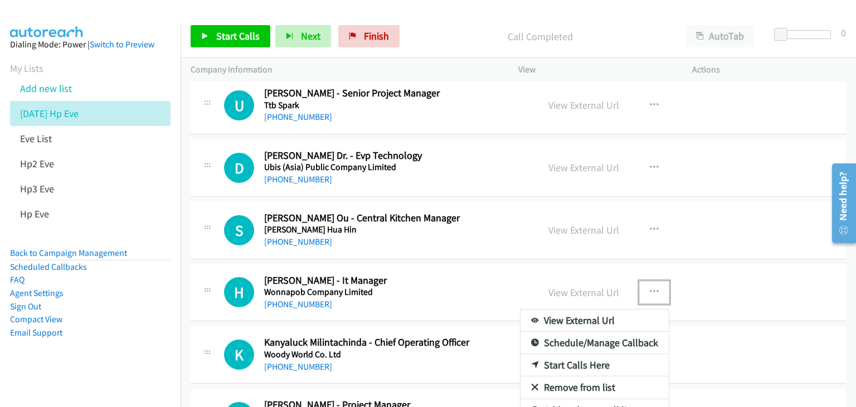
click at [571, 309] on link "View External Url" at bounding box center [594, 320] width 148 height 22
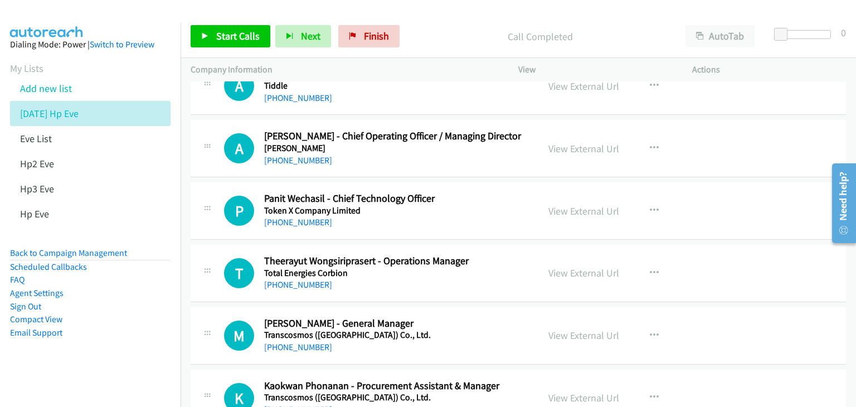
scroll to position [6129, 0]
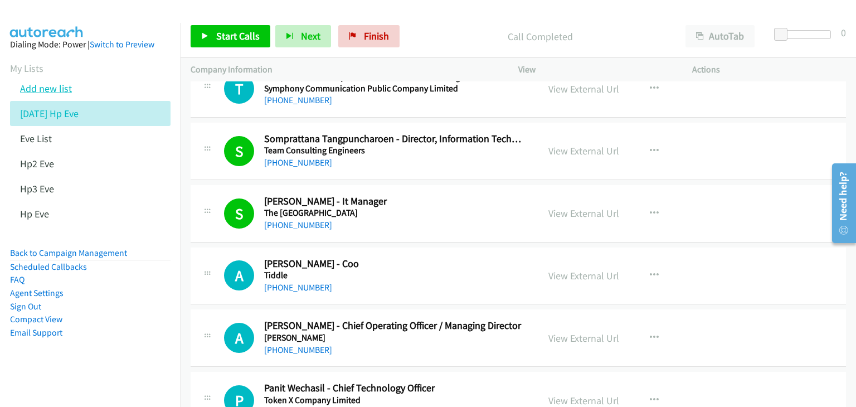
click at [53, 87] on link "Add new list" at bounding box center [46, 88] width 52 height 13
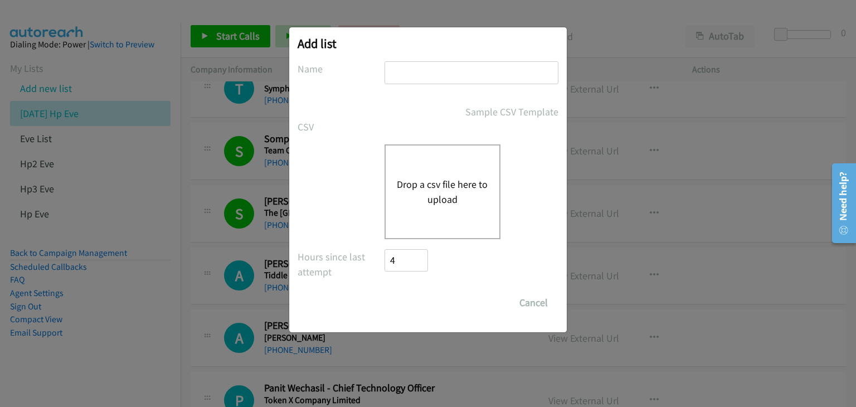
click at [475, 77] on input "text" at bounding box center [471, 72] width 174 height 23
type input "7 OCT HP Part 2"
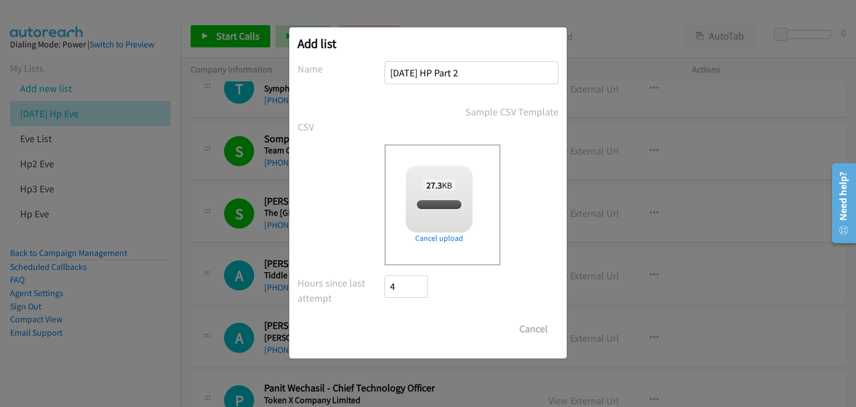
checkbox input "true"
click at [415, 332] on input "Save List" at bounding box center [413, 329] width 59 height 22
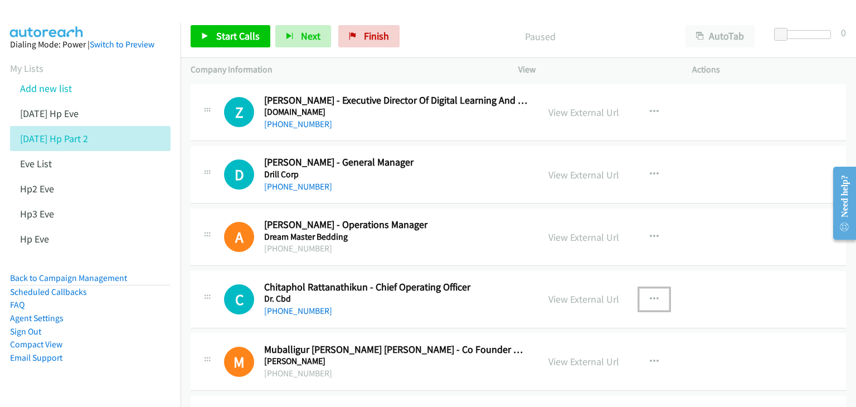
click at [653, 295] on icon "button" at bounding box center [654, 299] width 9 height 9
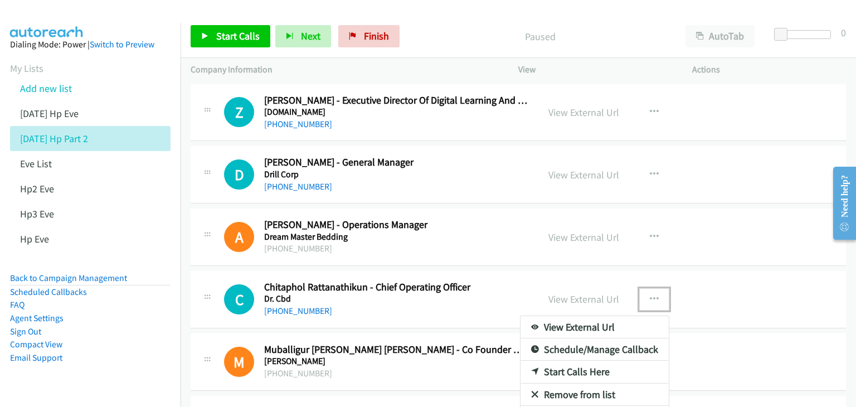
click at [608, 328] on link "View External Url" at bounding box center [594, 327] width 148 height 22
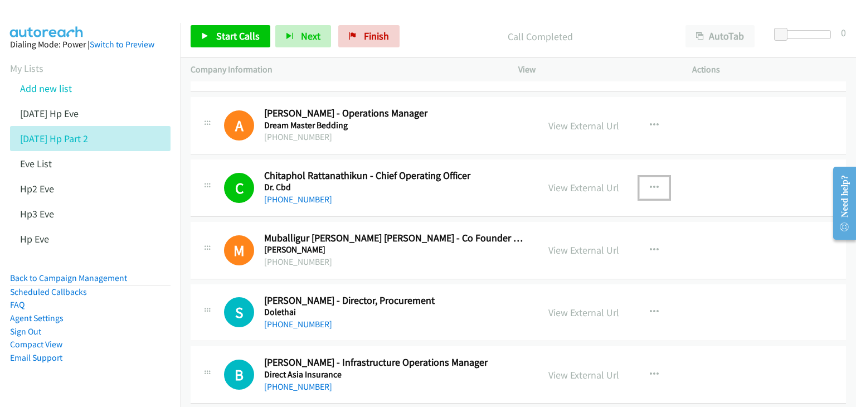
scroll to position [167, 0]
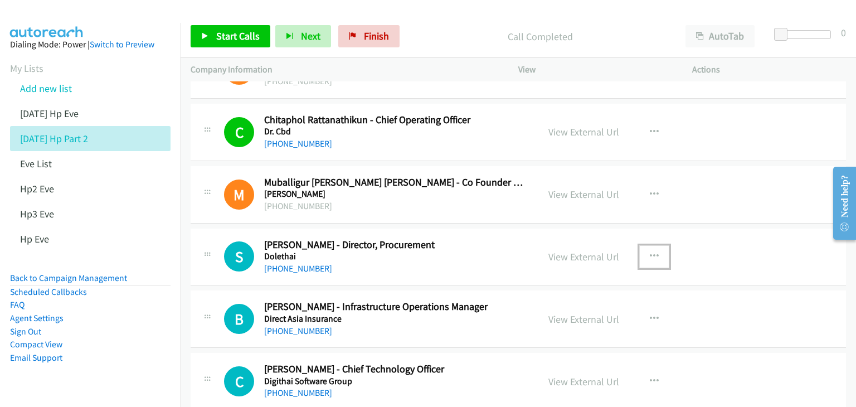
click at [653, 254] on icon "button" at bounding box center [654, 256] width 9 height 9
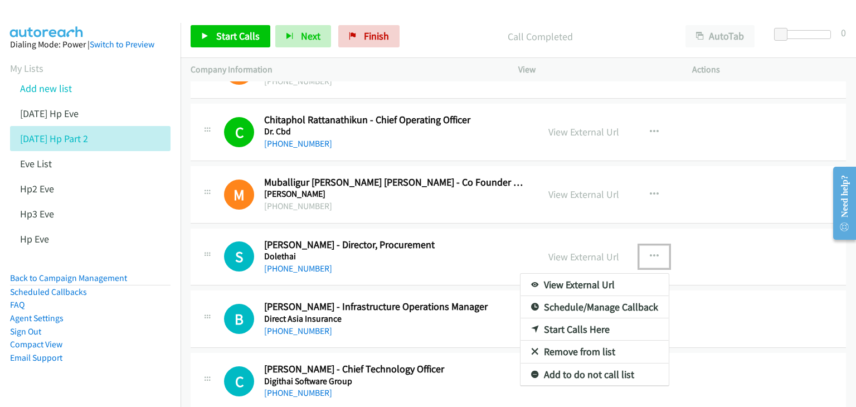
click at [624, 284] on link "View External Url" at bounding box center [594, 285] width 148 height 22
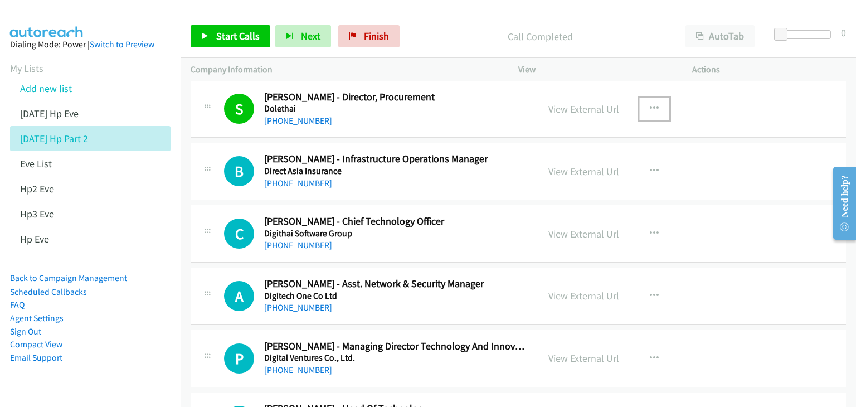
scroll to position [334, 0]
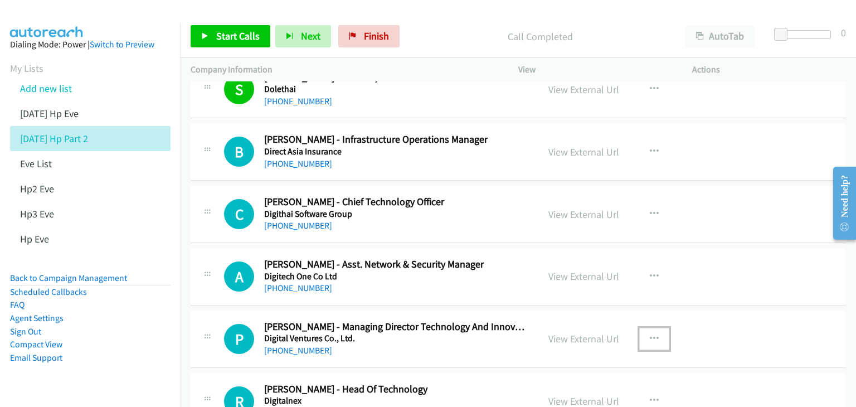
click at [650, 337] on icon "button" at bounding box center [654, 338] width 9 height 9
click at [606, 362] on link "View External Url" at bounding box center [594, 366] width 148 height 22
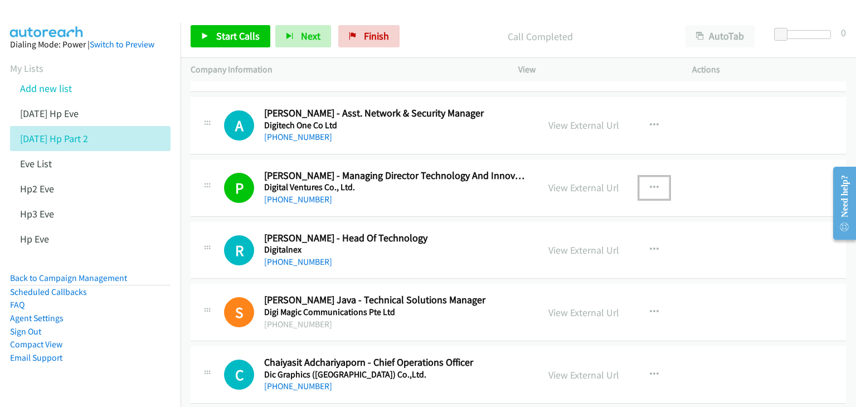
scroll to position [501, 0]
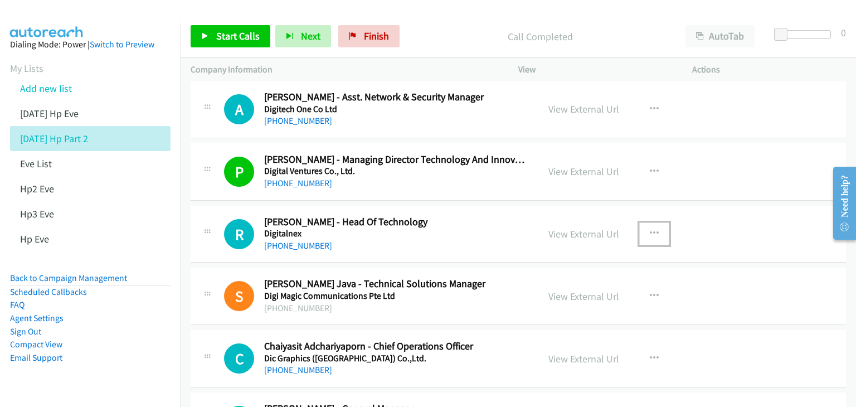
click at [650, 233] on icon "button" at bounding box center [654, 233] width 9 height 9
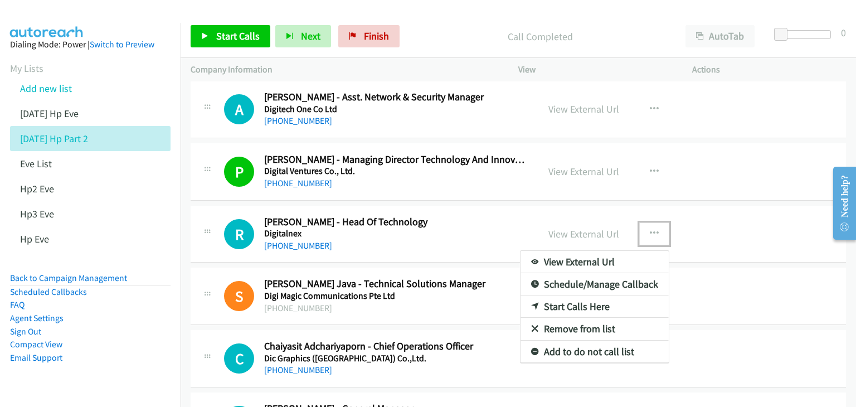
click at [602, 264] on link "View External Url" at bounding box center [594, 262] width 148 height 22
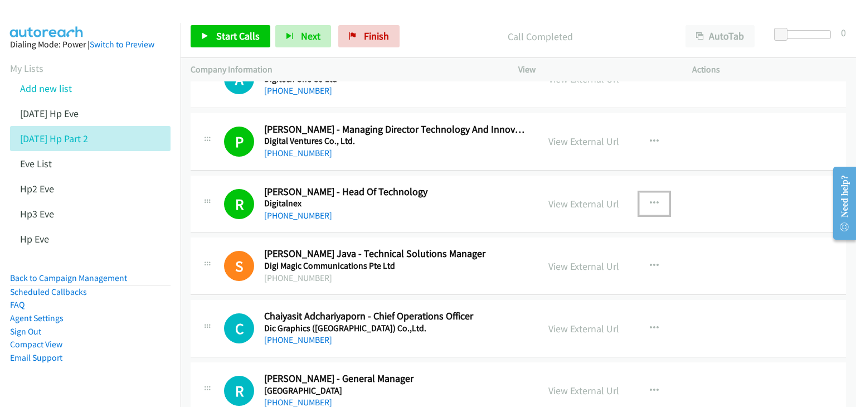
scroll to position [613, 0]
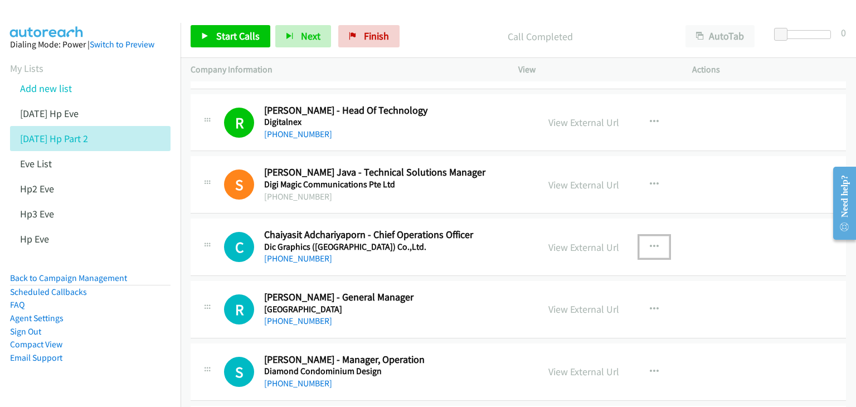
click at [650, 245] on icon "button" at bounding box center [654, 246] width 9 height 9
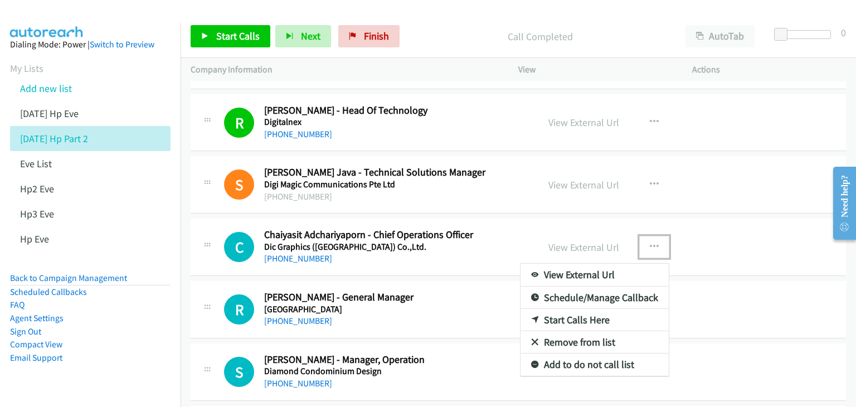
click at [613, 275] on link "View External Url" at bounding box center [594, 275] width 148 height 22
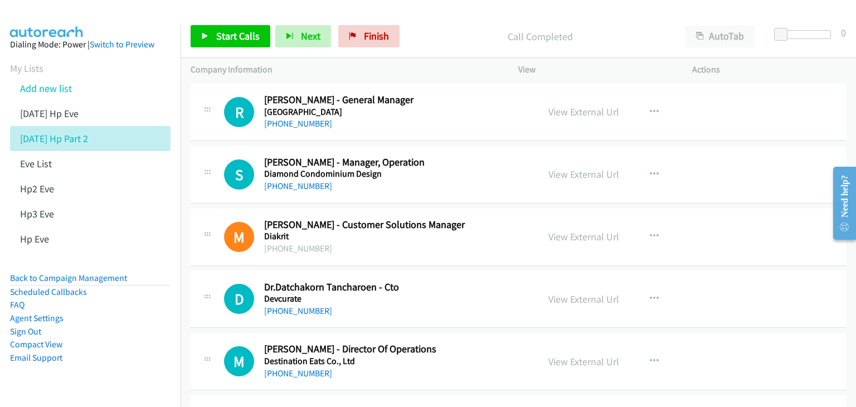
scroll to position [836, 0]
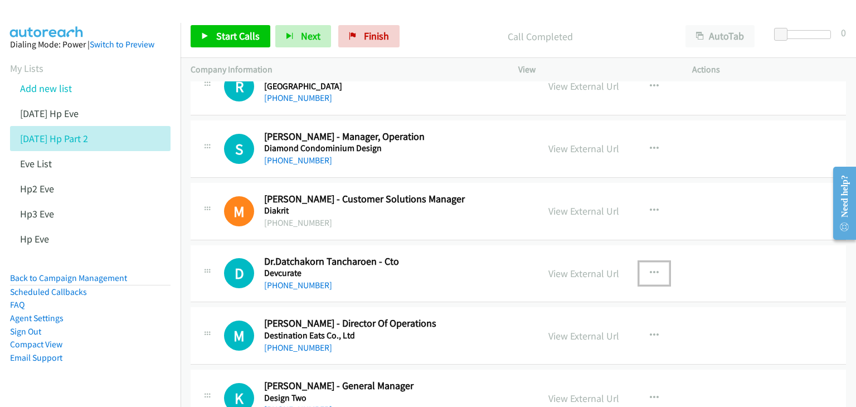
click at [650, 269] on icon "button" at bounding box center [654, 273] width 9 height 9
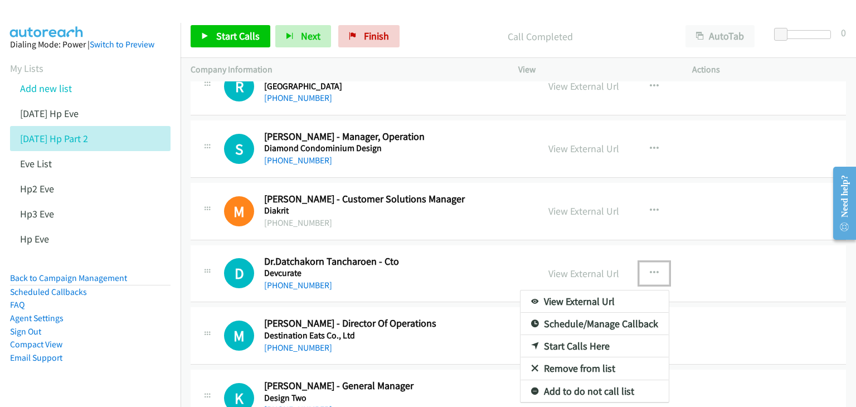
click at [612, 296] on link "View External Url" at bounding box center [594, 301] width 148 height 22
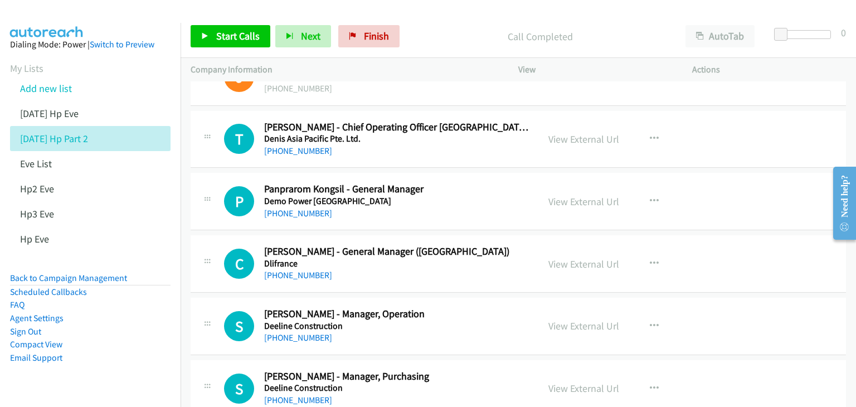
scroll to position [1337, 0]
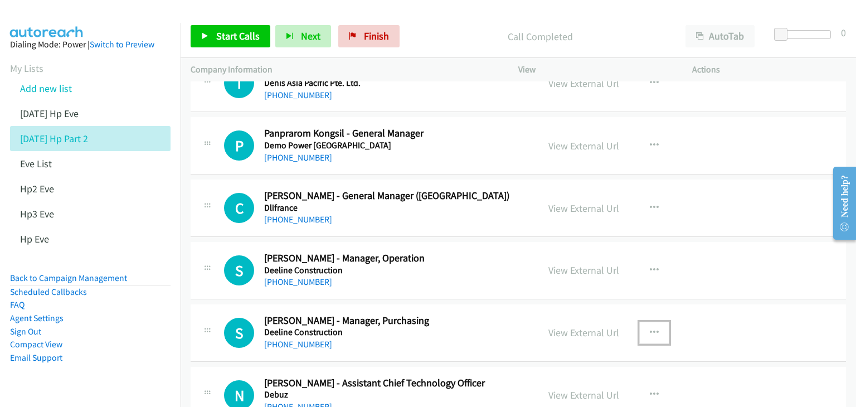
click at [650, 329] on icon "button" at bounding box center [654, 332] width 9 height 9
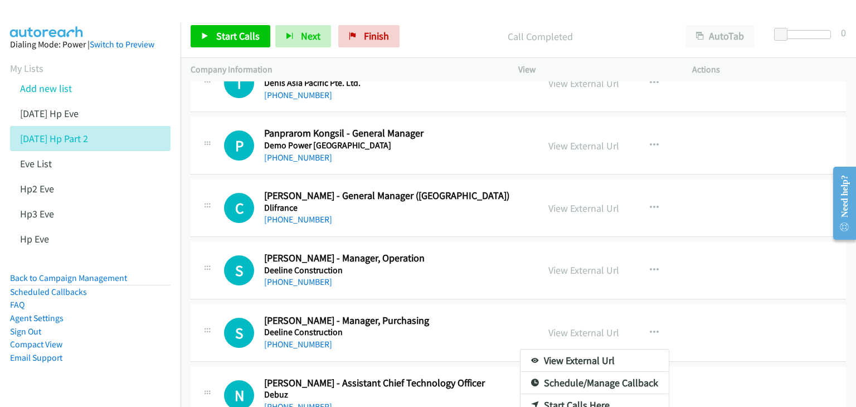
click at [567, 362] on link "View External Url" at bounding box center [594, 360] width 148 height 22
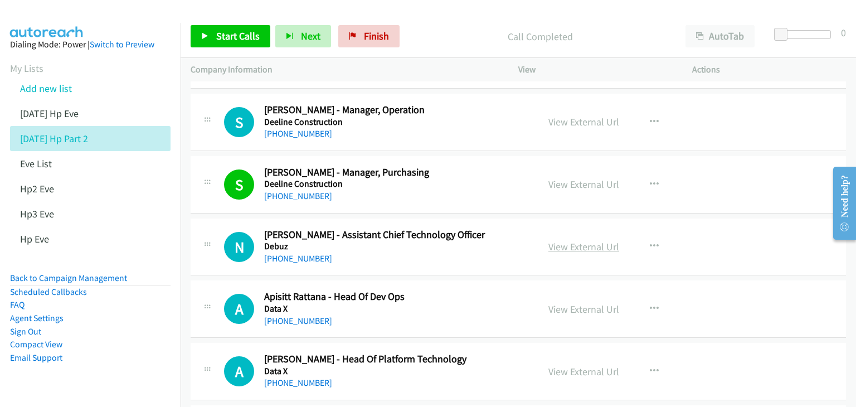
scroll to position [1504, 0]
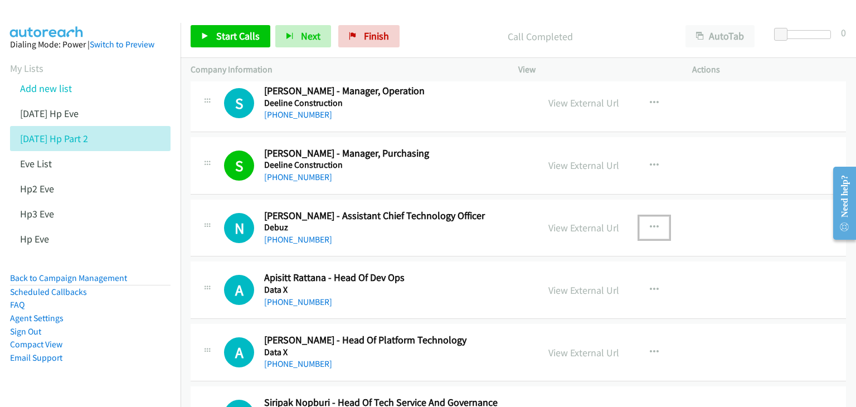
click at [651, 223] on icon "button" at bounding box center [654, 227] width 9 height 9
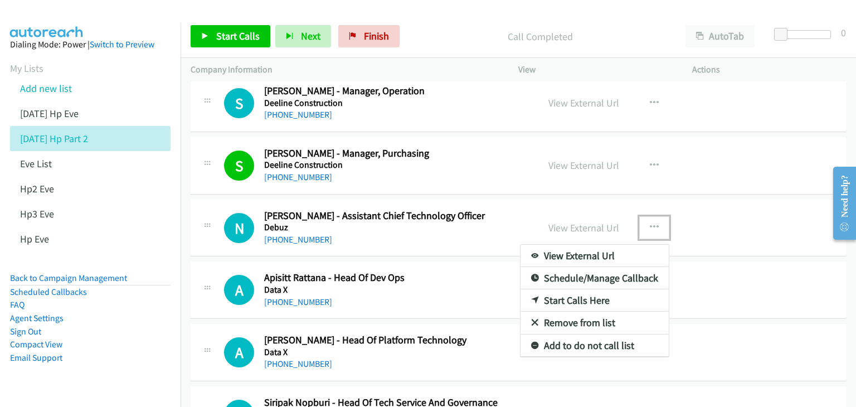
click at [617, 257] on link "View External Url" at bounding box center [594, 256] width 148 height 22
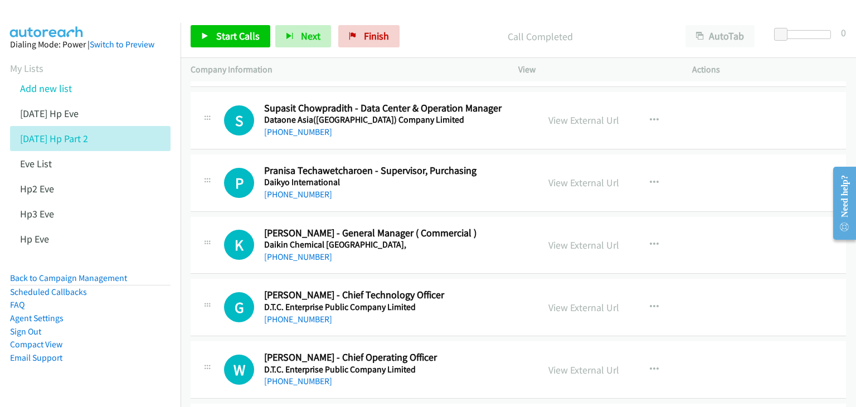
scroll to position [2173, 0]
click at [650, 302] on icon "button" at bounding box center [654, 306] width 9 height 9
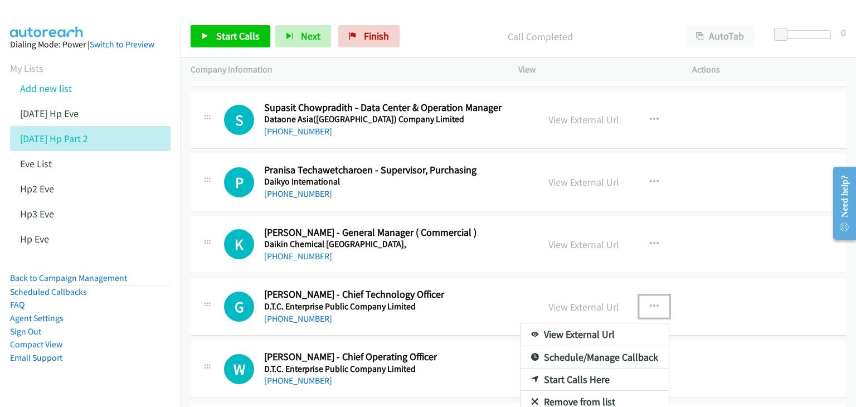
click at [597, 332] on link "View External Url" at bounding box center [594, 334] width 148 height 22
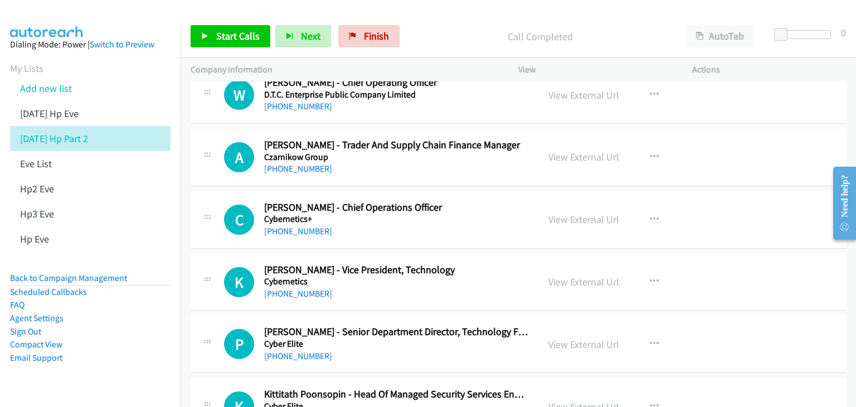
scroll to position [2452, 0]
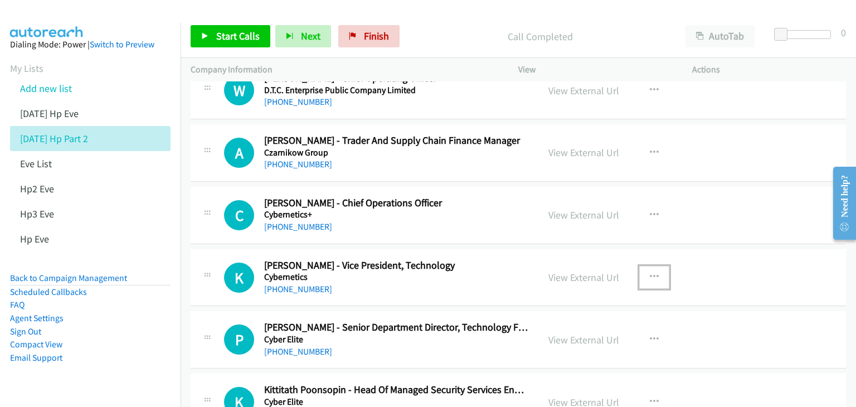
click at [651, 272] on icon "button" at bounding box center [654, 276] width 9 height 9
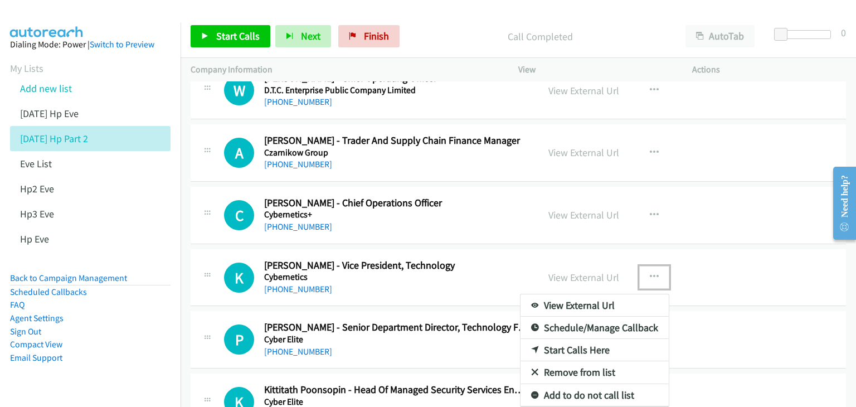
click at [611, 297] on link "View External Url" at bounding box center [594, 305] width 148 height 22
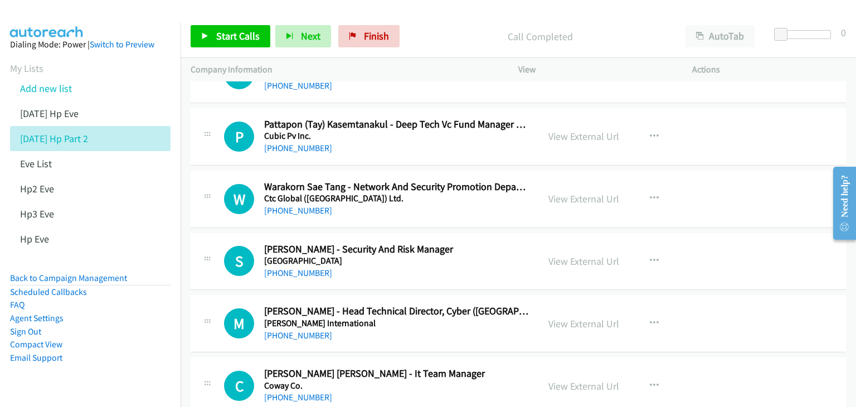
scroll to position [2897, 0]
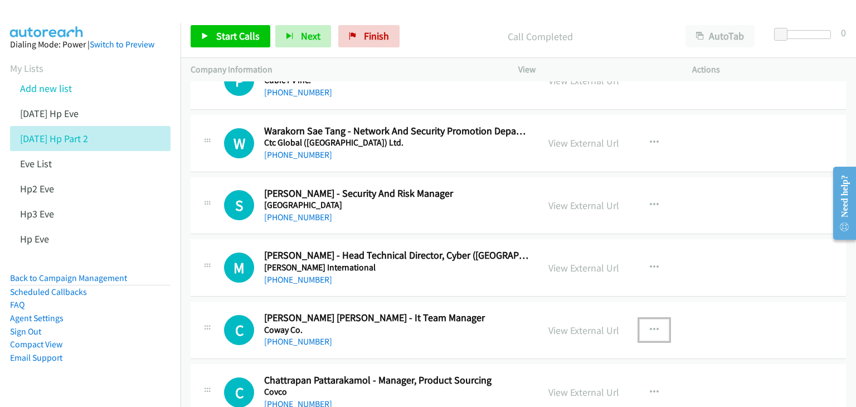
click at [650, 325] on icon "button" at bounding box center [654, 329] width 9 height 9
click at [616, 355] on link "View External Url" at bounding box center [594, 358] width 148 height 22
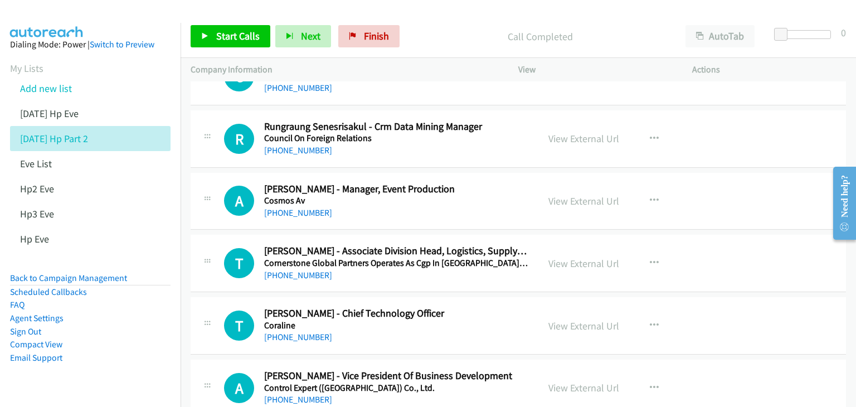
scroll to position [3232, 0]
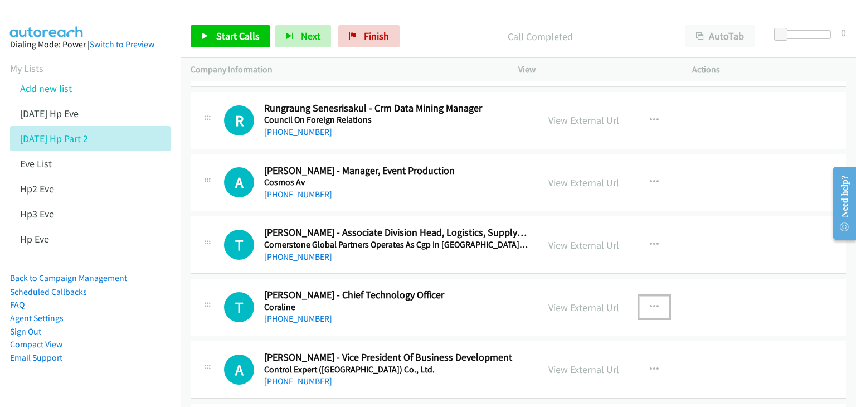
click at [651, 303] on icon "button" at bounding box center [654, 307] width 9 height 9
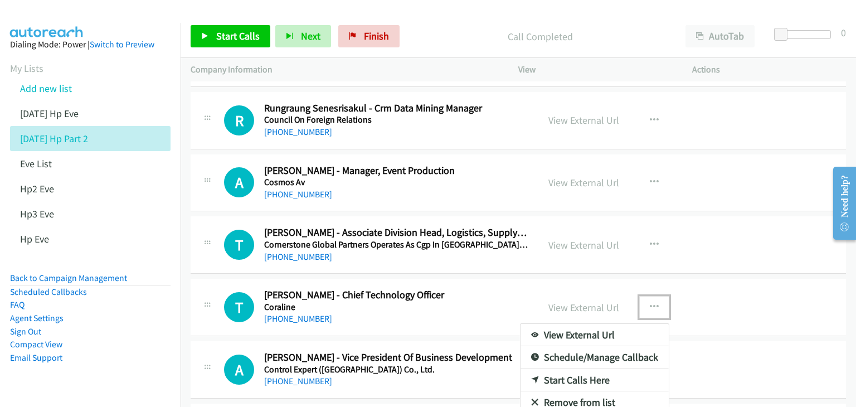
click at [620, 326] on link "View External Url" at bounding box center [594, 335] width 148 height 22
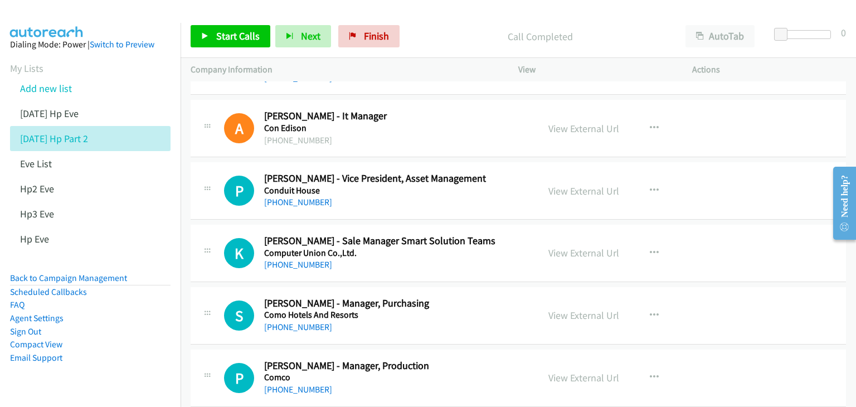
scroll to position [3677, 0]
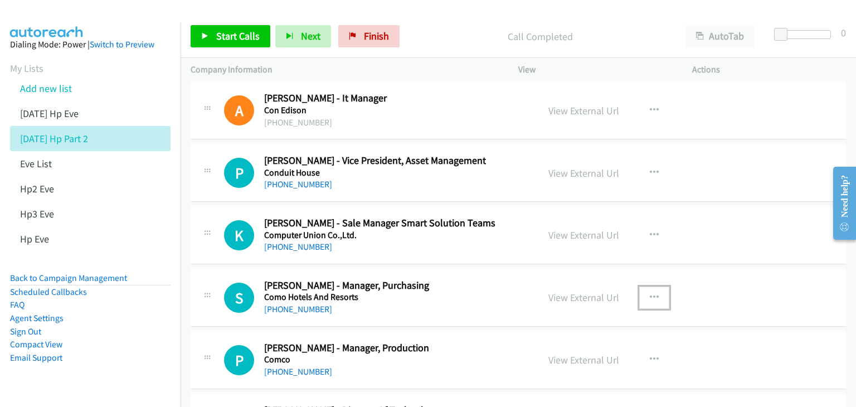
click at [651, 293] on icon "button" at bounding box center [654, 297] width 9 height 9
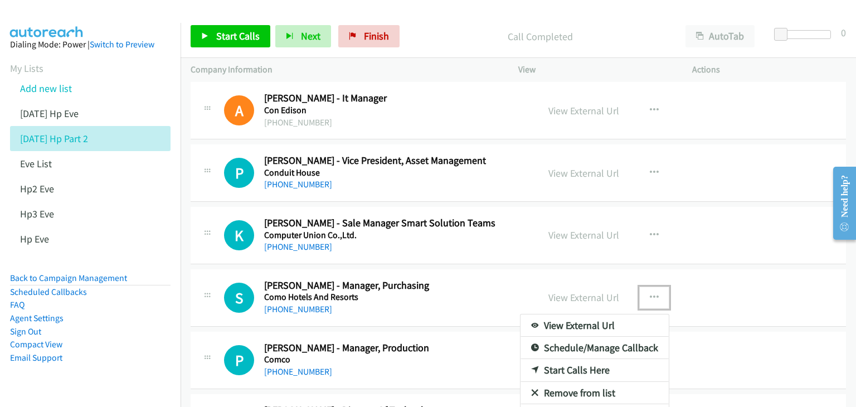
click at [603, 317] on link "View External Url" at bounding box center [594, 325] width 148 height 22
